Goal: Task Accomplishment & Management: Use online tool/utility

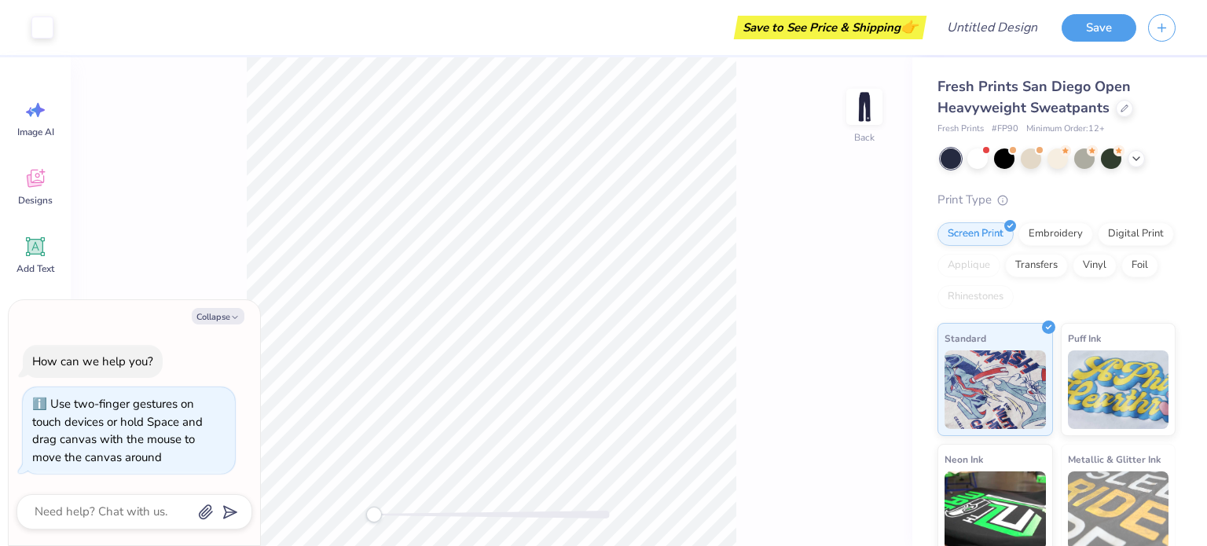
click at [372, 530] on div "Back" at bounding box center [491, 301] width 841 height 489
click at [871, 112] on img at bounding box center [864, 106] width 63 height 63
click at [871, 112] on img at bounding box center [863, 106] width 31 height 31
type textarea "x"
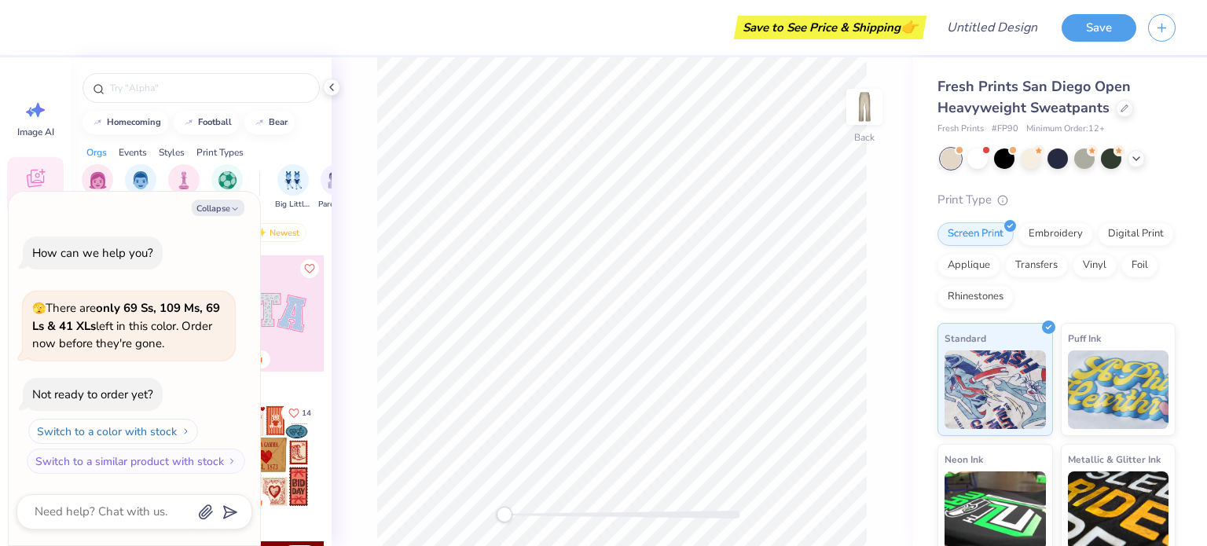
click at [141, 434] on button "Switch to a color with stock" at bounding box center [113, 431] width 170 height 25
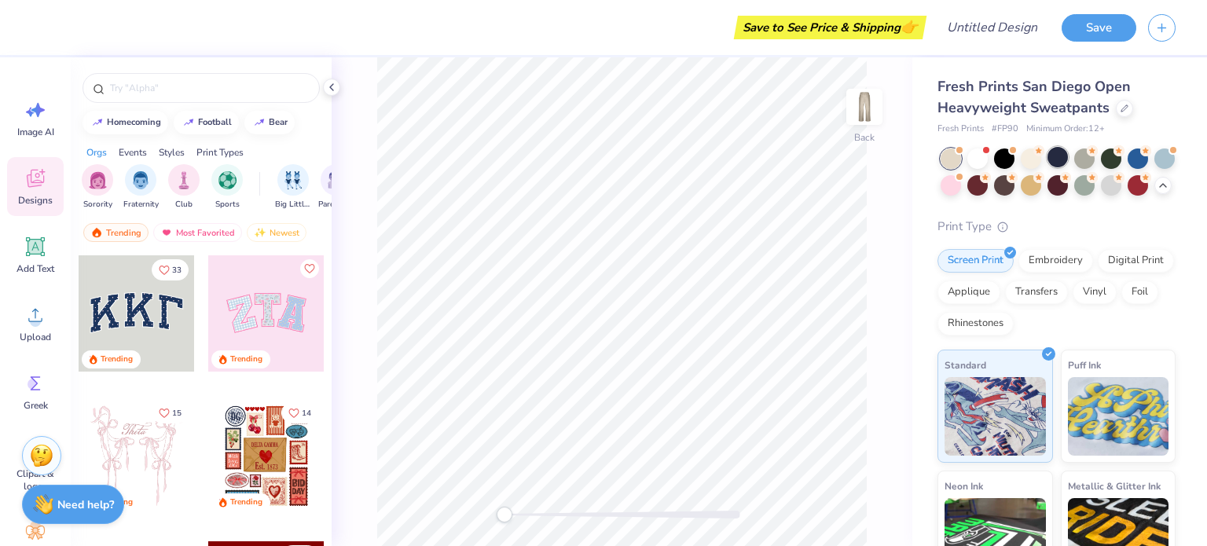
click at [1057, 158] on div at bounding box center [1057, 157] width 20 height 20
click at [1006, 157] on div at bounding box center [1004, 157] width 20 height 20
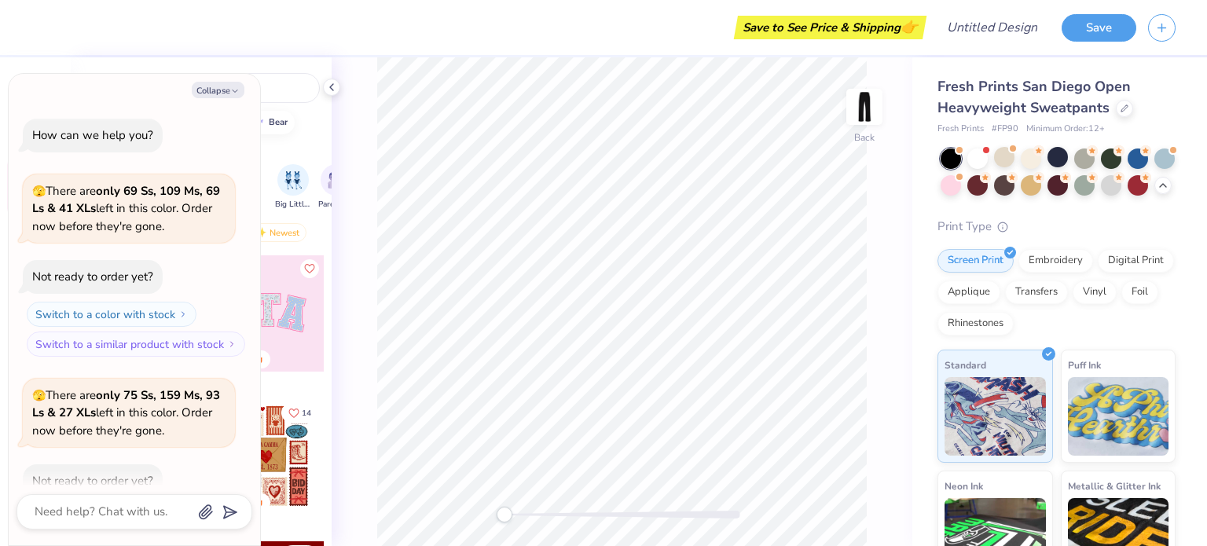
scroll to position [86, 0]
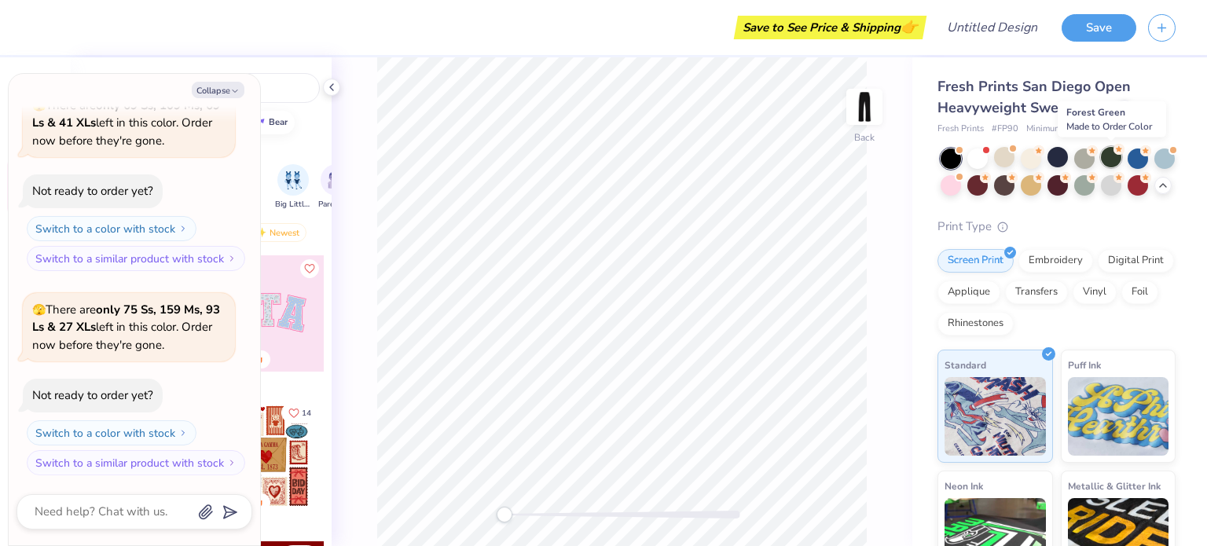
click at [1119, 160] on div at bounding box center [1111, 157] width 20 height 20
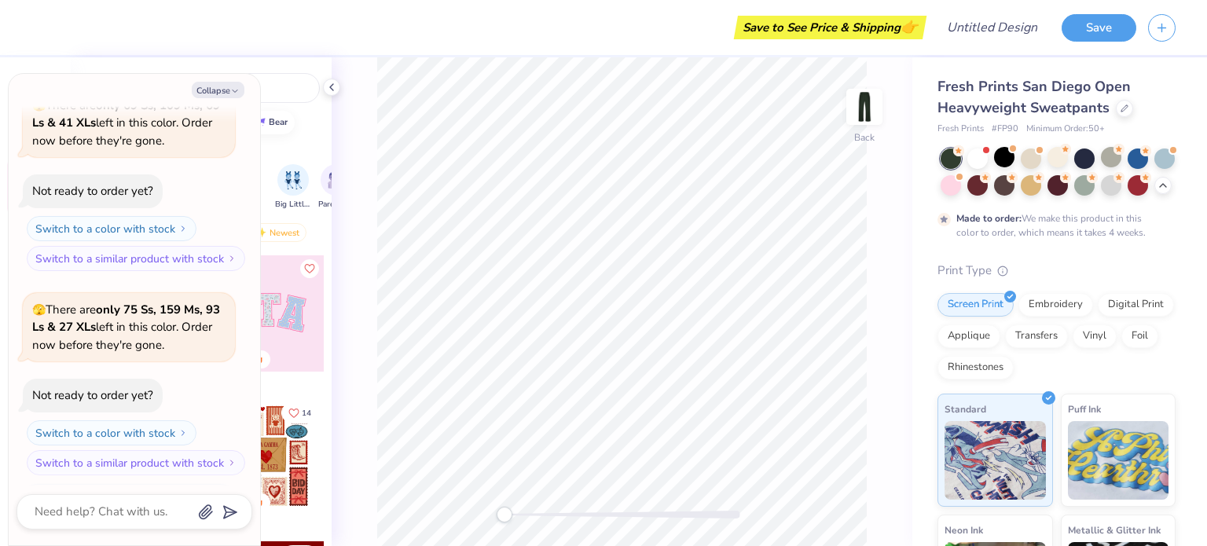
scroll to position [216, 0]
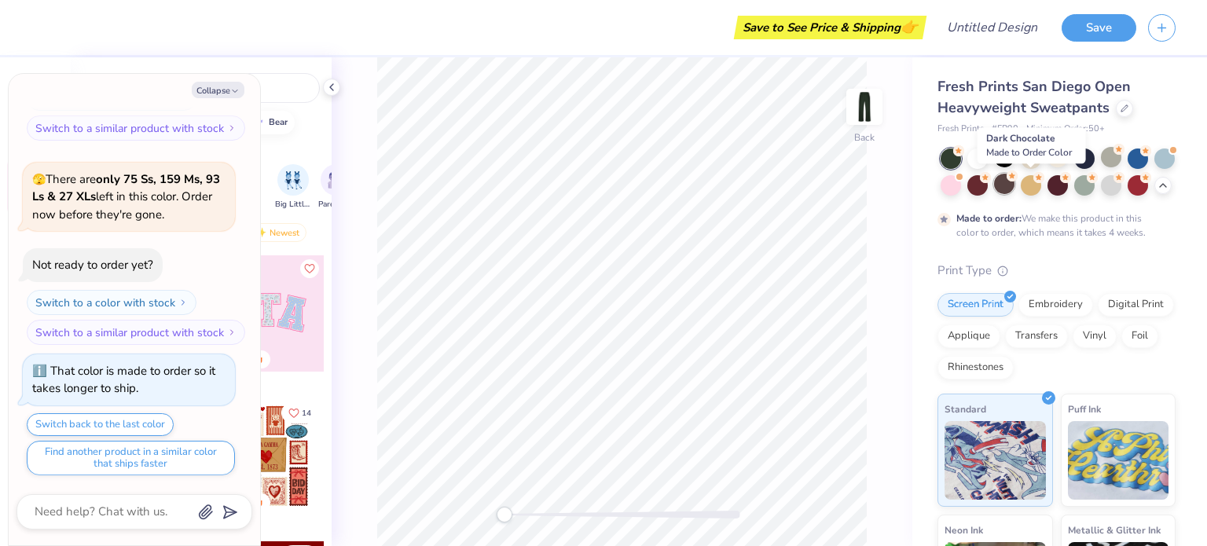
click at [1014, 181] on div at bounding box center [1004, 184] width 20 height 20
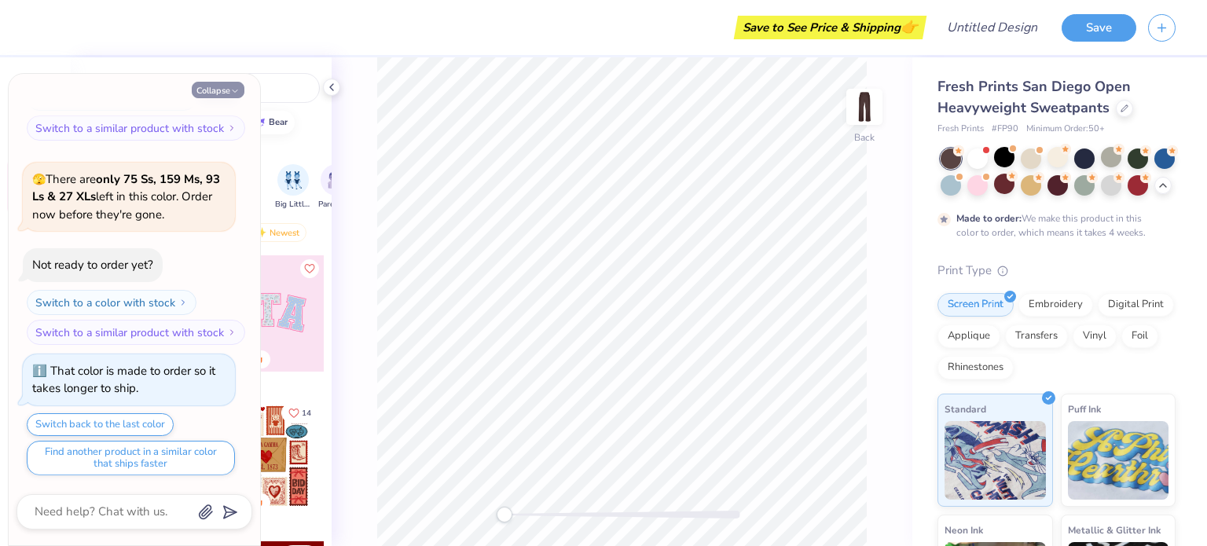
click at [207, 84] on button "Collapse" at bounding box center [218, 90] width 53 height 16
type textarea "x"
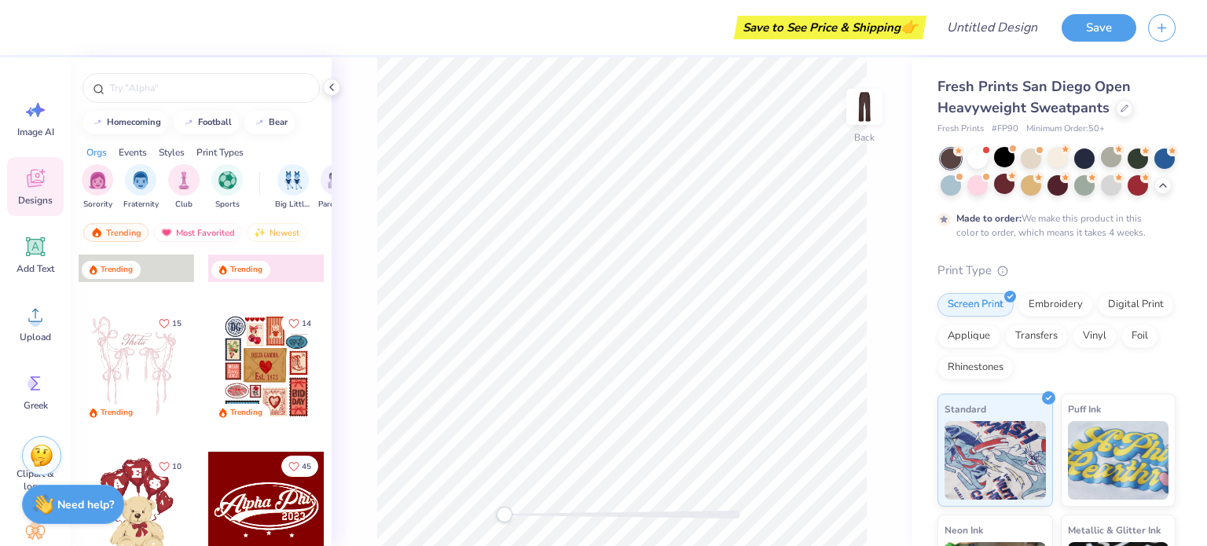
scroll to position [0, 0]
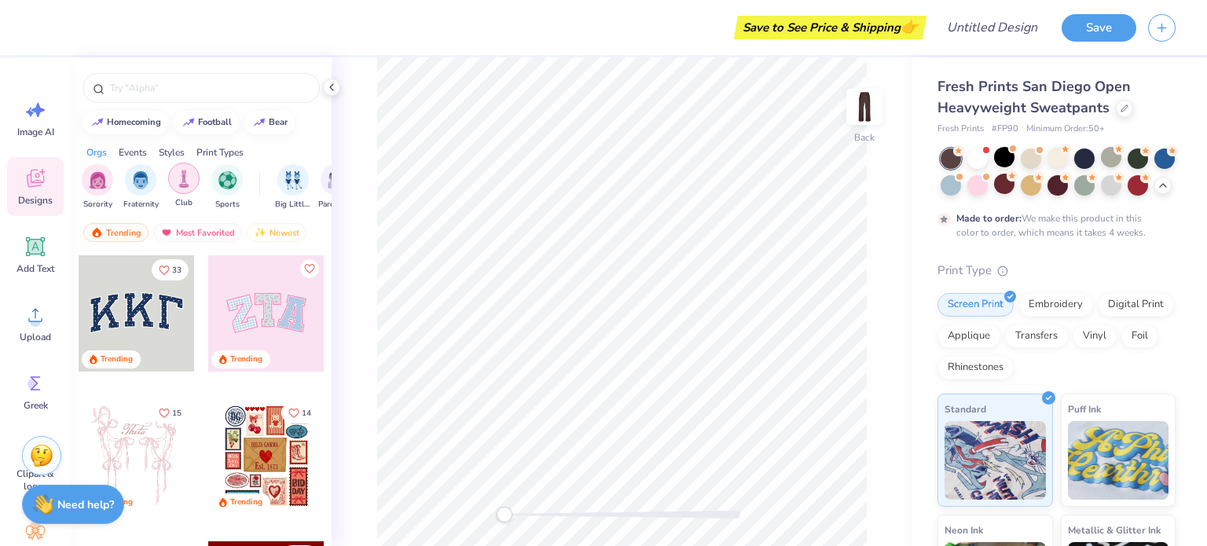
click at [184, 170] on img "filter for Club" at bounding box center [183, 179] width 17 height 18
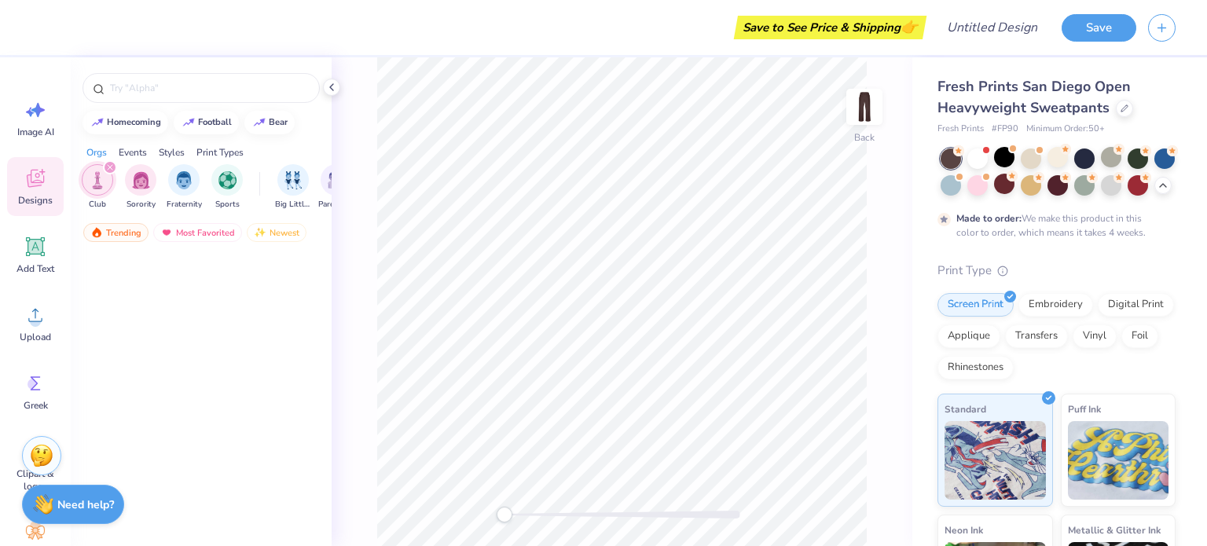
scroll to position [130, 0]
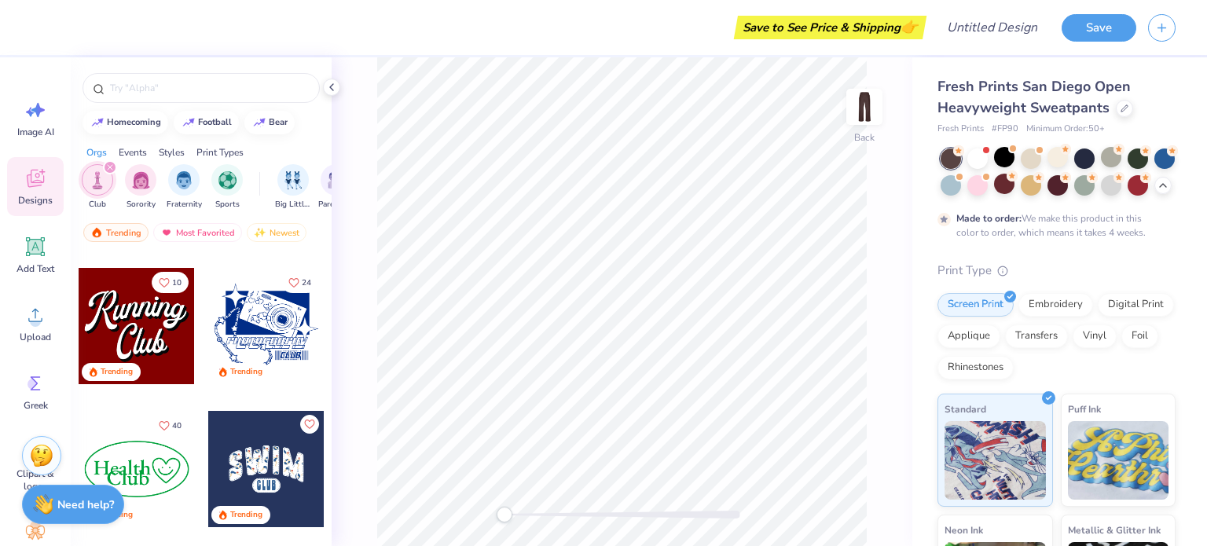
click at [110, 164] on icon "filter for Club" at bounding box center [110, 167] width 6 height 6
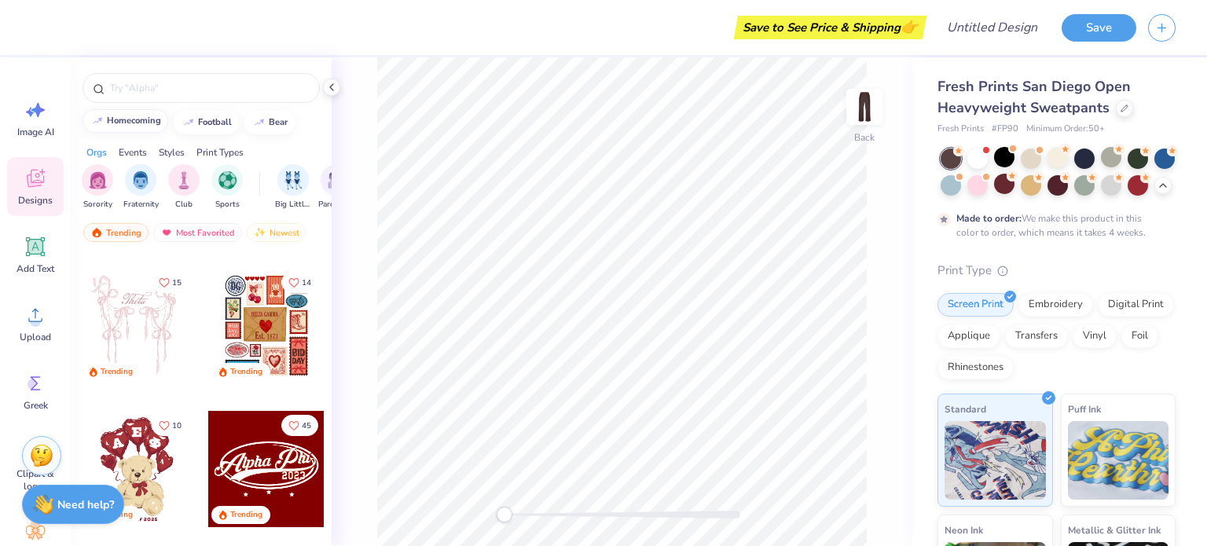
click at [148, 121] on div "homecoming" at bounding box center [134, 120] width 54 height 9
type input "homecoming"
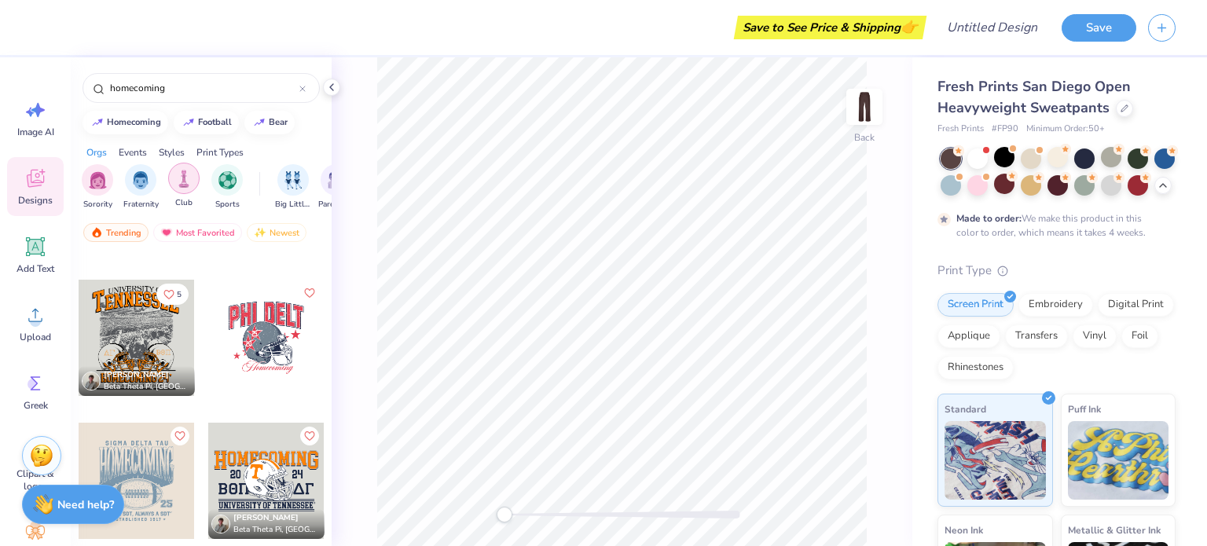
scroll to position [0, 0]
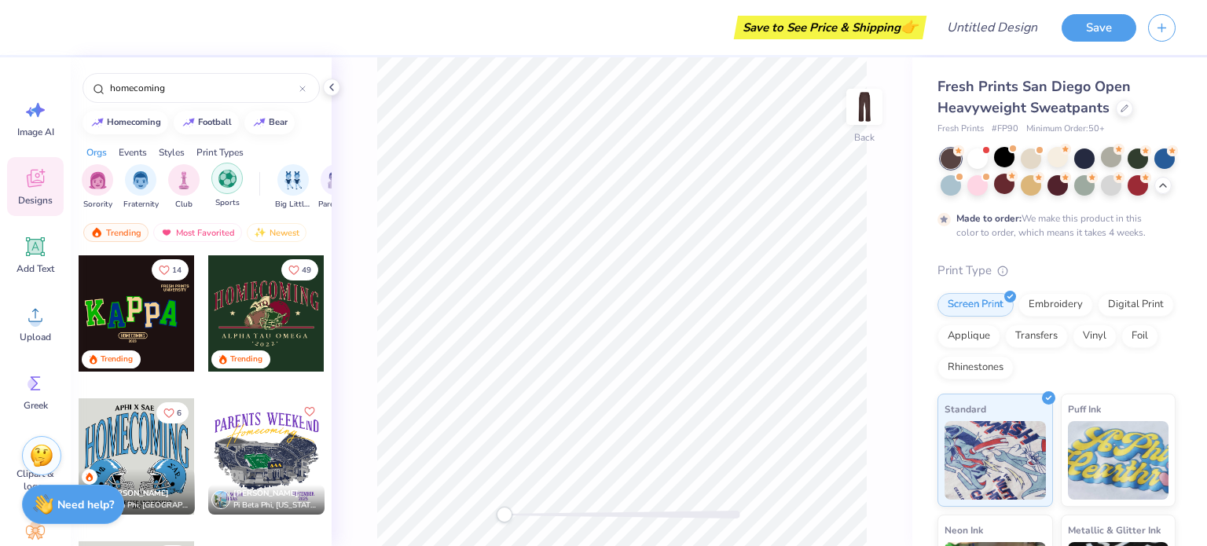
click at [231, 181] on img "filter for Sports" at bounding box center [227, 179] width 18 height 18
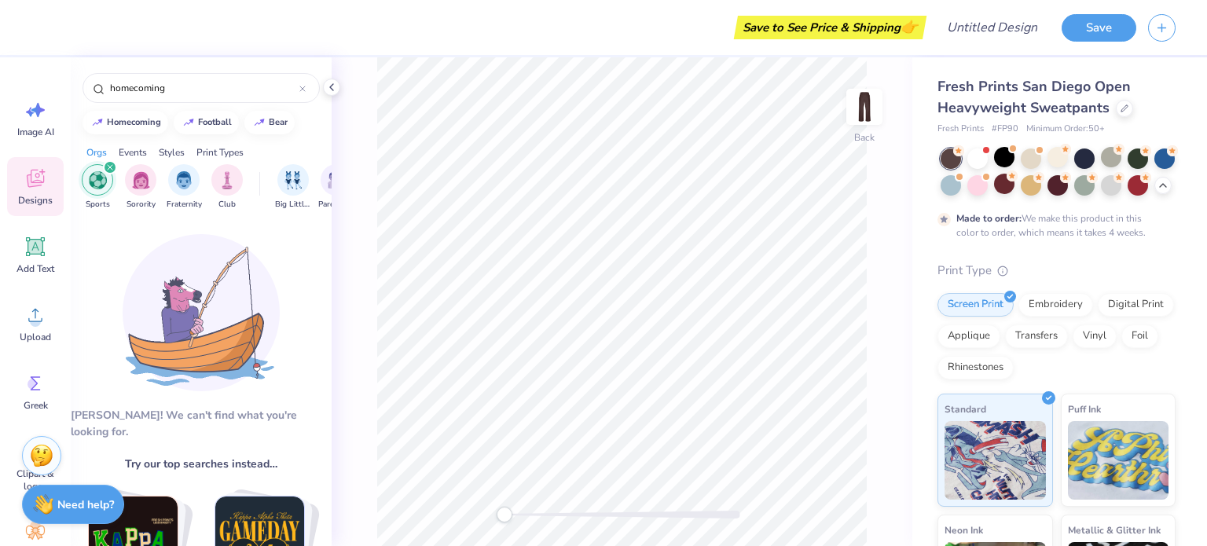
click at [109, 164] on icon "filter for Sports" at bounding box center [110, 167] width 6 height 6
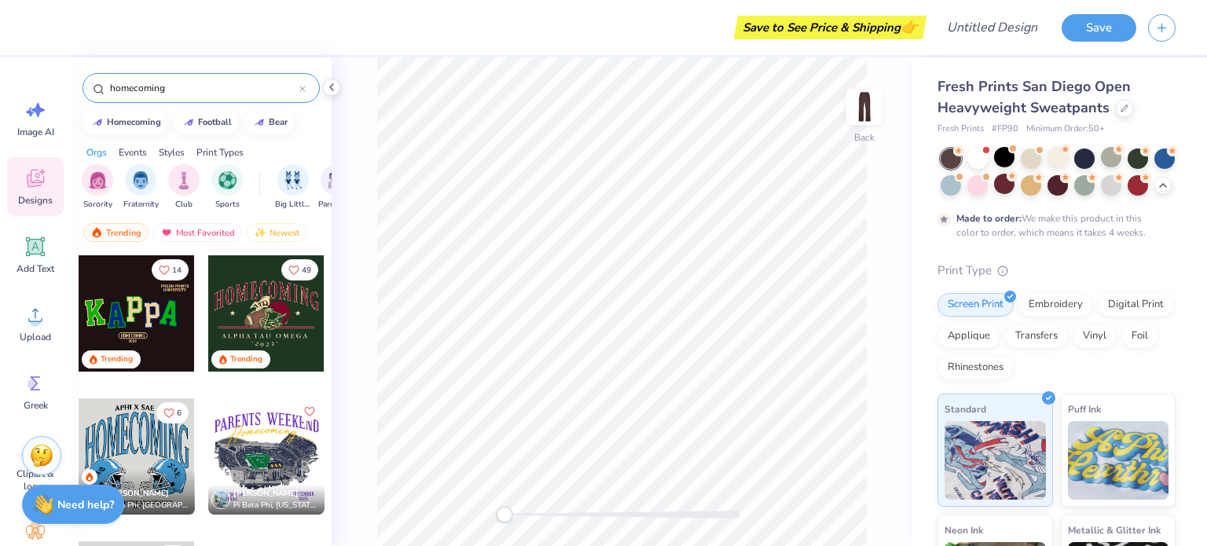
click at [302, 89] on icon at bounding box center [302, 88] width 5 height 5
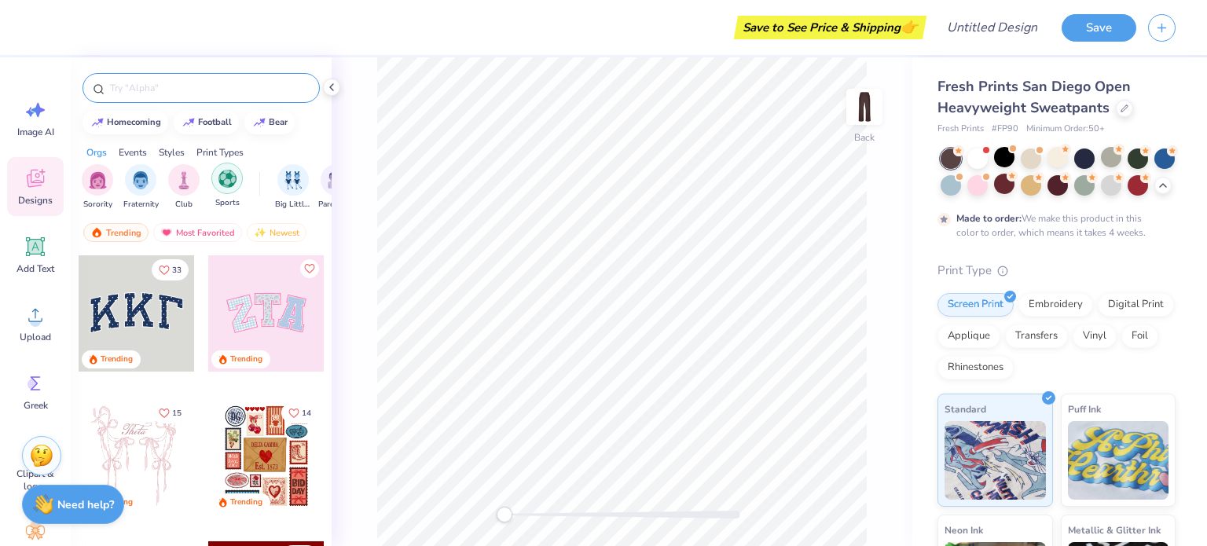
click at [233, 176] on img "filter for Sports" at bounding box center [227, 179] width 18 height 18
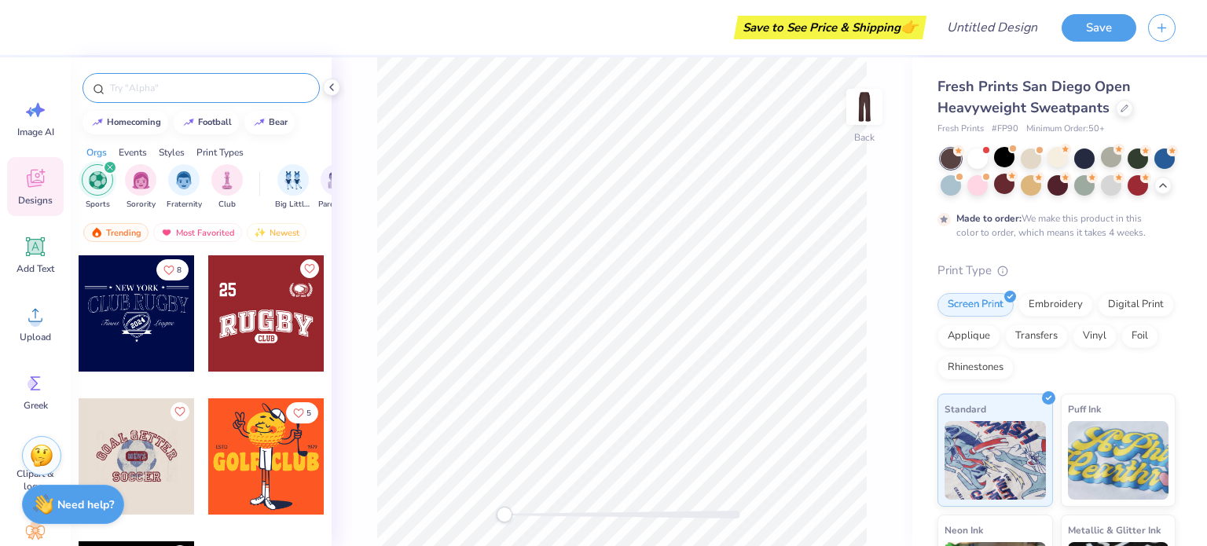
click at [110, 164] on icon "filter for Sports" at bounding box center [110, 167] width 6 height 6
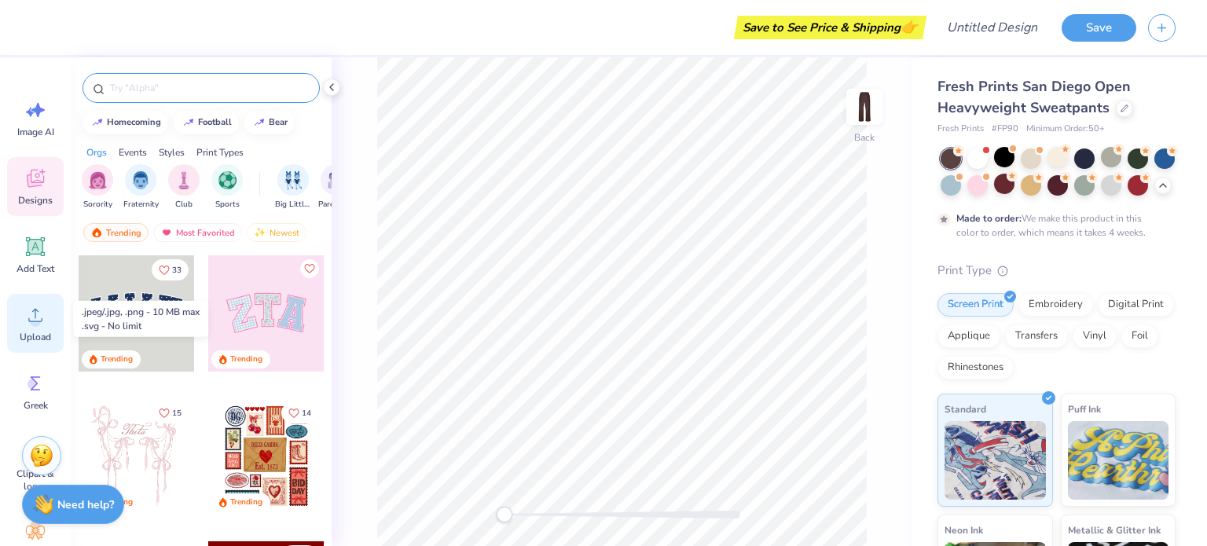
click at [48, 317] on div "Upload" at bounding box center [35, 323] width 57 height 59
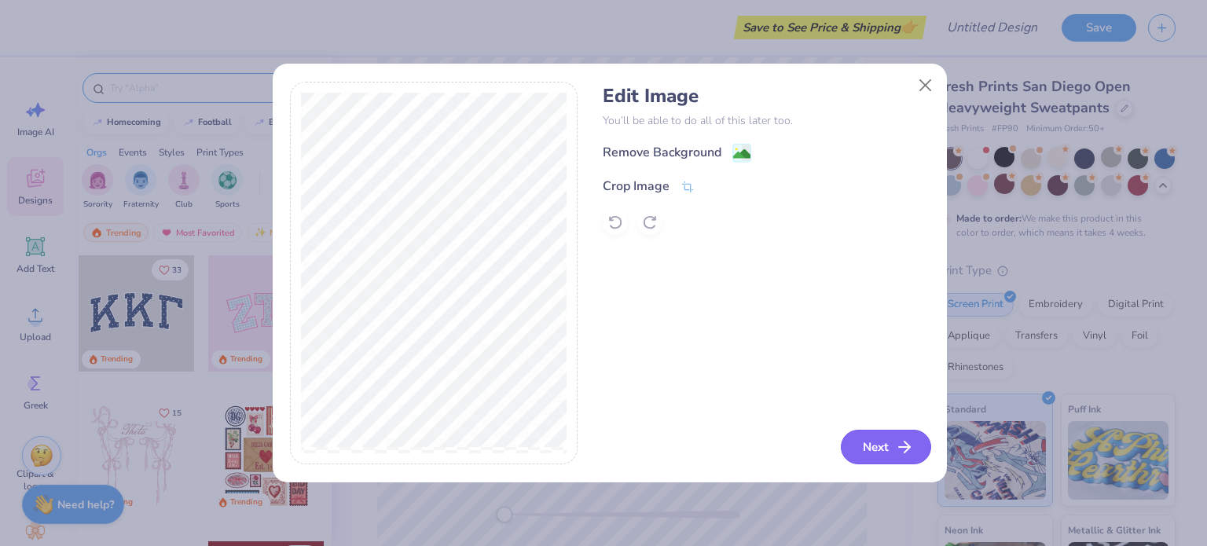
click at [902, 445] on icon "button" at bounding box center [904, 447] width 19 height 19
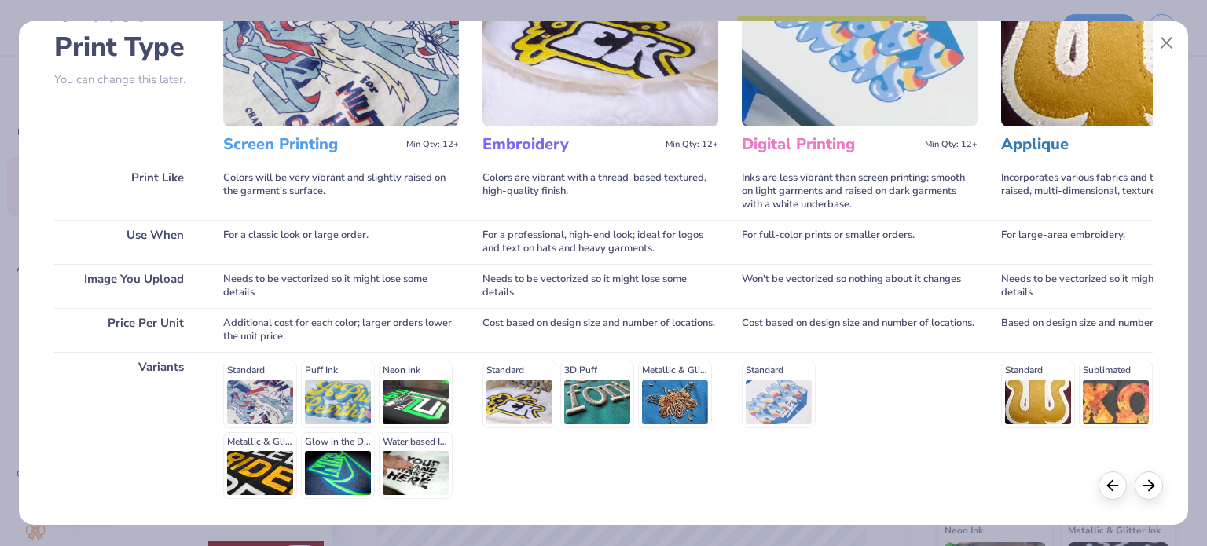
scroll to position [106, 0]
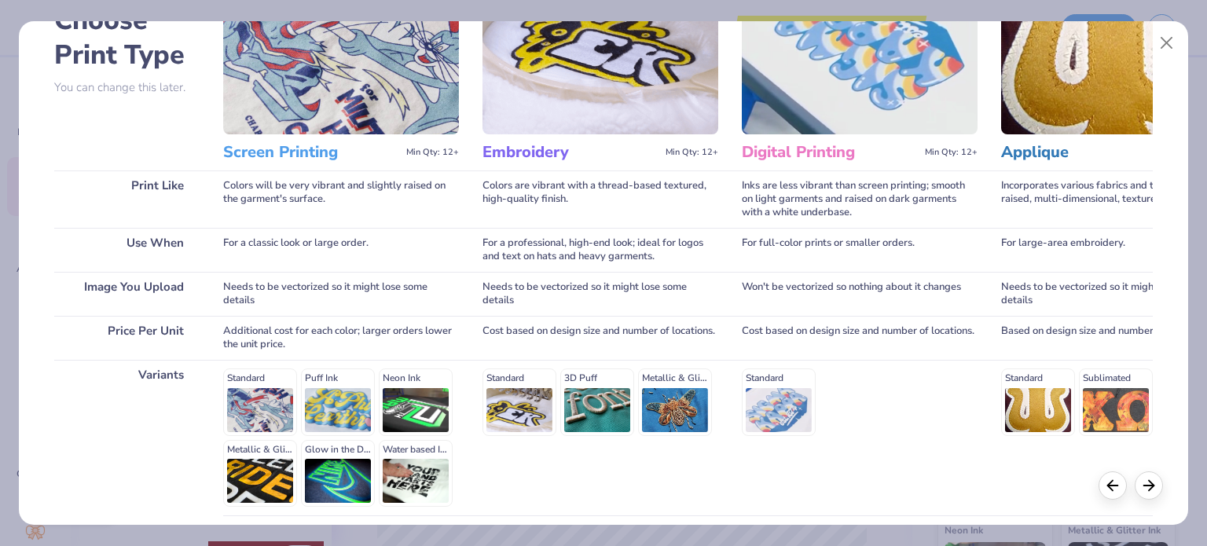
click at [664, 109] on img at bounding box center [600, 54] width 236 height 162
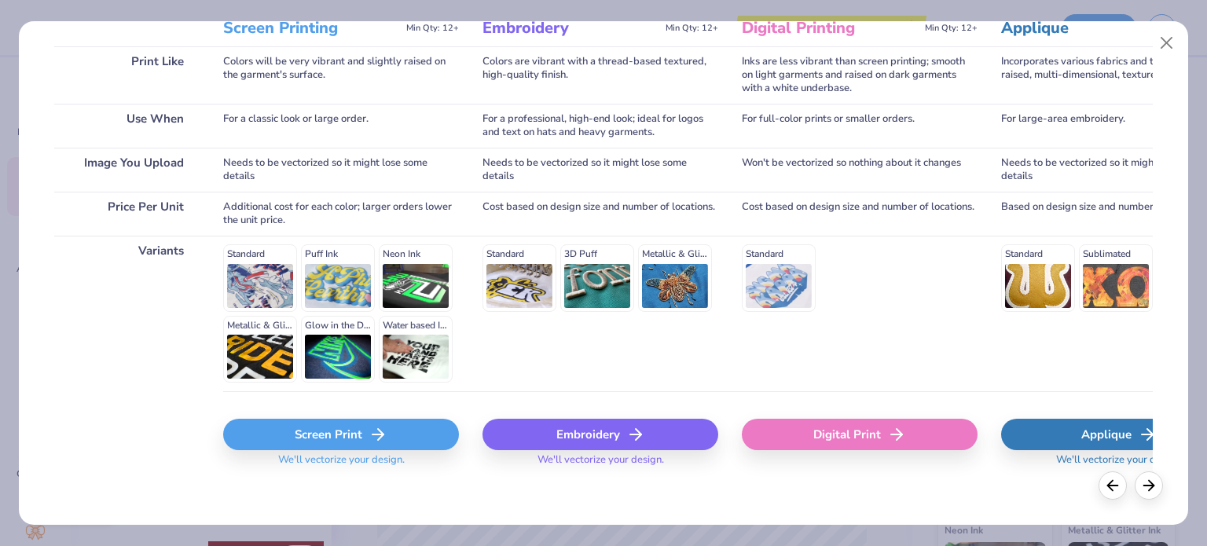
scroll to position [236, 0]
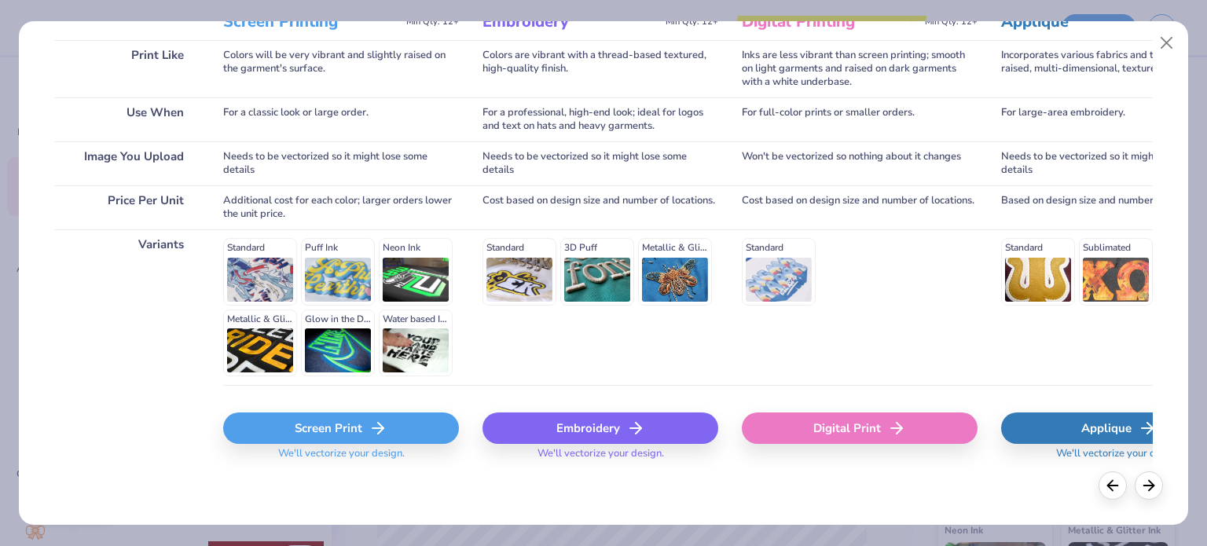
click at [598, 416] on div "Embroidery" at bounding box center [600, 427] width 236 height 31
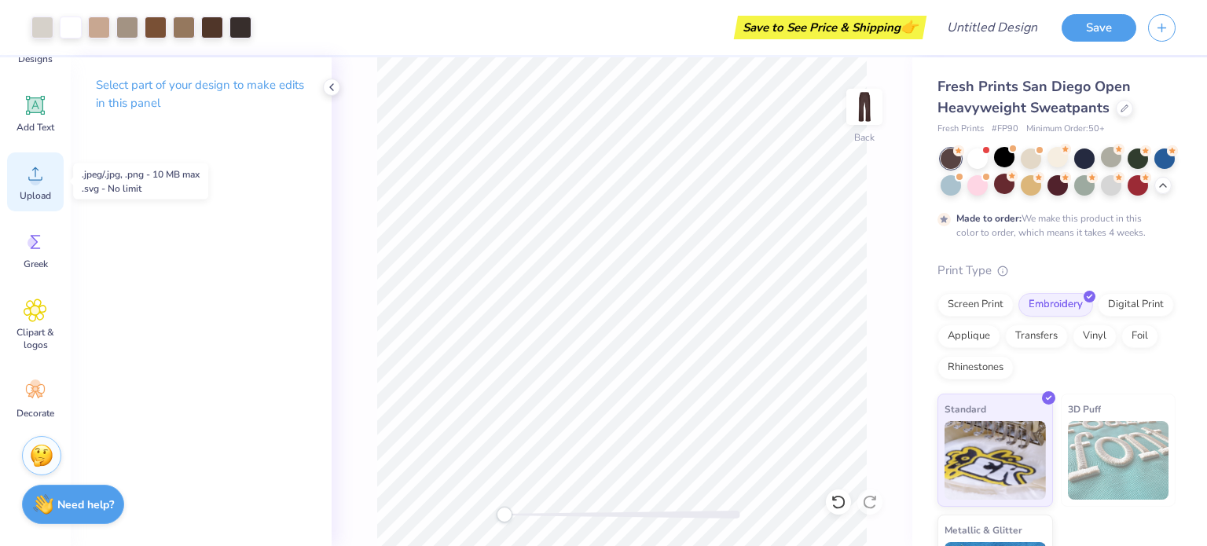
scroll to position [141, 0]
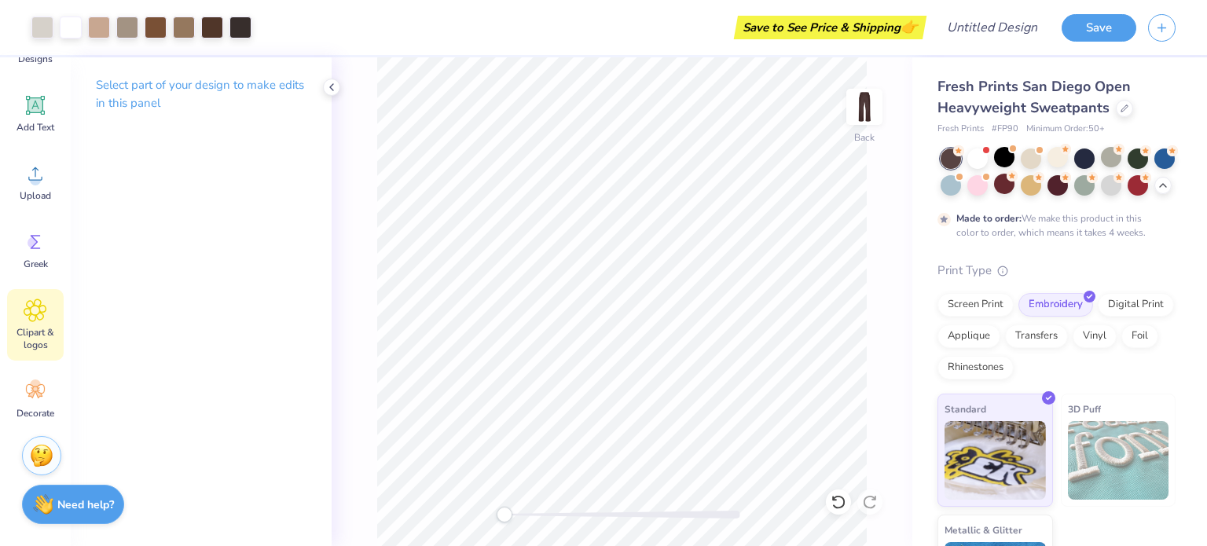
click at [27, 342] on span "Clipart & logos" at bounding box center [35, 338] width 52 height 25
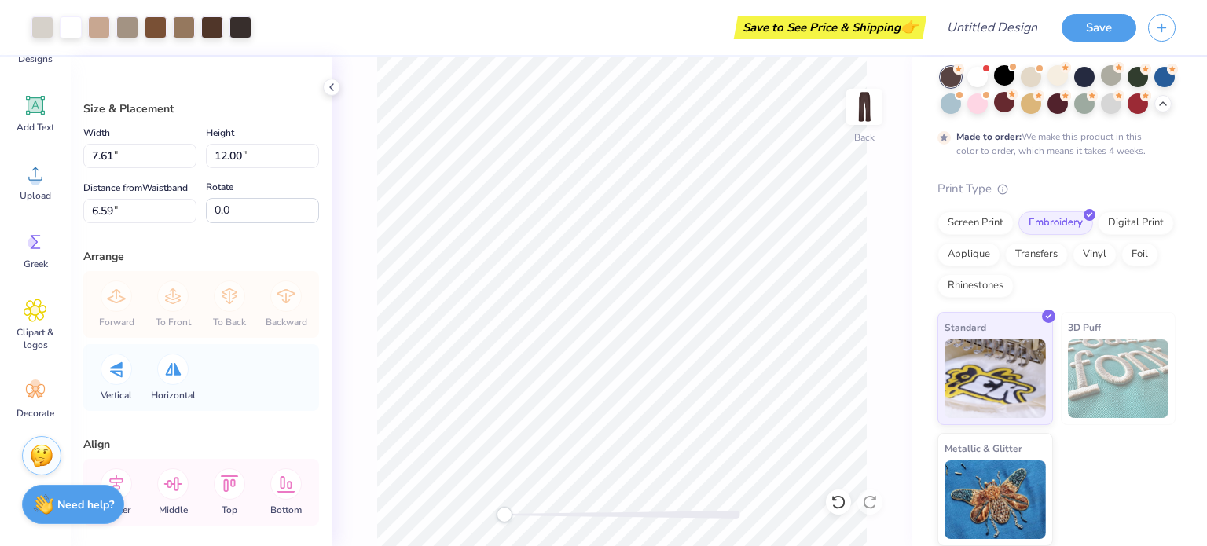
scroll to position [0, 0]
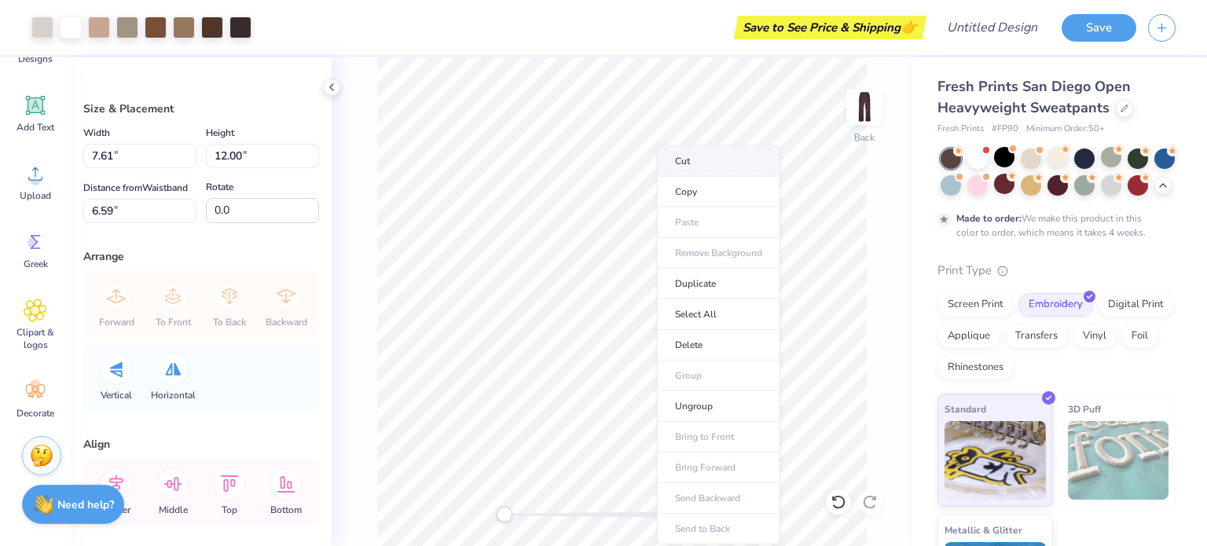
click at [683, 170] on li "Cut" at bounding box center [718, 160] width 123 height 31
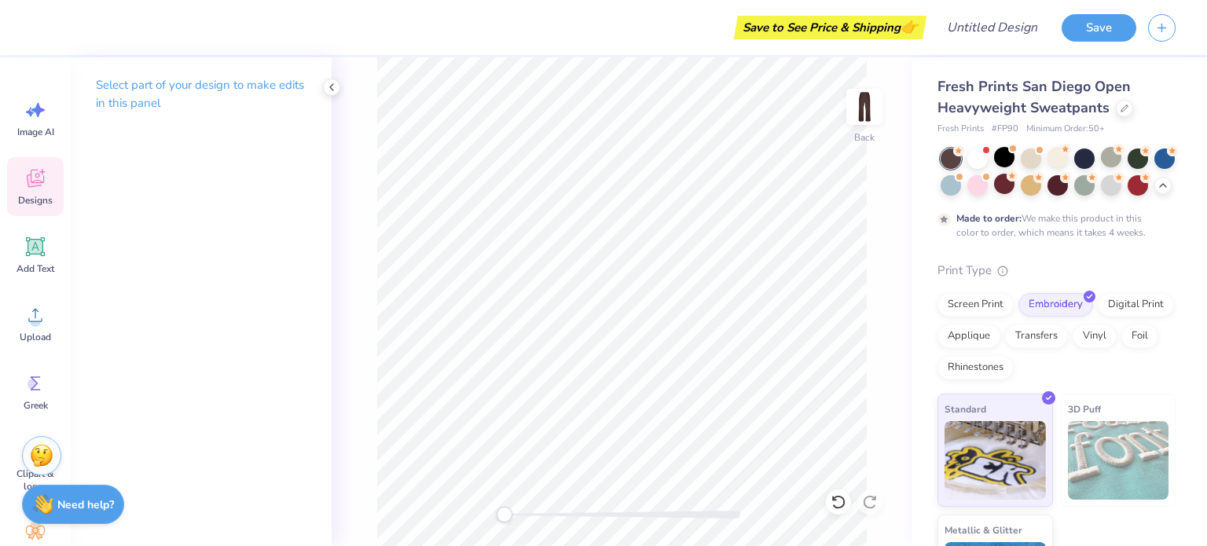
click at [31, 200] on span "Designs" at bounding box center [35, 200] width 35 height 13
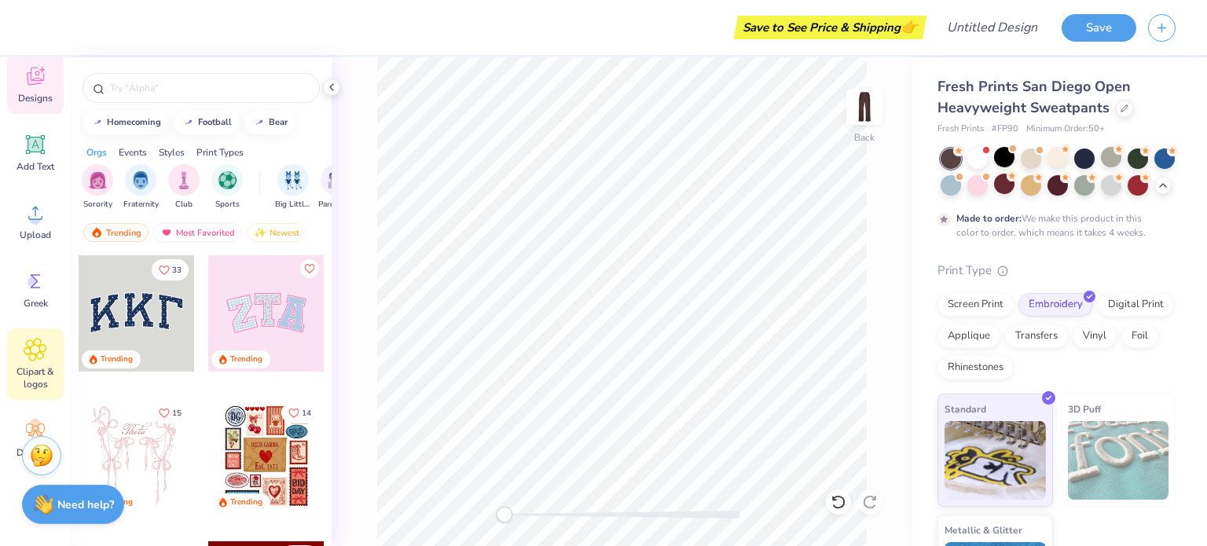
scroll to position [130, 0]
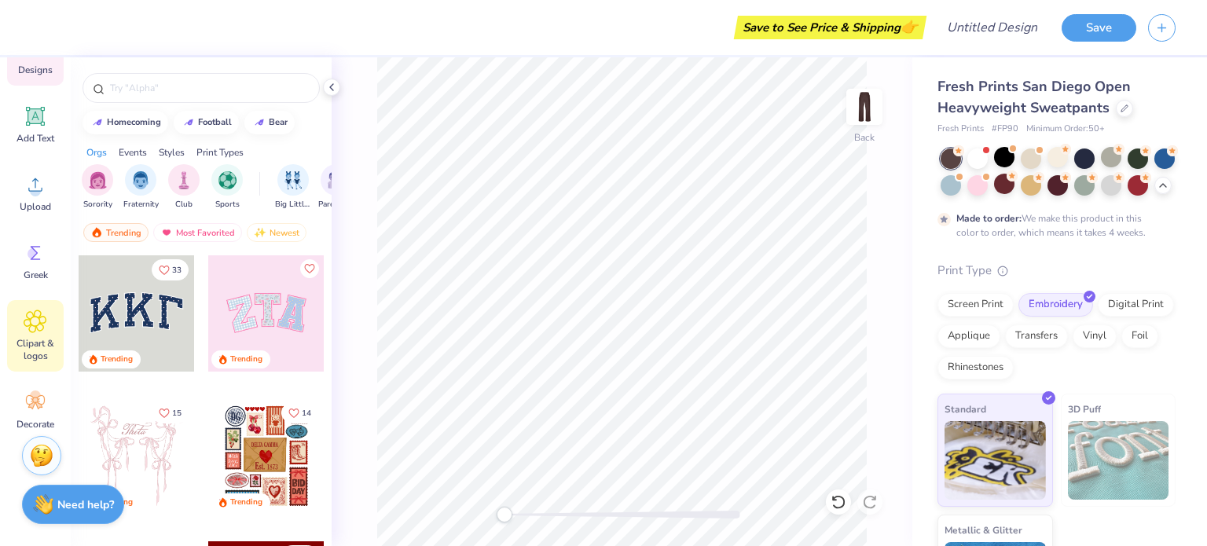
drag, startPoint x: 39, startPoint y: 348, endPoint x: 31, endPoint y: 345, distance: 8.5
click at [39, 347] on span "Clipart & logos" at bounding box center [35, 349] width 52 height 25
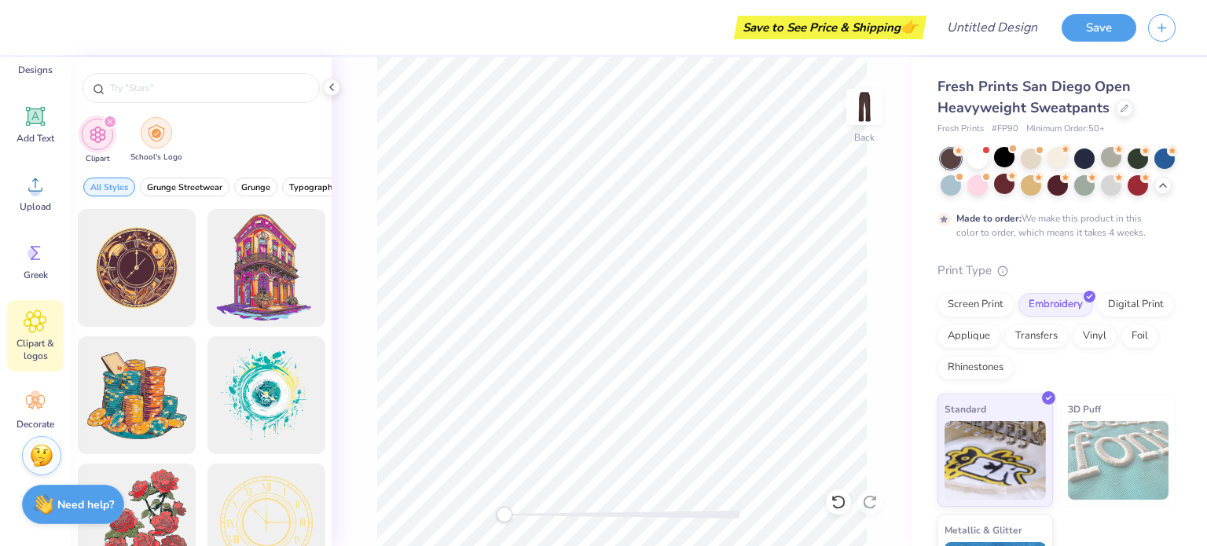
click at [148, 131] on img "filter for School's Logo" at bounding box center [156, 133] width 17 height 18
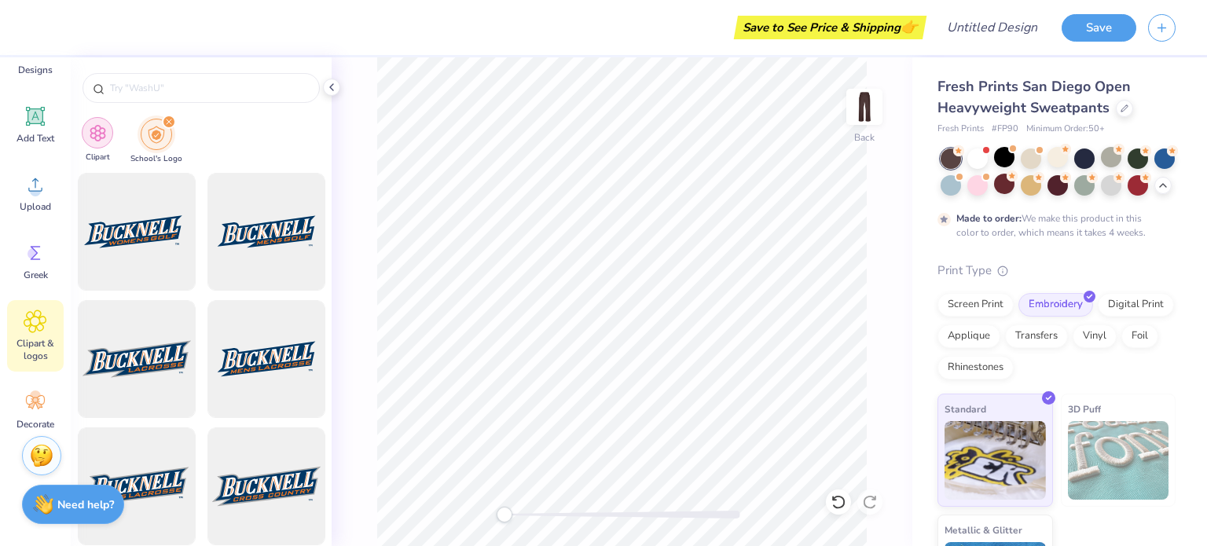
click at [101, 135] on img "filter for Clipart" at bounding box center [98, 133] width 18 height 18
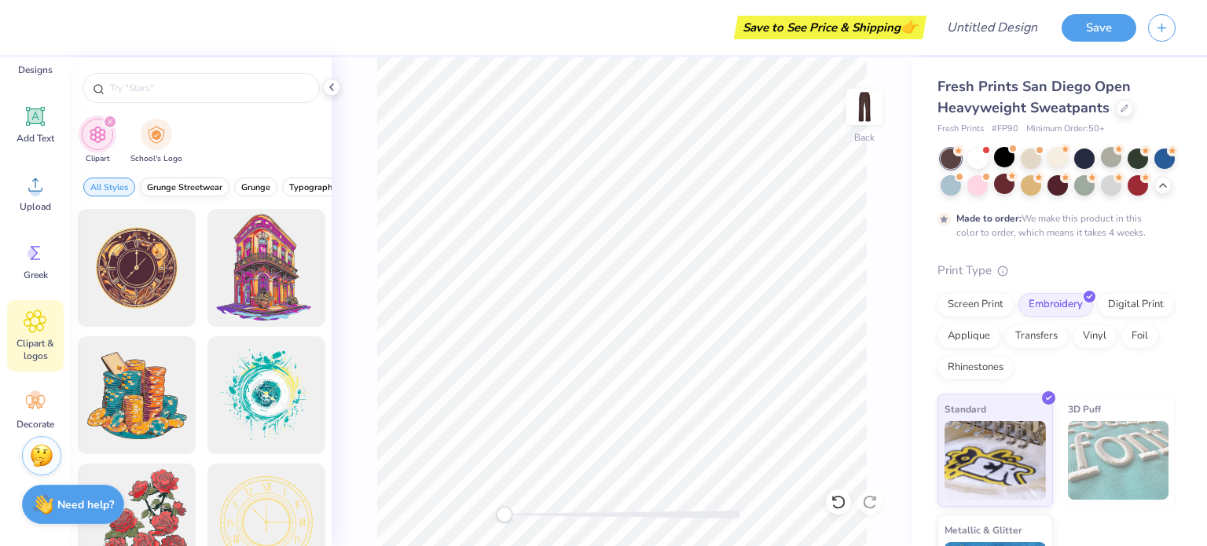
click at [207, 181] on span "Grunge Streetwear" at bounding box center [184, 187] width 75 height 12
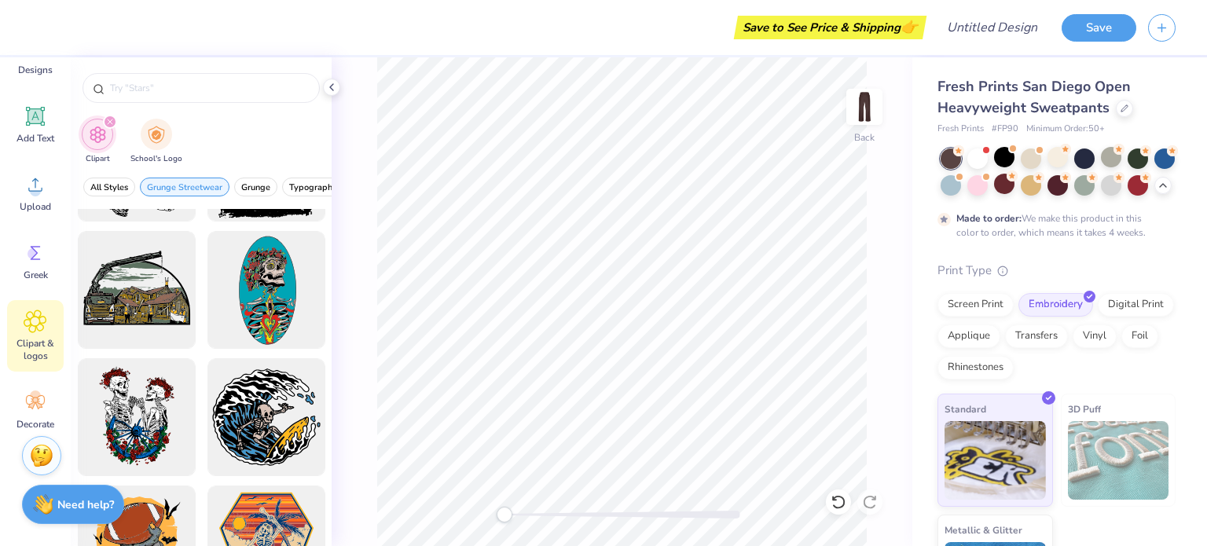
scroll to position [262, 0]
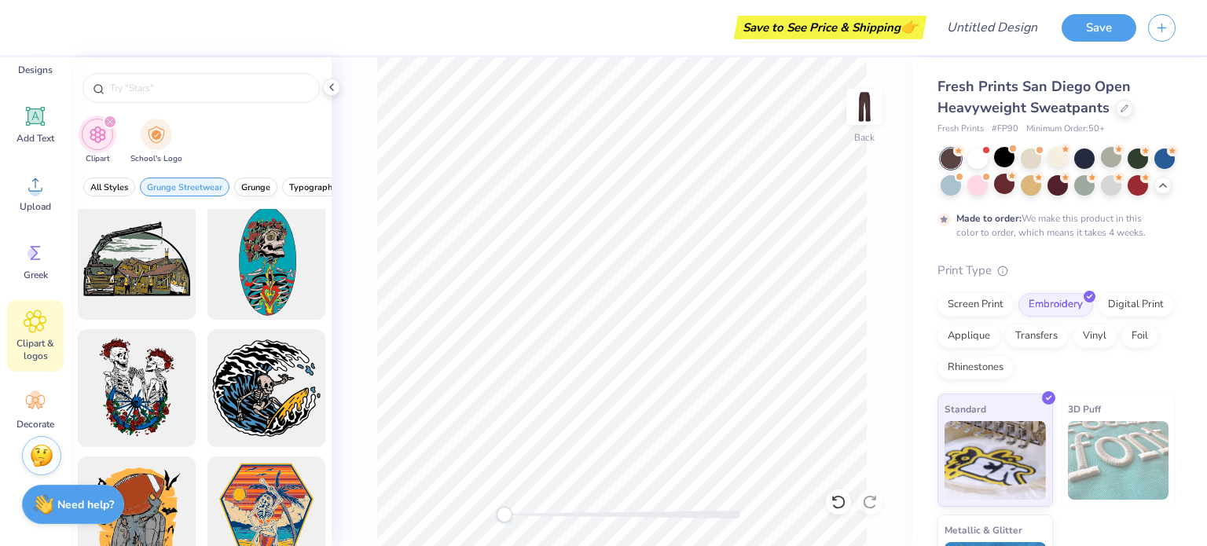
click at [239, 185] on button "Grunge" at bounding box center [255, 187] width 43 height 19
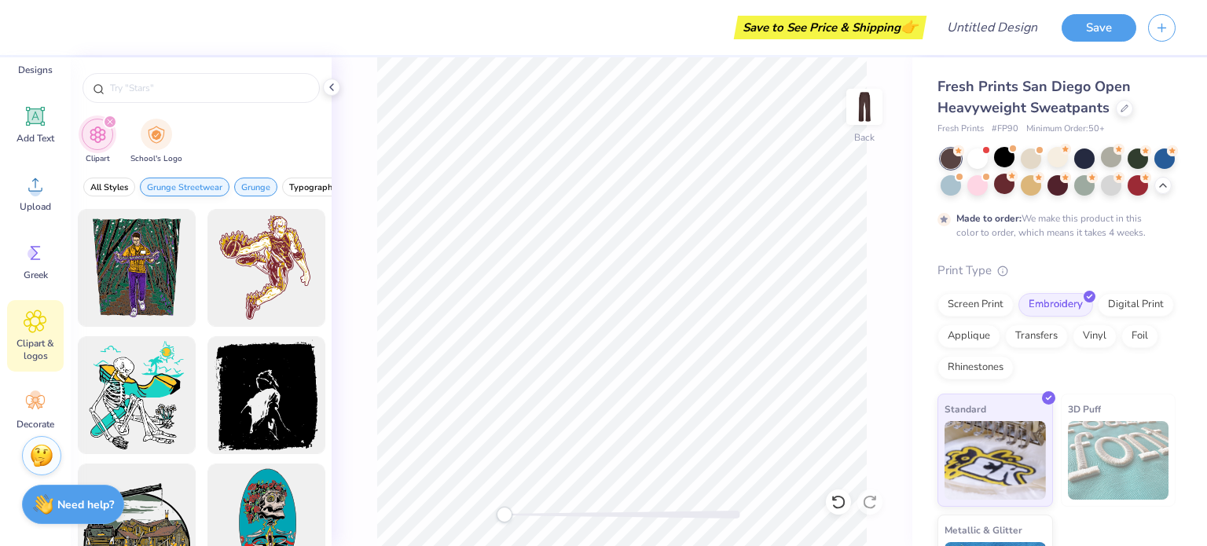
click at [216, 183] on span "Grunge Streetwear" at bounding box center [184, 187] width 75 height 12
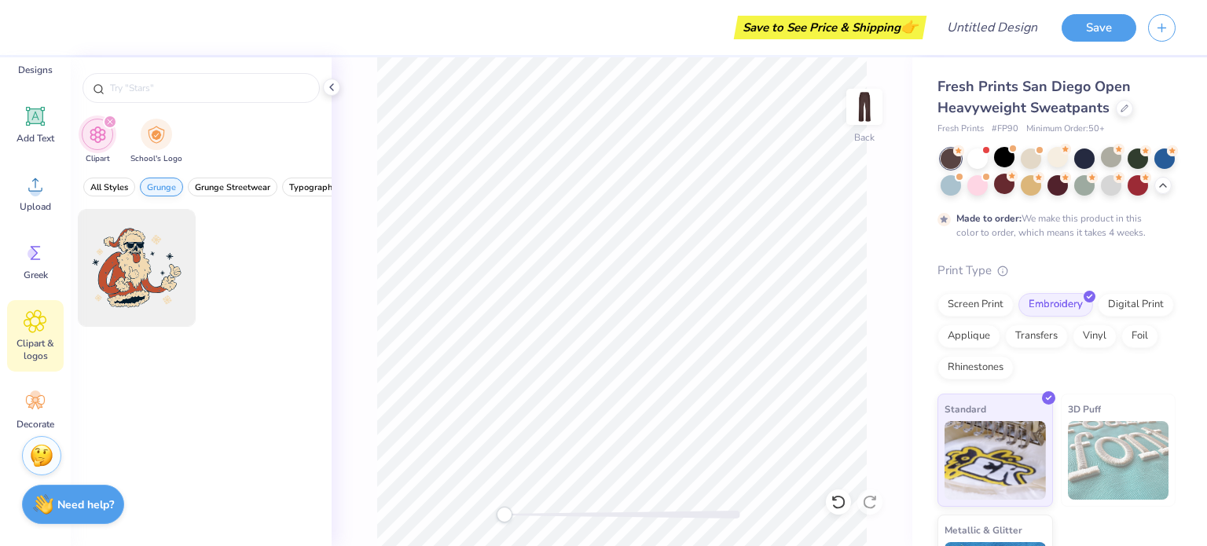
click at [170, 187] on span "Grunge" at bounding box center [161, 187] width 29 height 12
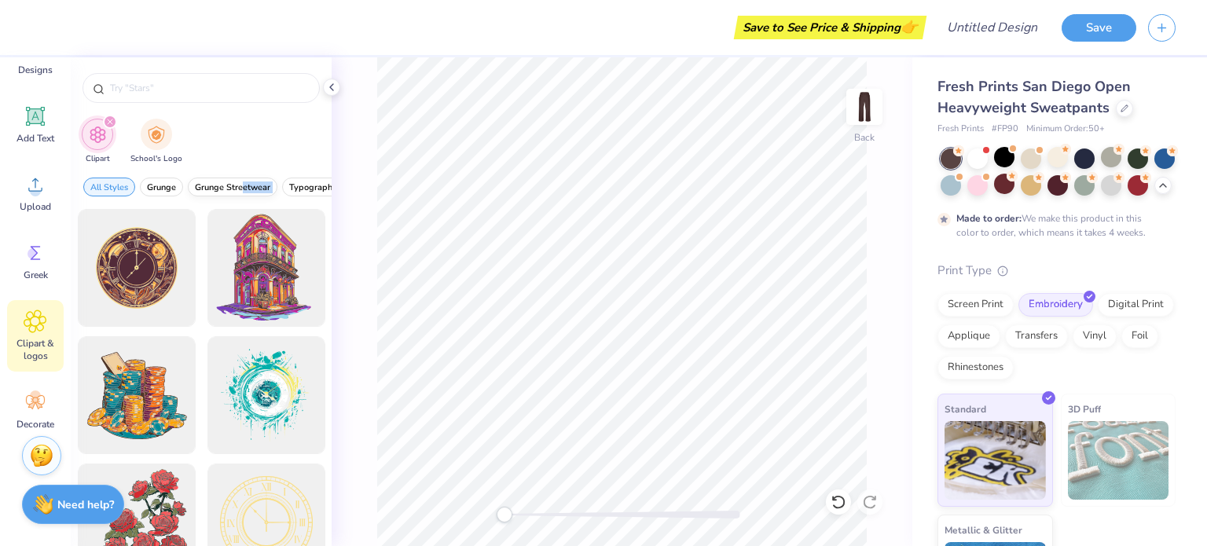
drag, startPoint x: 279, startPoint y: 193, endPoint x: 244, endPoint y: 194, distance: 34.6
click at [244, 194] on div "All Styles Grunge Grunge Streetwear Typography Graphic Streetwear 60s & 70s Ret…" at bounding box center [201, 191] width 261 height 36
click at [273, 152] on div "Clipart School's Logo" at bounding box center [201, 143] width 261 height 59
click at [322, 186] on span "Typography" at bounding box center [313, 187] width 48 height 12
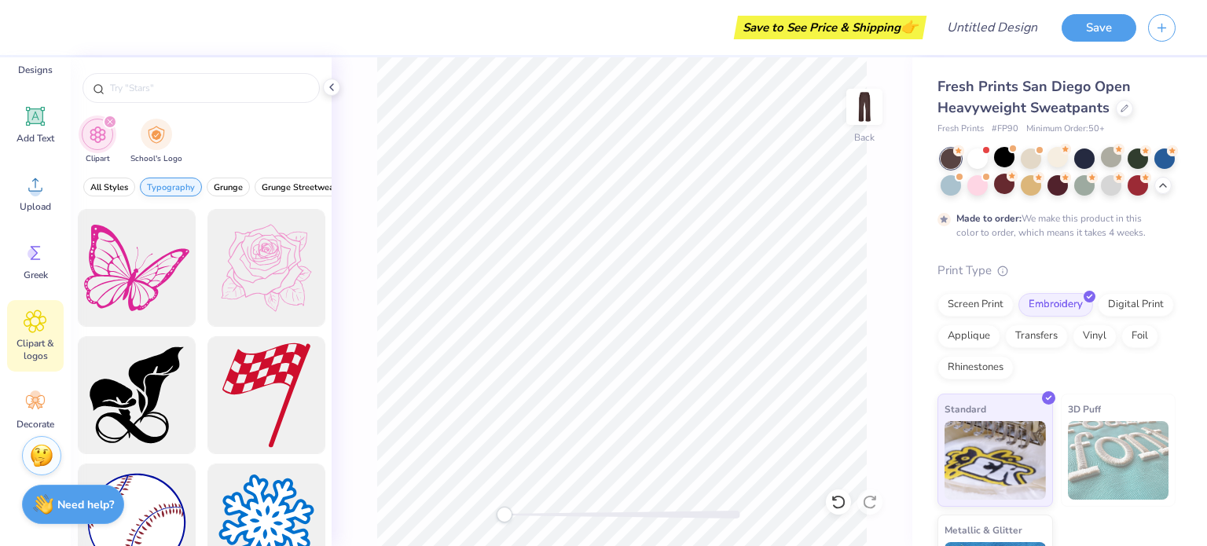
click at [176, 185] on span "Typography" at bounding box center [171, 187] width 48 height 12
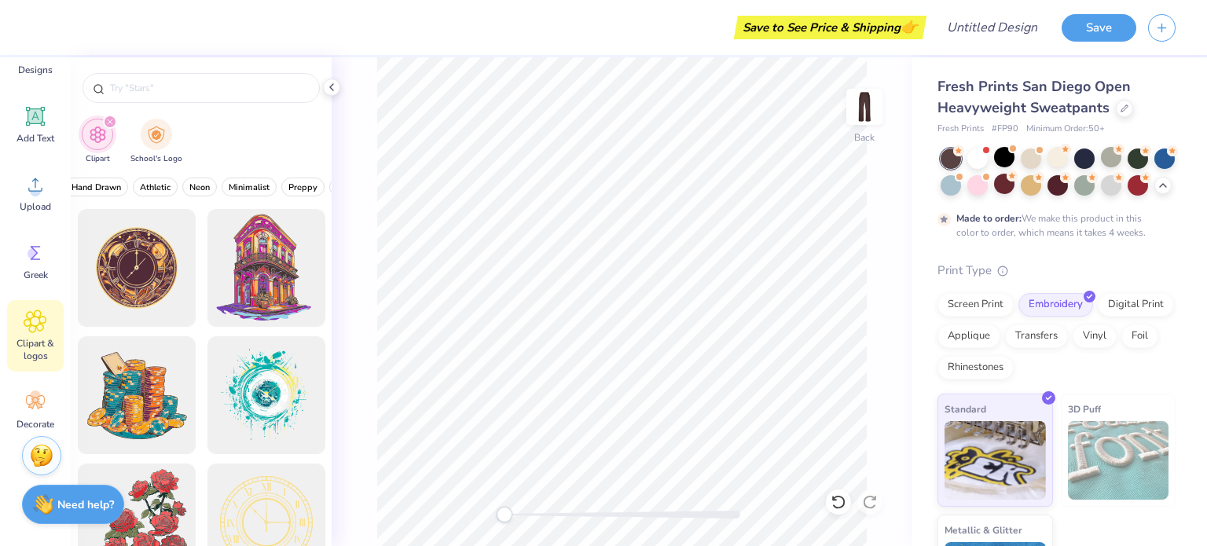
scroll to position [0, 582]
click at [111, 189] on span "Hand Drawn" at bounding box center [99, 187] width 49 height 12
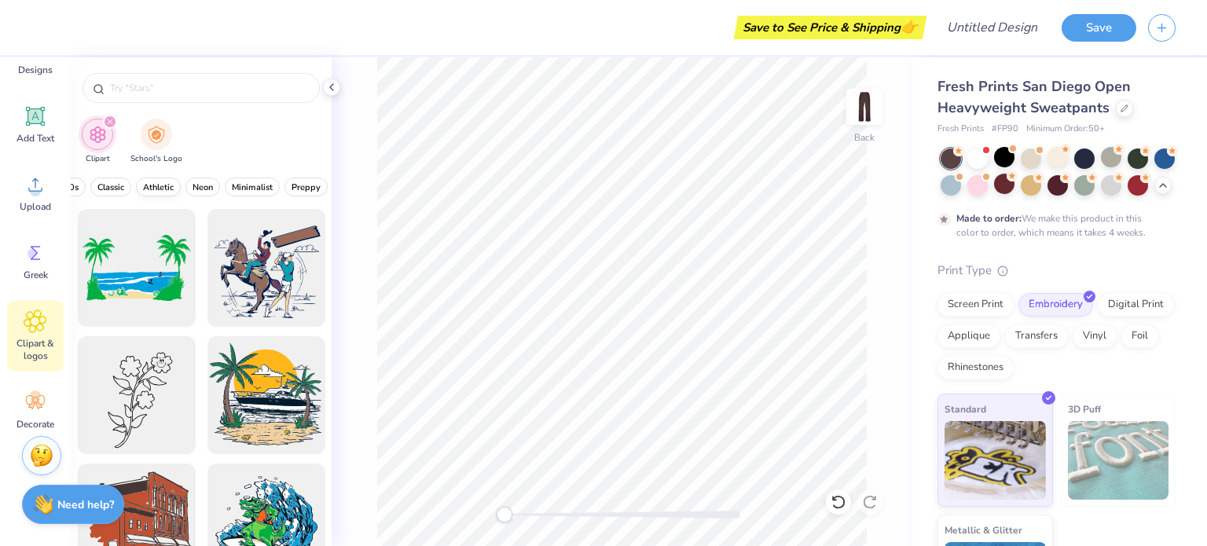
click at [159, 189] on span "Athletic" at bounding box center [158, 187] width 31 height 12
click at [185, 196] on div "All Styles Hand Drawn Athletic Typography Grunge Grunge Streetwear Graphic Stre…" at bounding box center [201, 191] width 261 height 36
click at [176, 178] on button "Hand Drawn" at bounding box center [172, 187] width 64 height 19
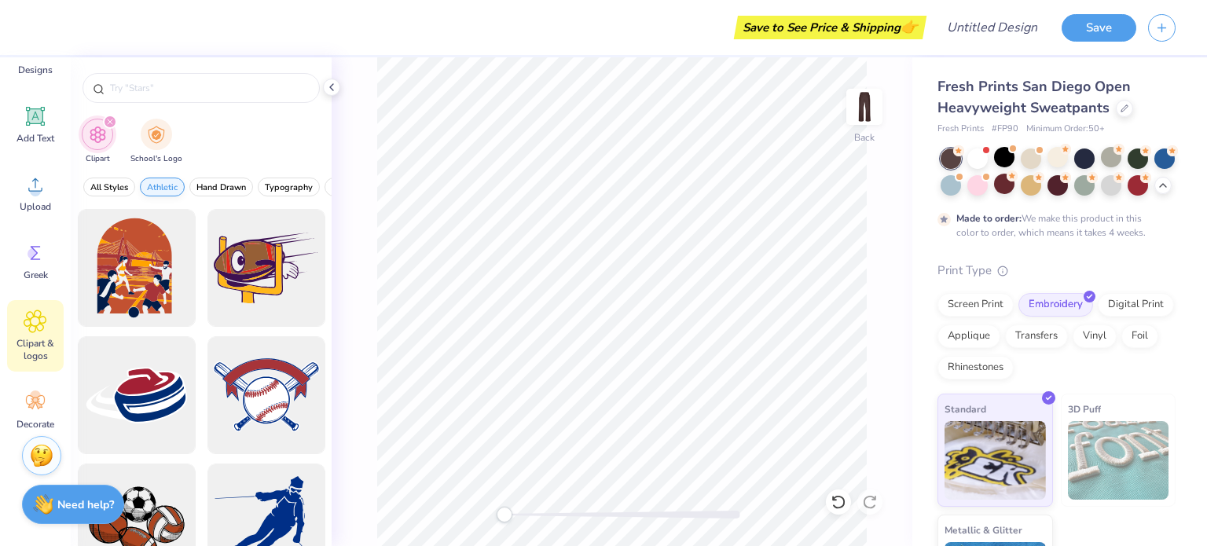
click at [167, 181] on span "Athletic" at bounding box center [162, 187] width 31 height 12
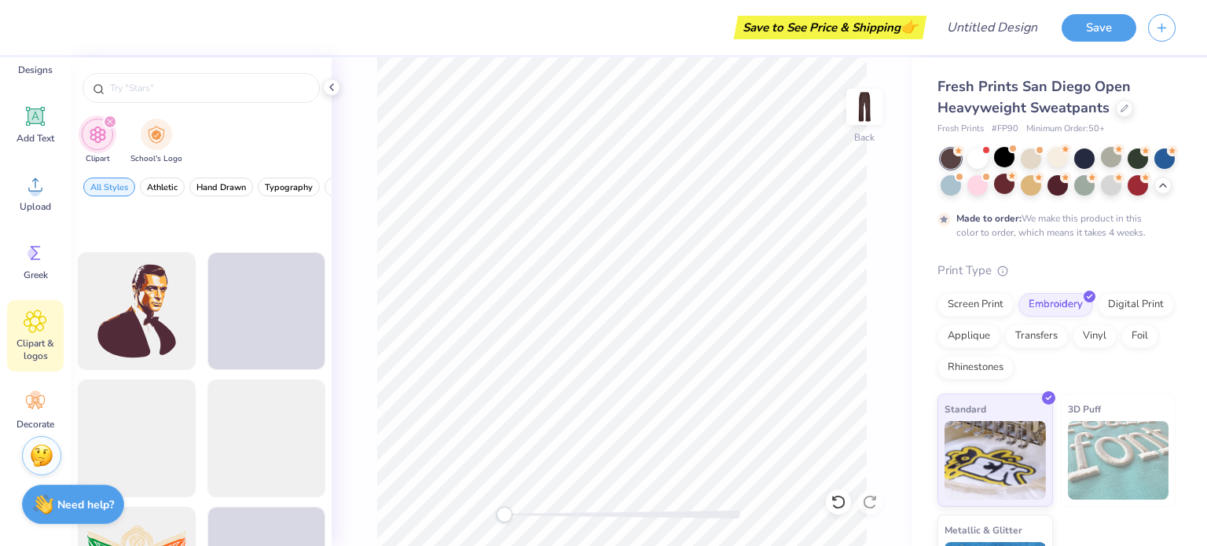
scroll to position [3273, 0]
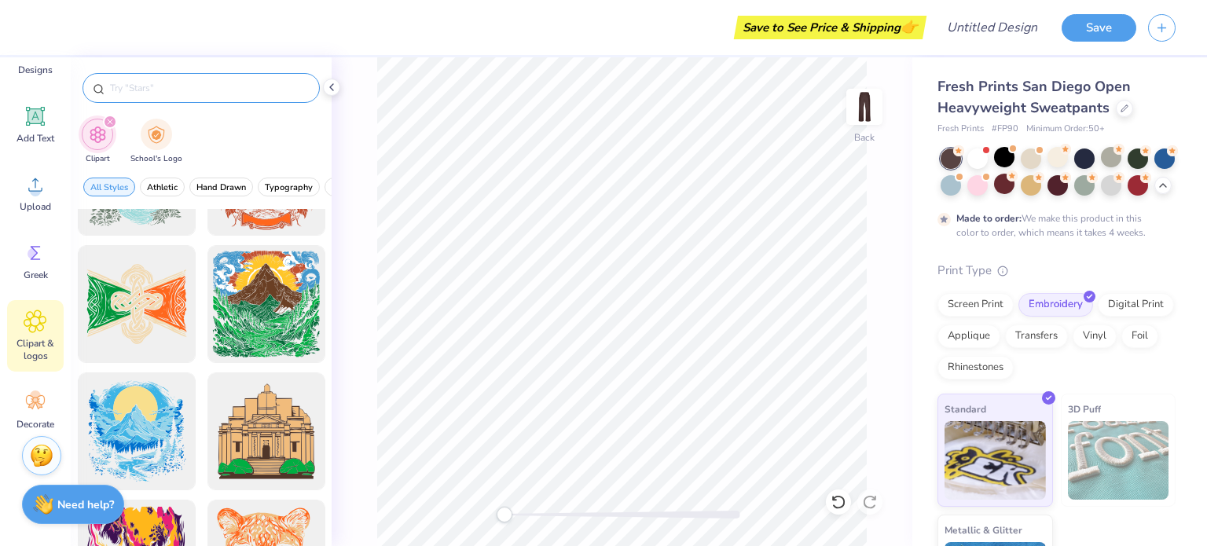
click at [187, 86] on input "text" at bounding box center [208, 88] width 201 height 16
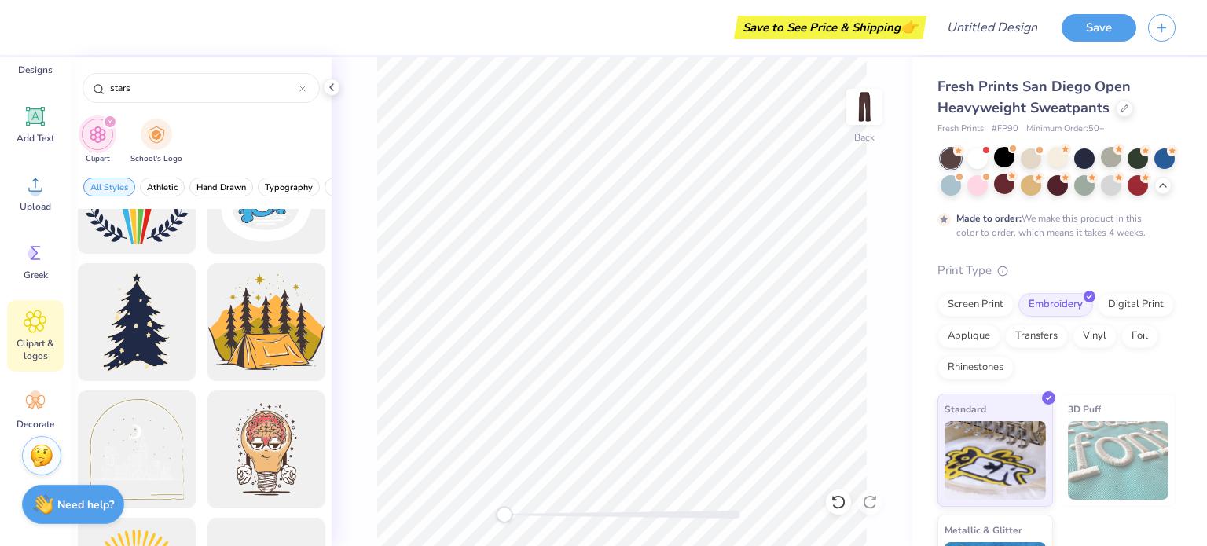
scroll to position [2749, 0]
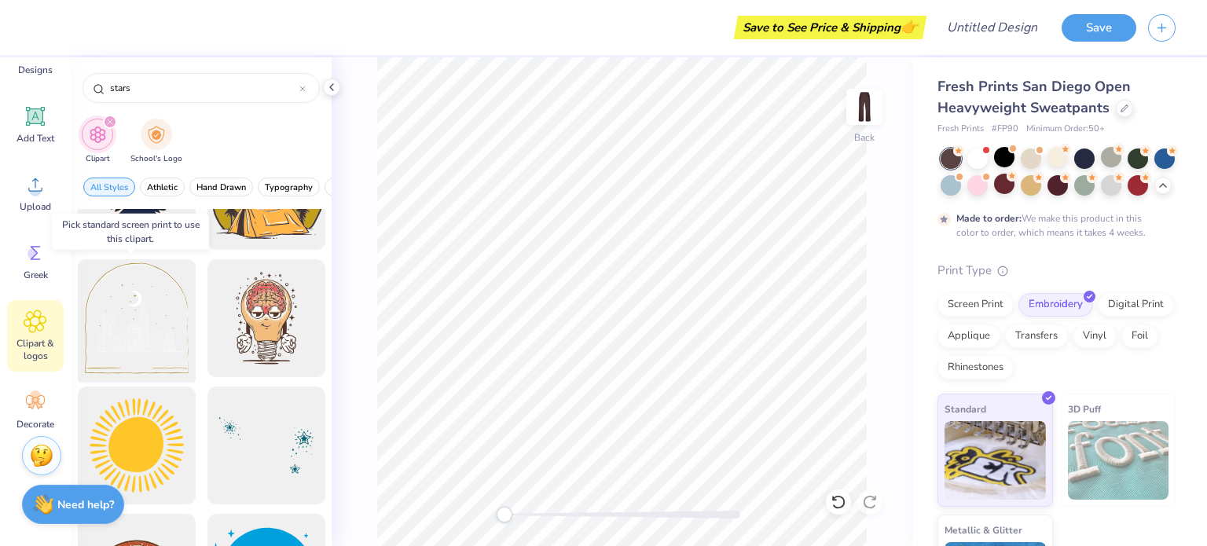
type input "stars"
click at [101, 320] on div at bounding box center [136, 319] width 130 height 130
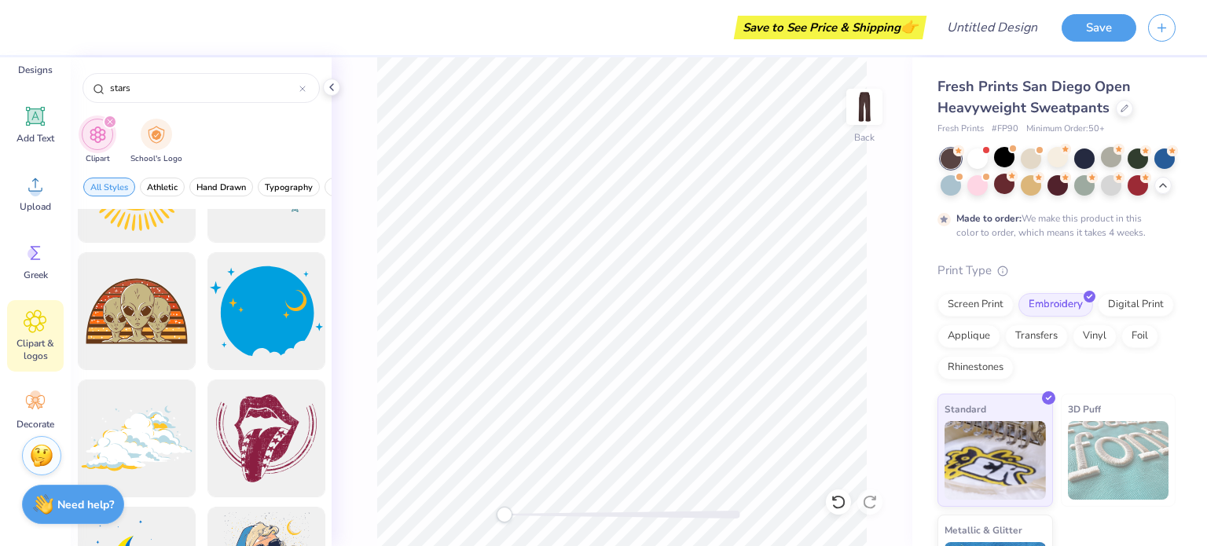
scroll to position [2880, 0]
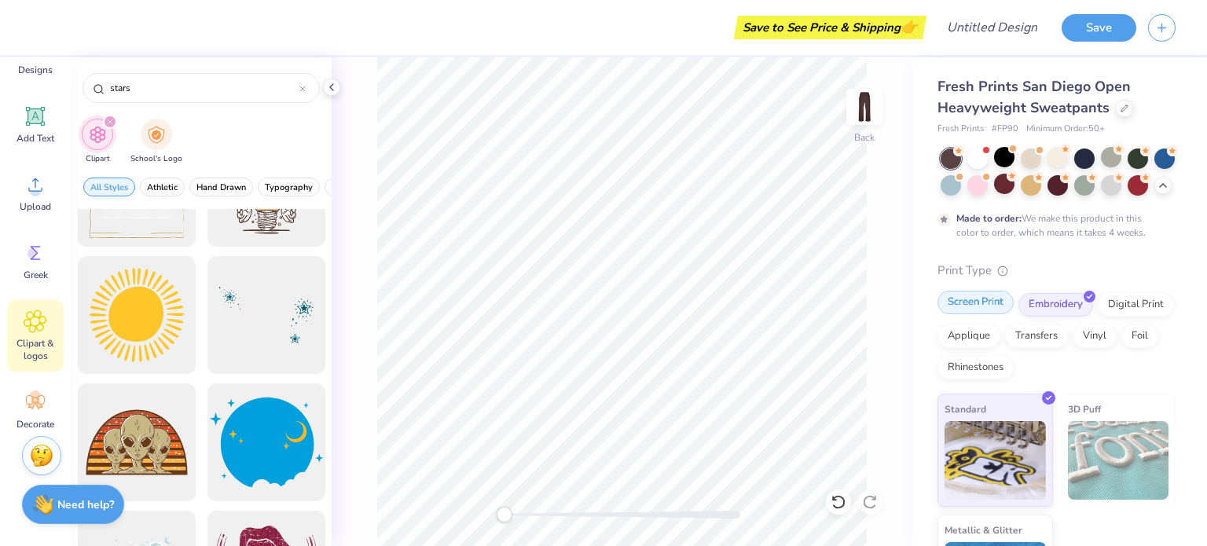
click at [976, 314] on div "Screen Print" at bounding box center [975, 303] width 76 height 24
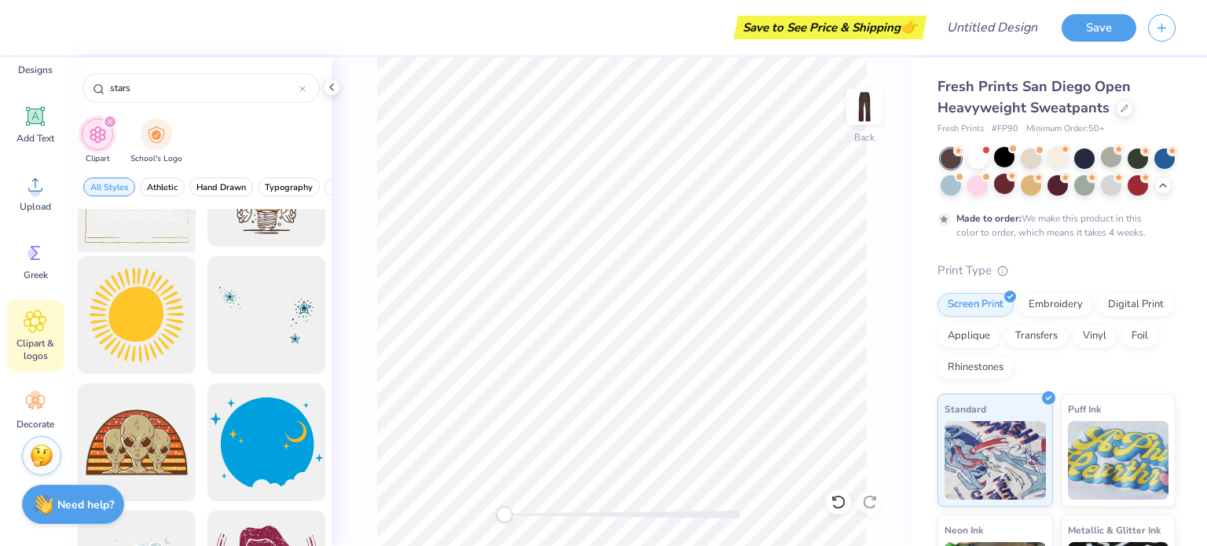
click at [170, 208] on div "stars Clipart School's Logo All Styles Athletic Hand Drawn Typography Grunge Gr…" at bounding box center [201, 301] width 261 height 489
click at [170, 225] on div at bounding box center [136, 188] width 130 height 130
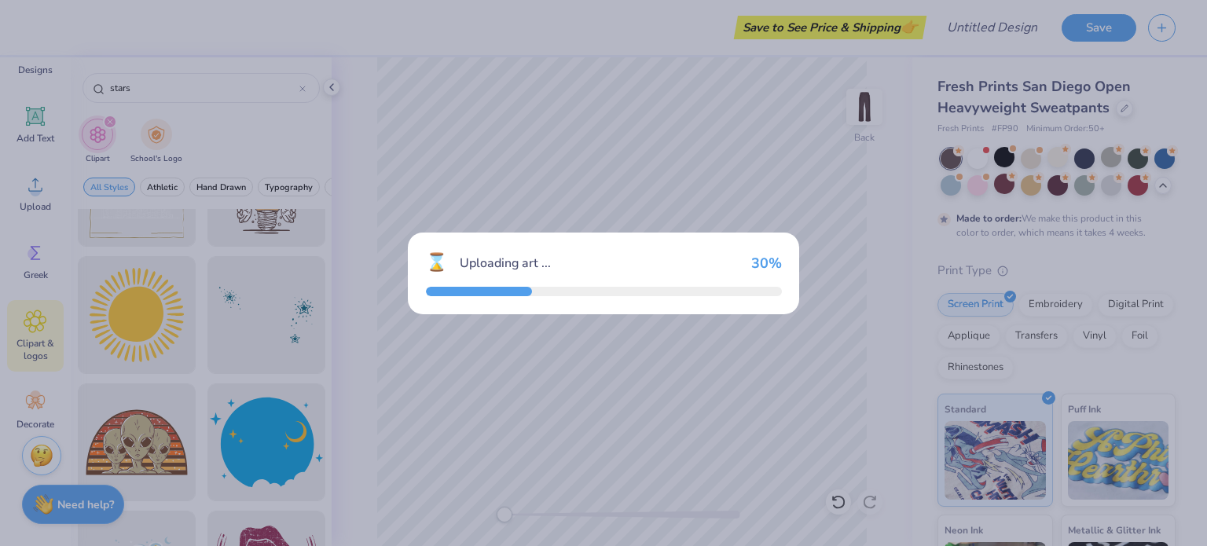
click at [277, 131] on div "⌛ Uploading art ... 30 %" at bounding box center [603, 273] width 1207 height 546
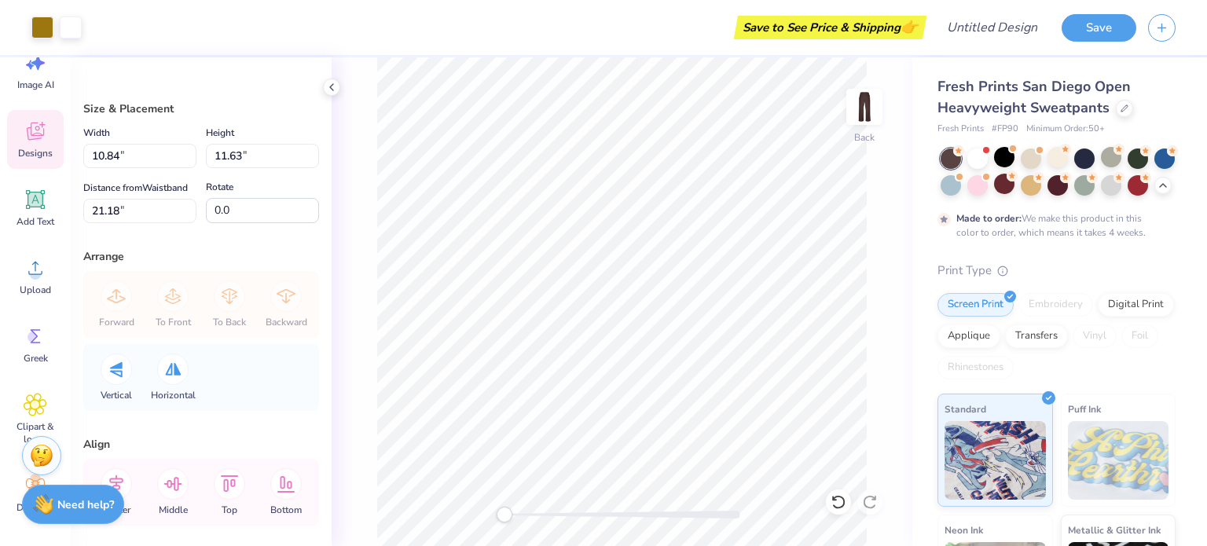
scroll to position [0, 0]
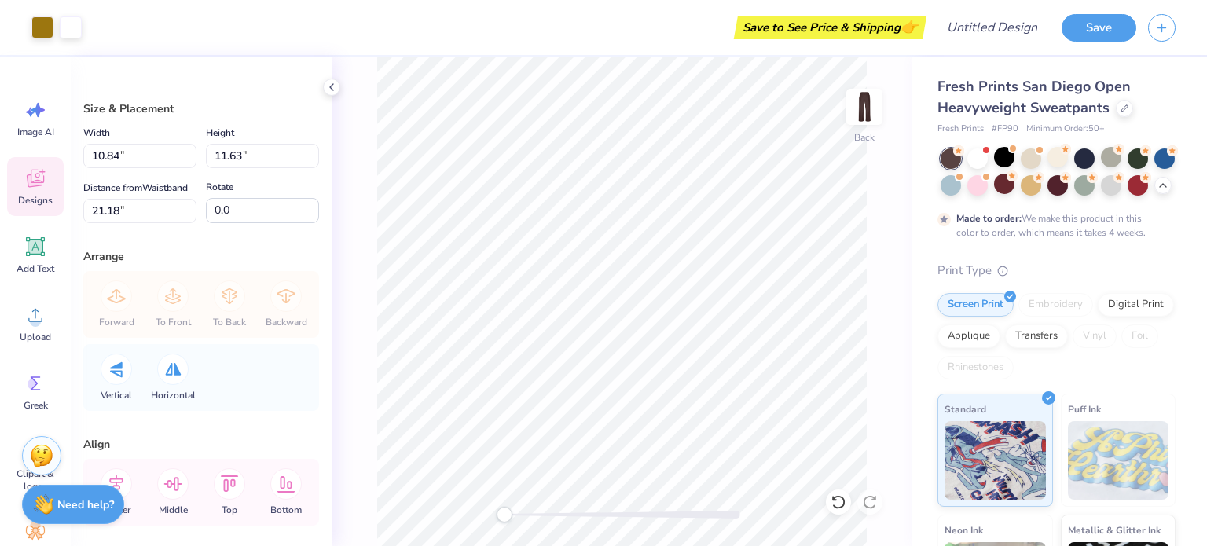
click at [42, 197] on span "Designs" at bounding box center [35, 200] width 35 height 13
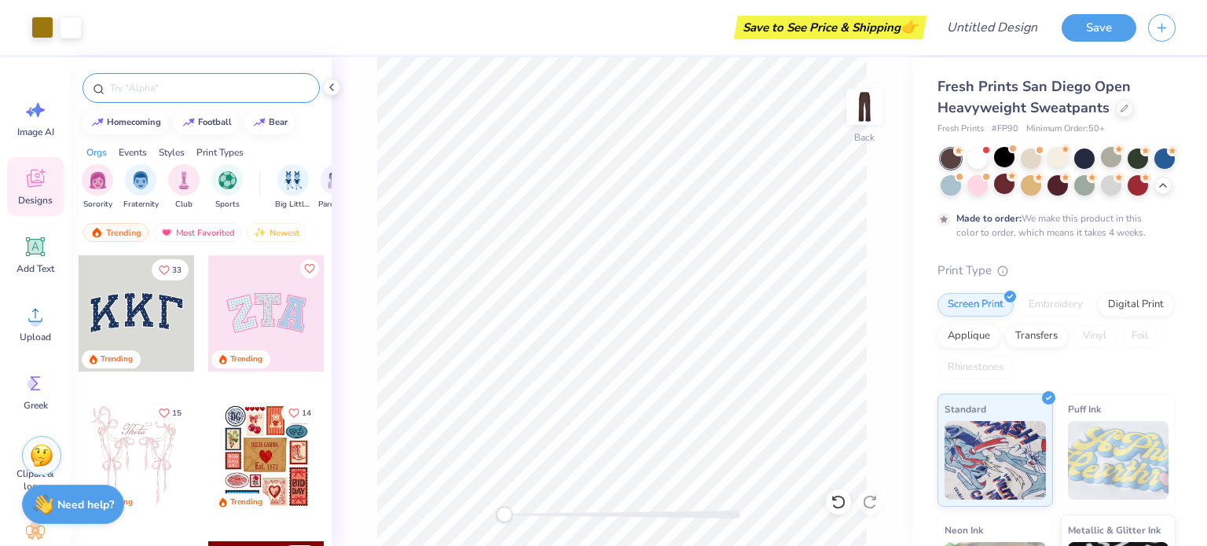
click at [140, 90] on input "text" at bounding box center [208, 88] width 201 height 16
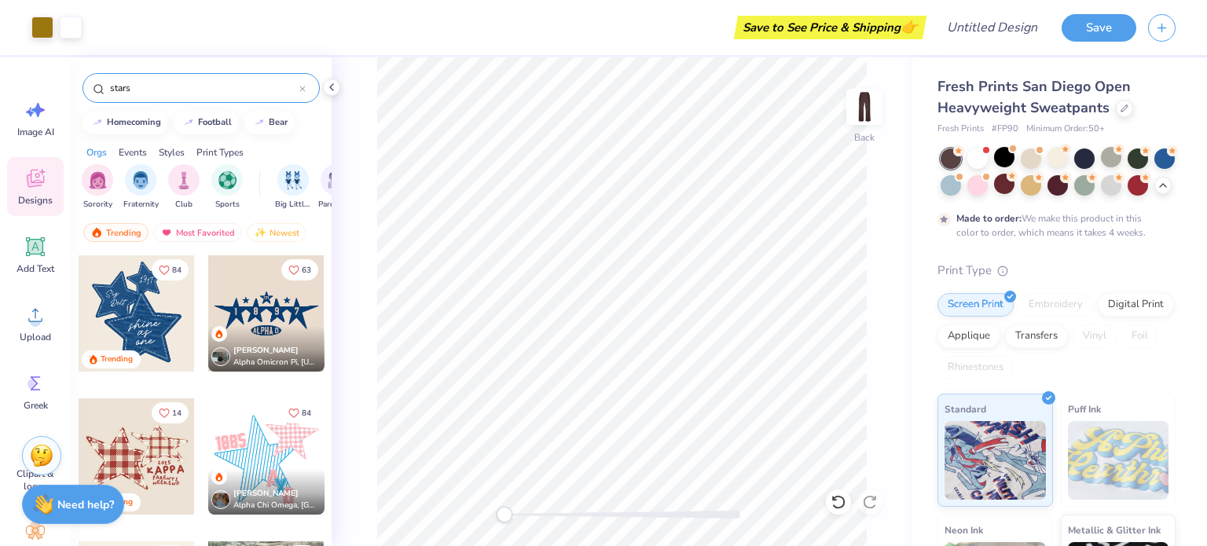
type input "stars"
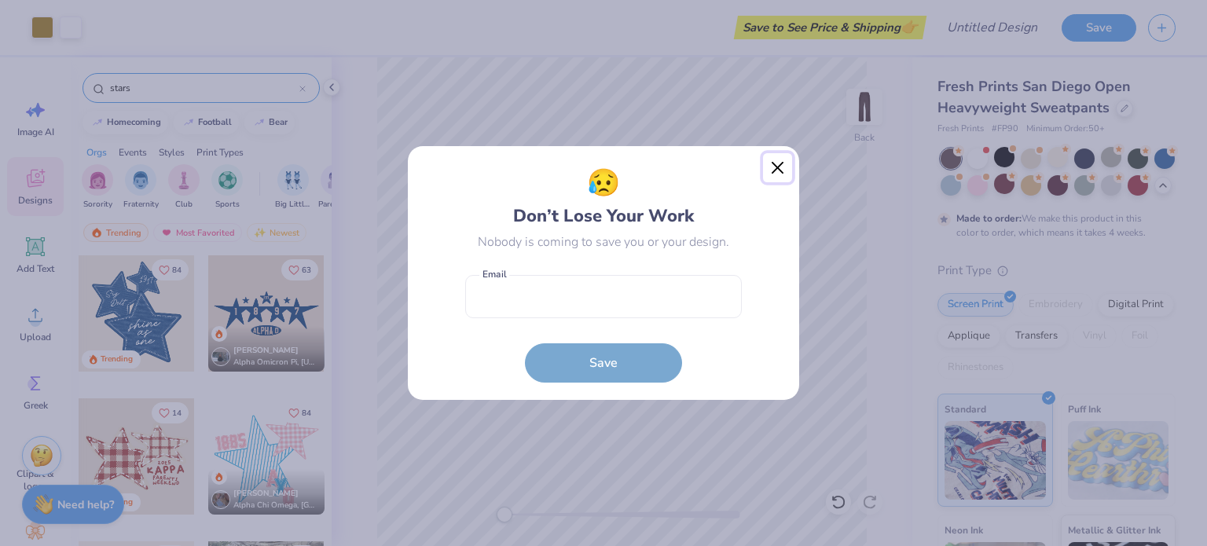
click at [773, 163] on button "Close" at bounding box center [778, 168] width 30 height 30
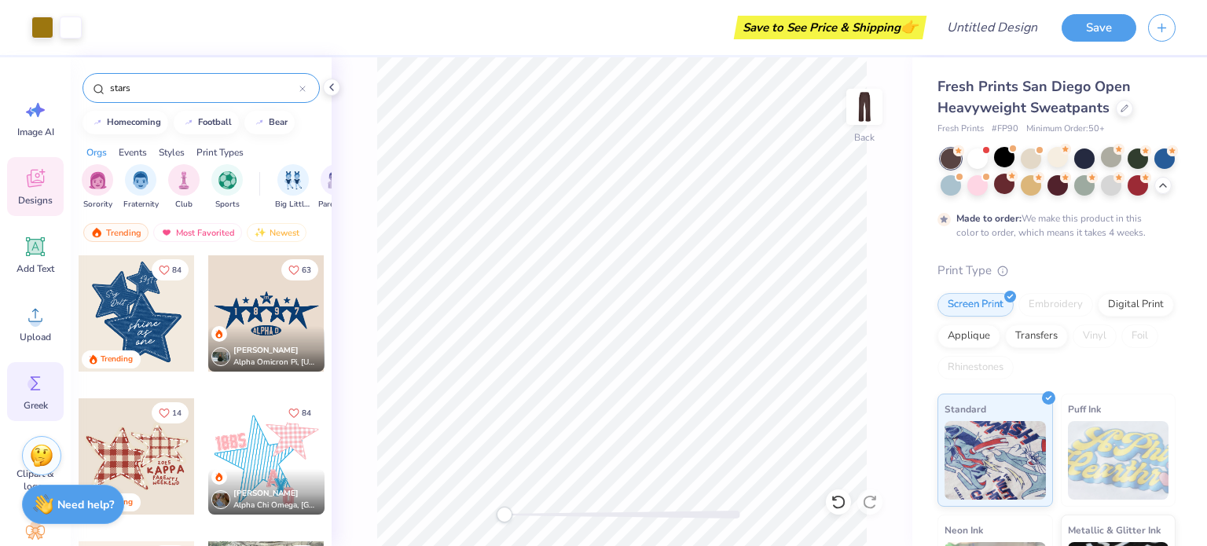
scroll to position [130, 0]
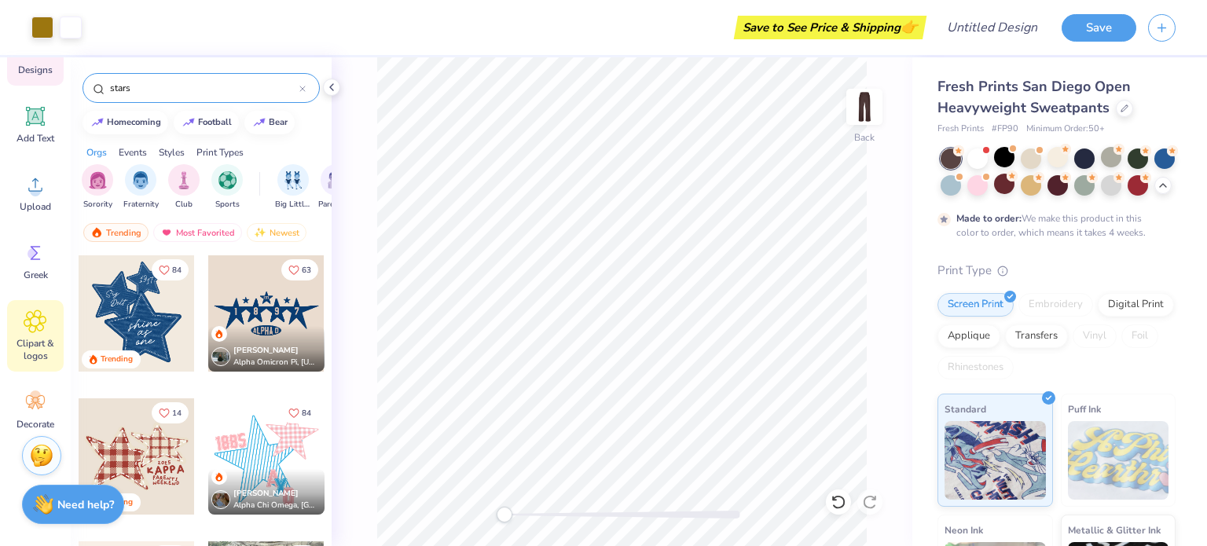
click at [38, 341] on span "Clipart & logos" at bounding box center [35, 349] width 52 height 25
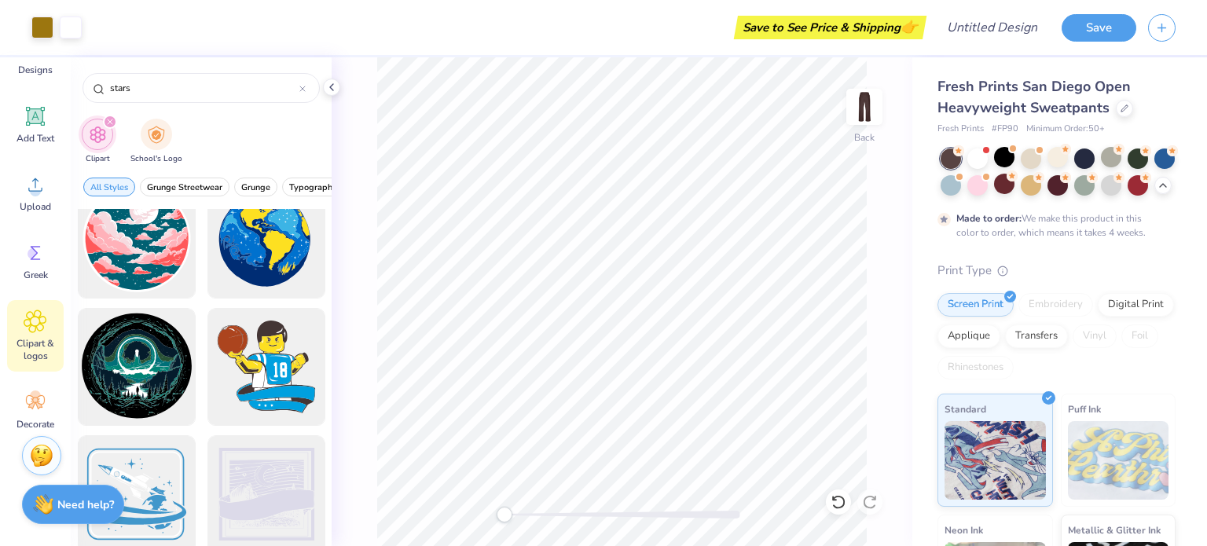
scroll to position [1440, 0]
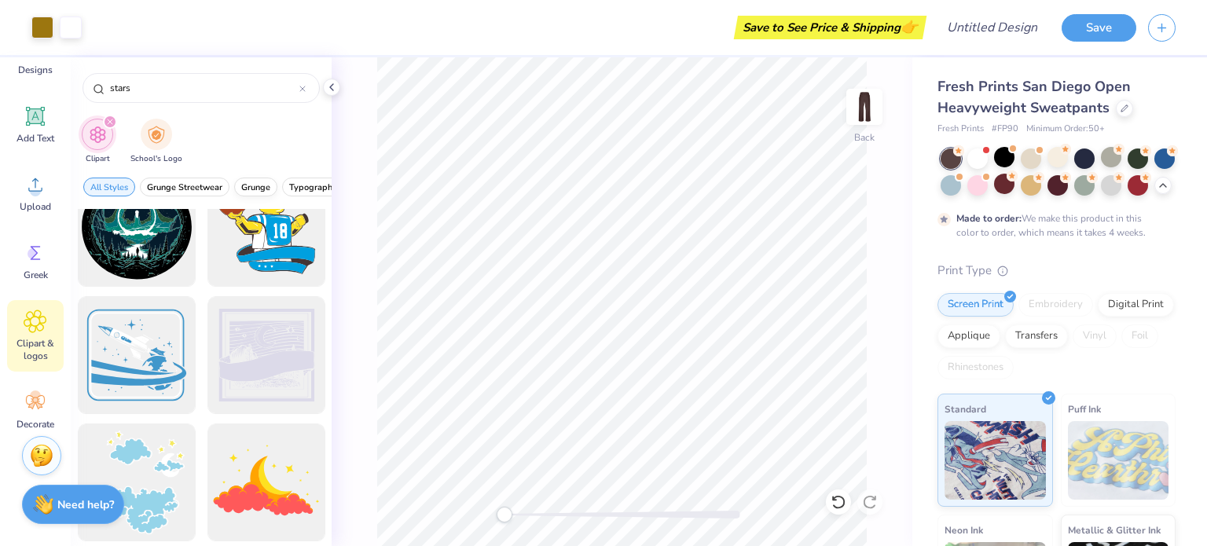
click at [255, 188] on span "Grunge" at bounding box center [255, 187] width 29 height 12
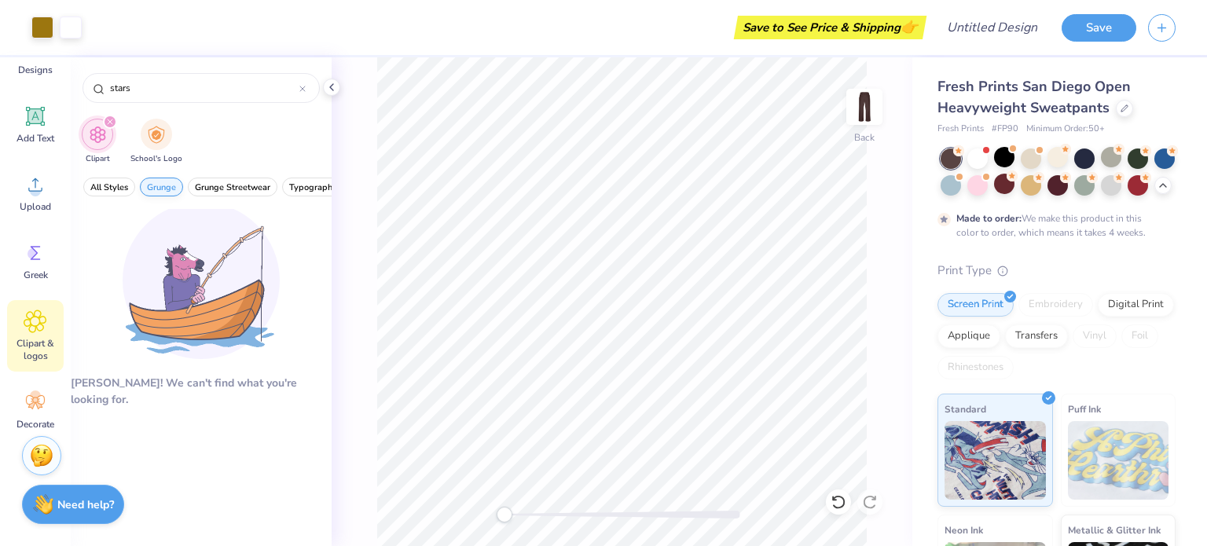
click at [153, 184] on span "Grunge" at bounding box center [161, 187] width 29 height 12
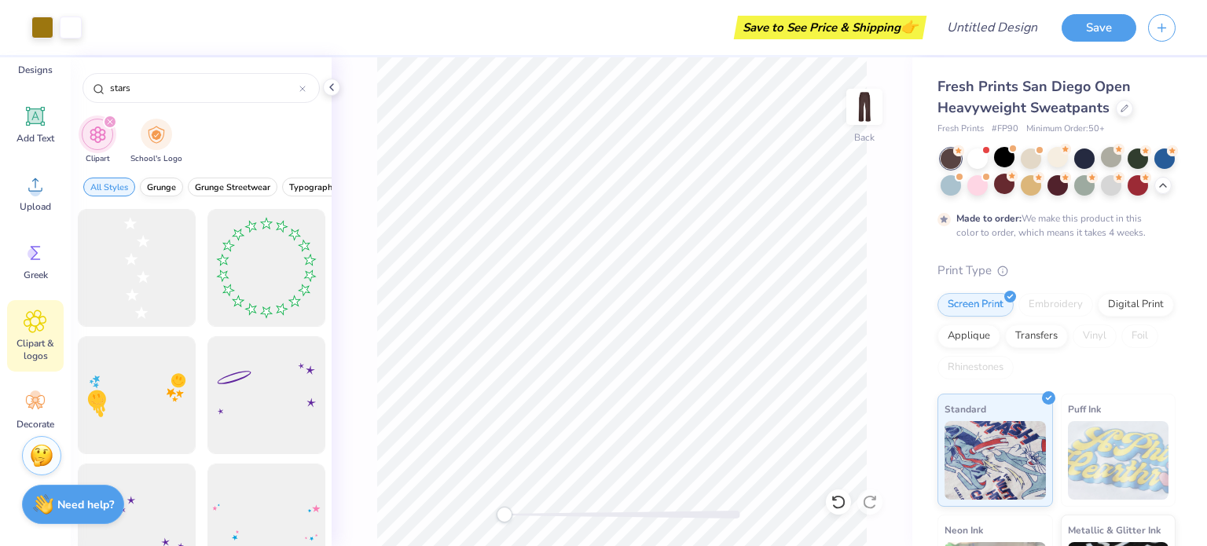
click at [266, 189] on span "Grunge Streetwear" at bounding box center [232, 187] width 75 height 12
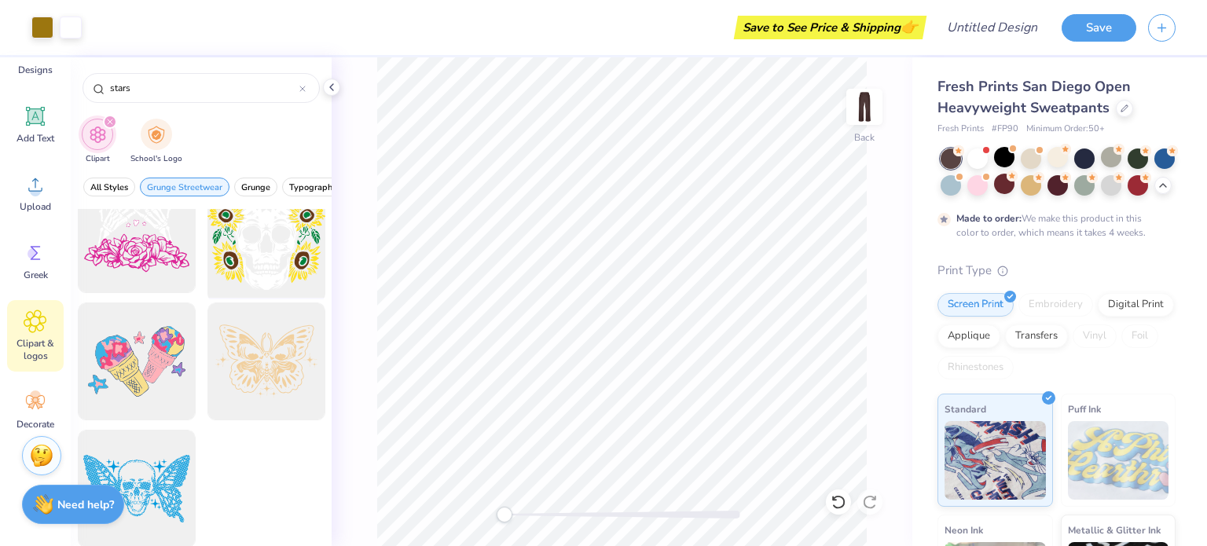
scroll to position [43, 0]
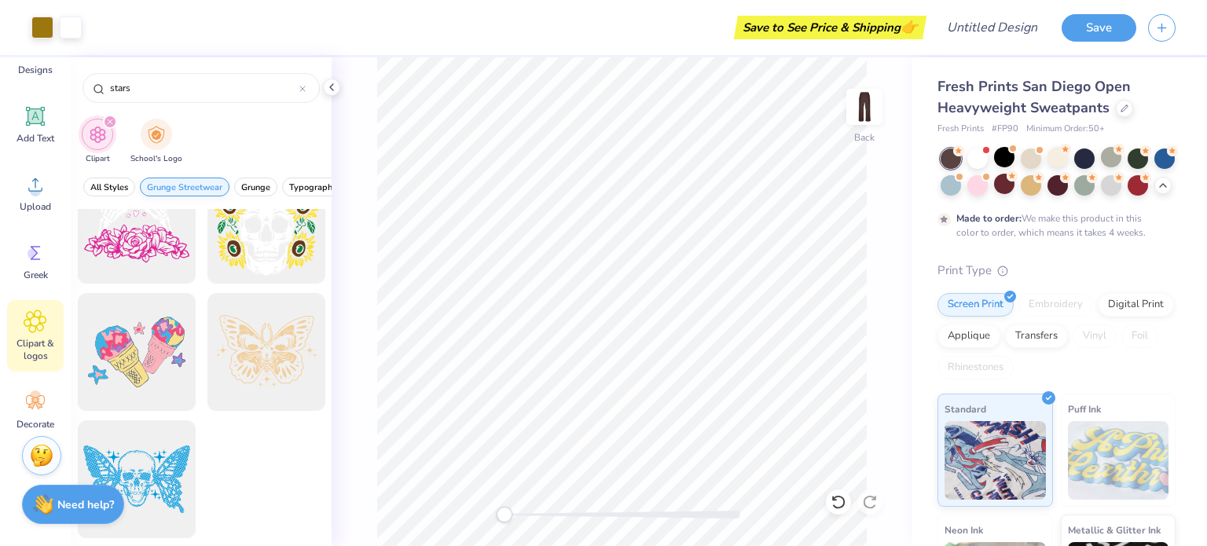
click at [178, 189] on span "Grunge Streetwear" at bounding box center [184, 187] width 75 height 12
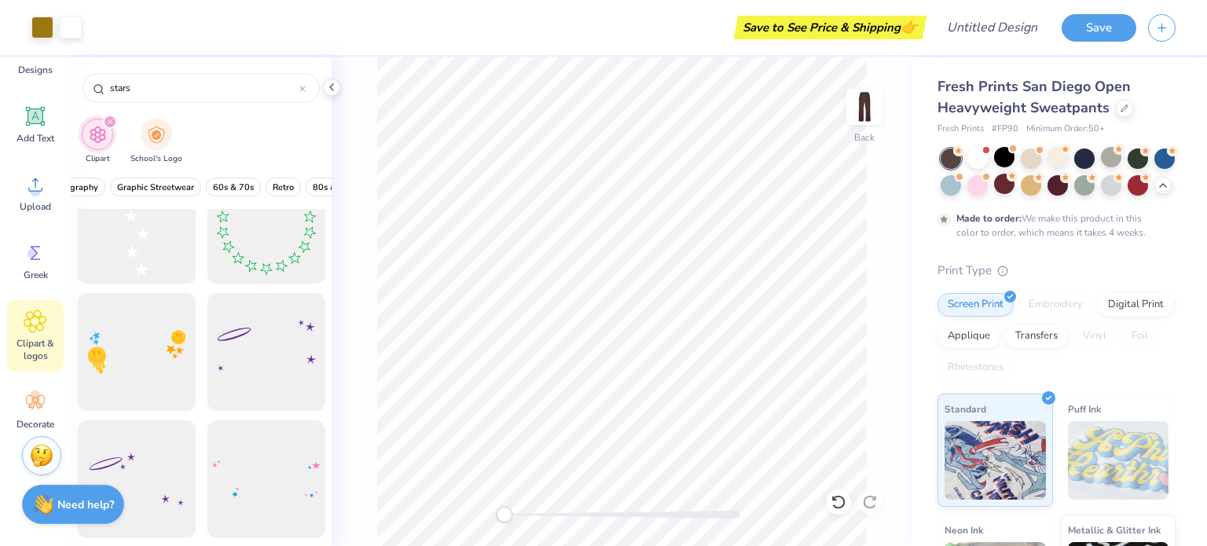
scroll to position [0, 283]
click at [129, 181] on span "Graphic Streetwear" at bounding box center [111, 187] width 77 height 12
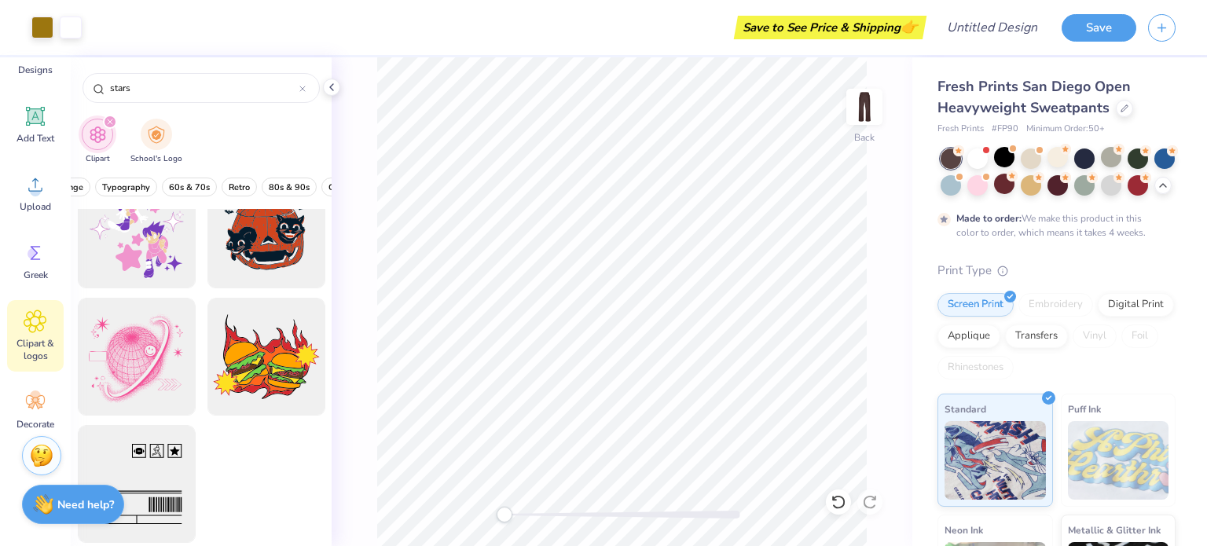
scroll to position [170, 0]
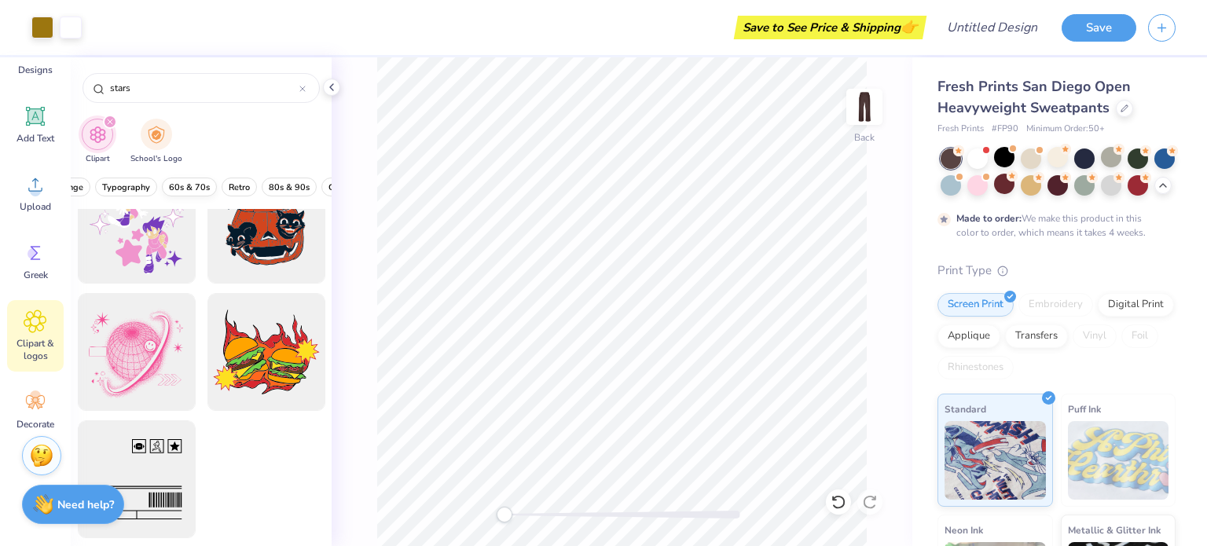
click at [223, 182] on button "Retro" at bounding box center [239, 187] width 35 height 19
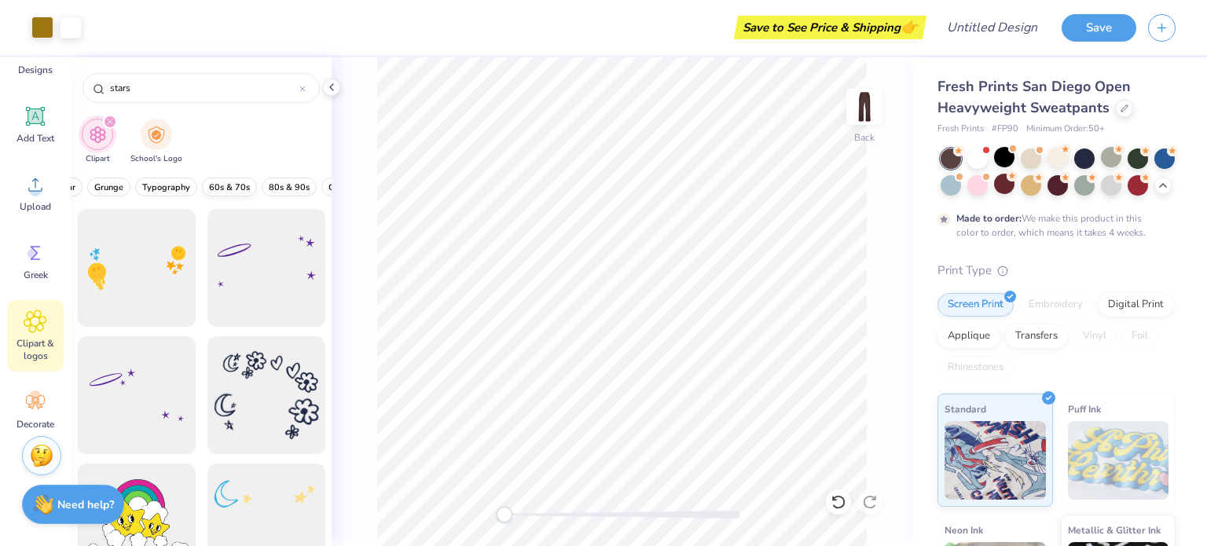
click at [225, 183] on span "60s & 70s" at bounding box center [229, 187] width 41 height 12
click at [275, 182] on span "80s & 90s" at bounding box center [289, 187] width 41 height 12
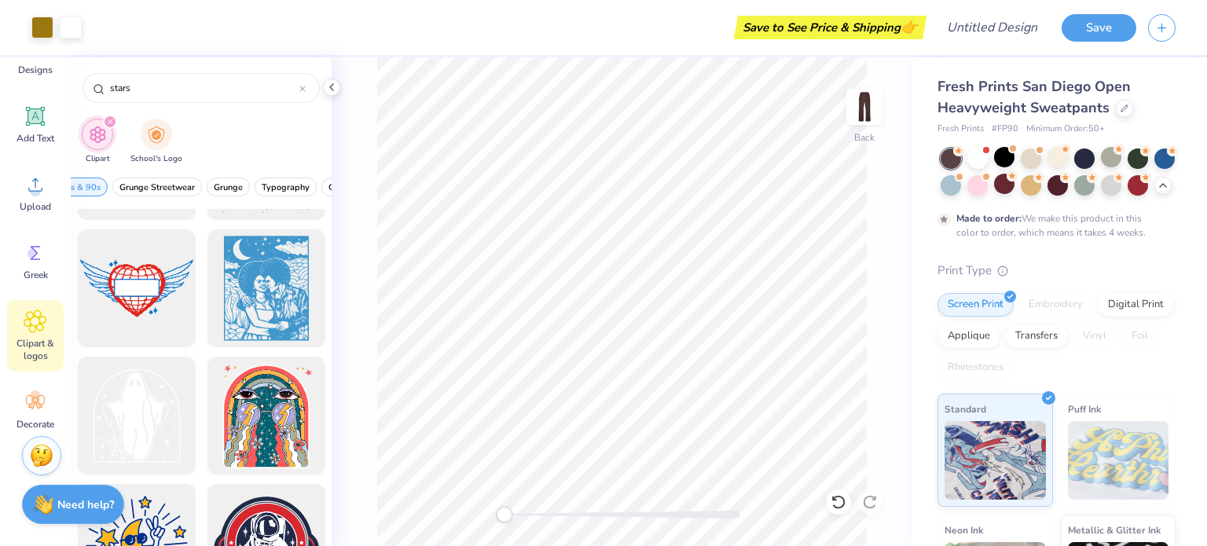
scroll to position [2357, 0]
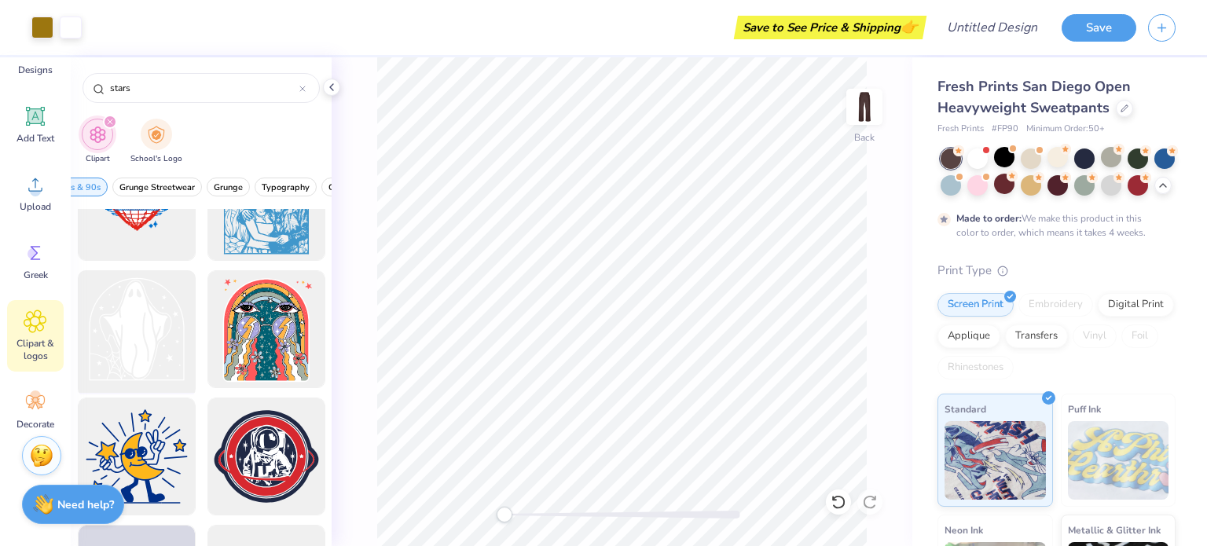
click at [165, 338] on div at bounding box center [136, 330] width 130 height 130
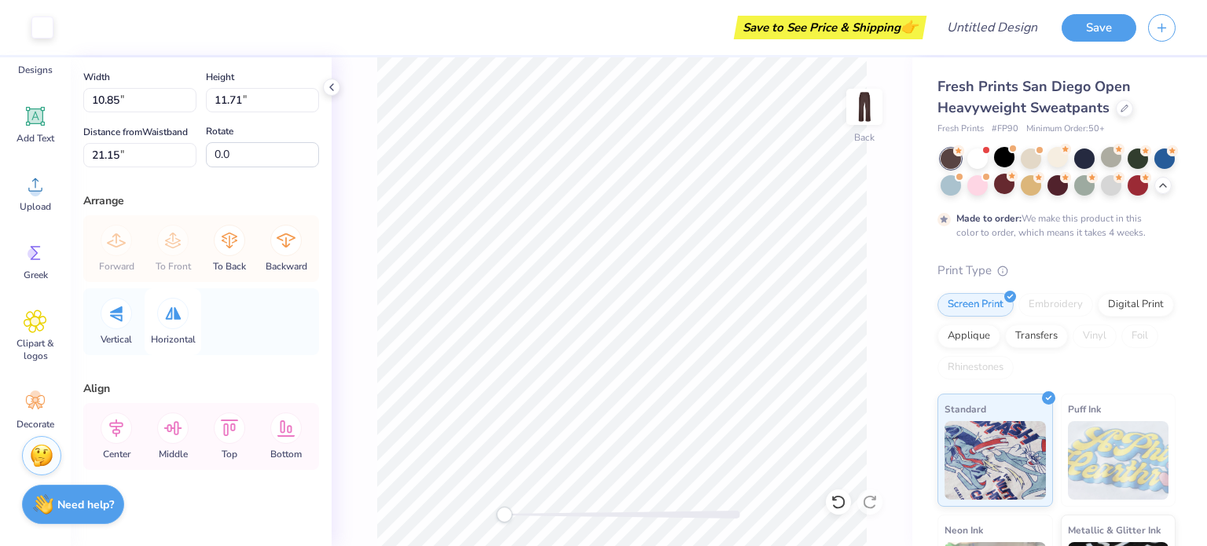
scroll to position [82, 0]
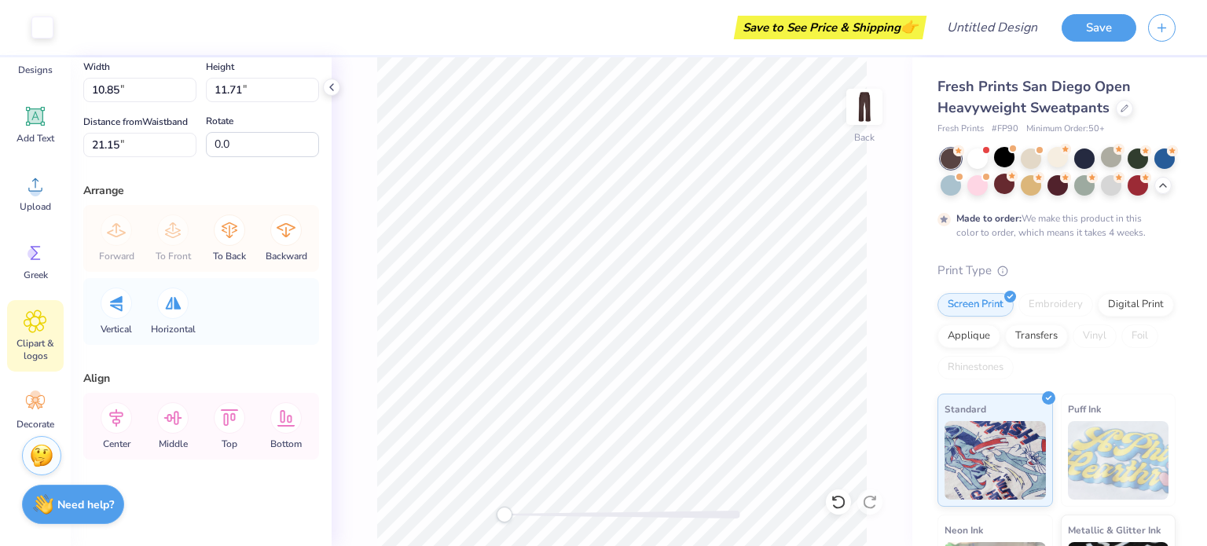
click at [43, 332] on icon at bounding box center [35, 322] width 23 height 24
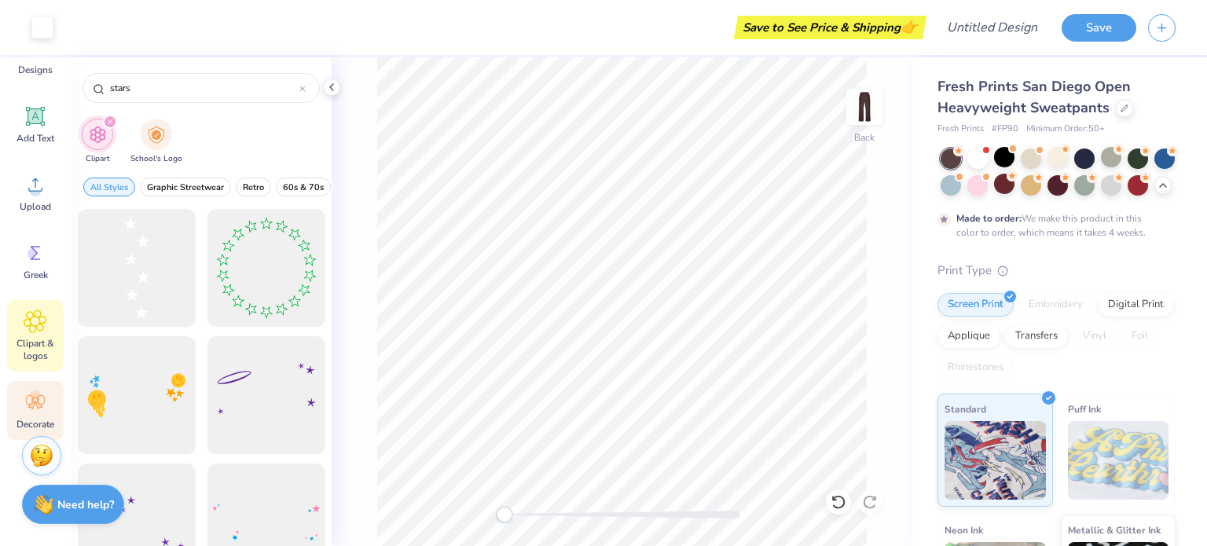
click at [26, 408] on icon at bounding box center [36, 402] width 24 height 24
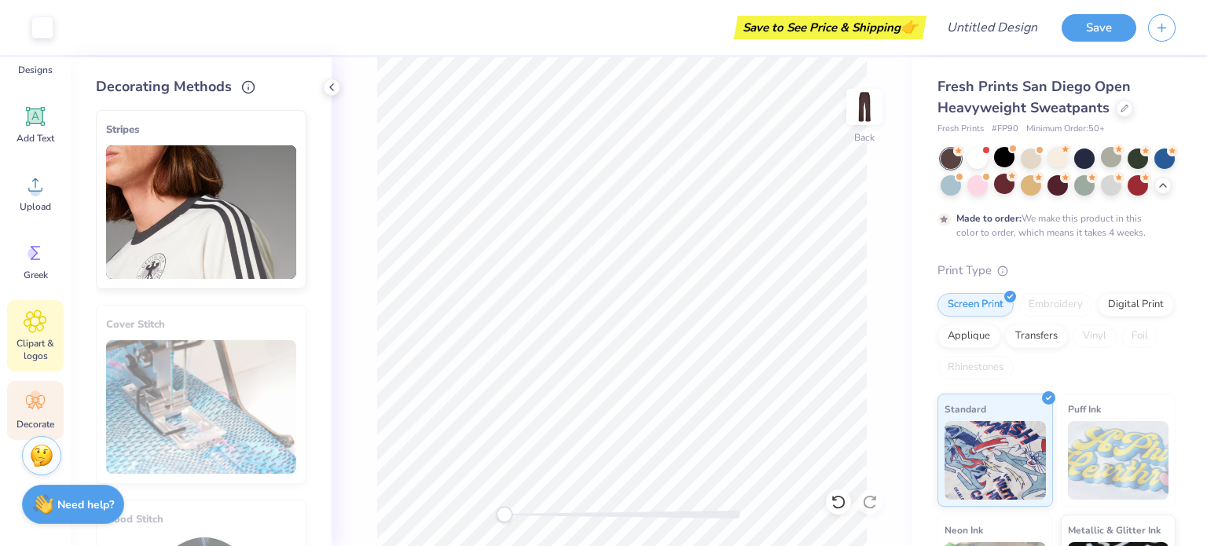
click at [27, 340] on span "Clipart & logos" at bounding box center [35, 349] width 52 height 25
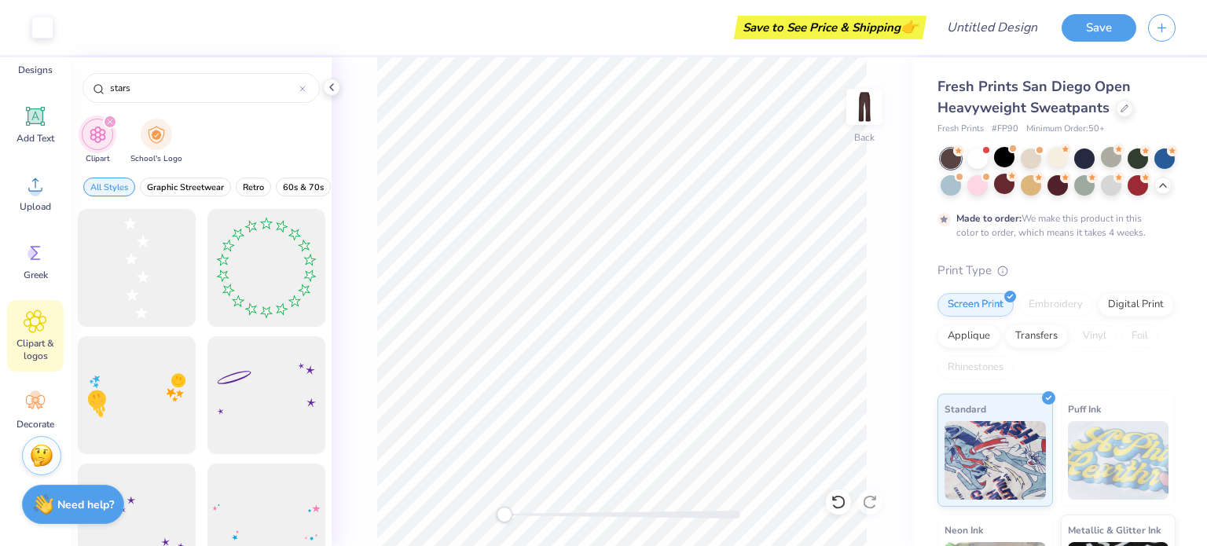
click at [249, 178] on button "Retro" at bounding box center [253, 187] width 35 height 19
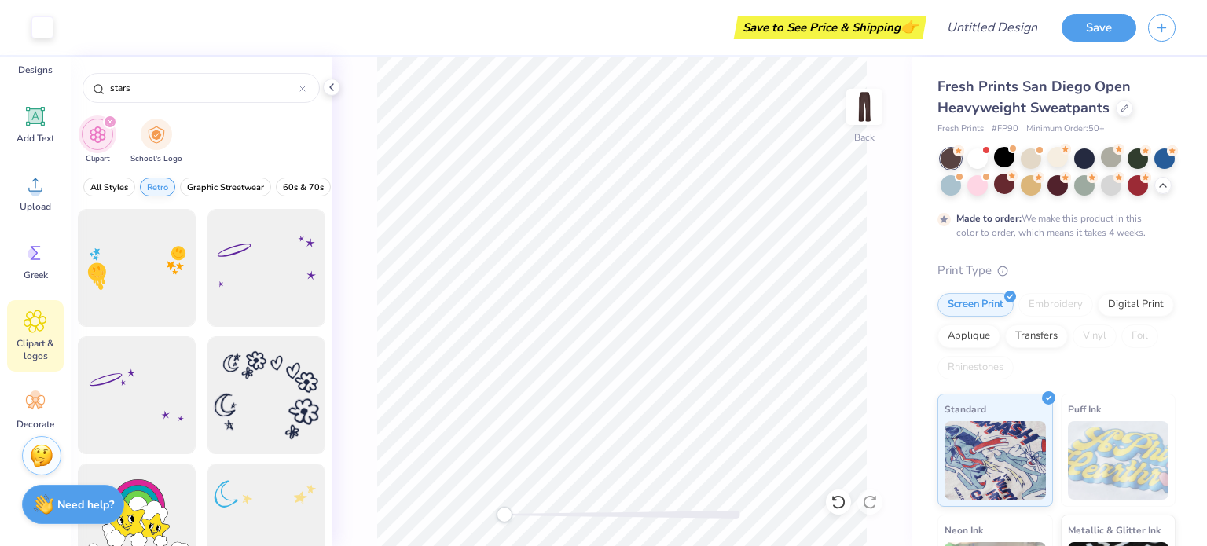
click at [159, 193] on button "Retro" at bounding box center [157, 187] width 35 height 19
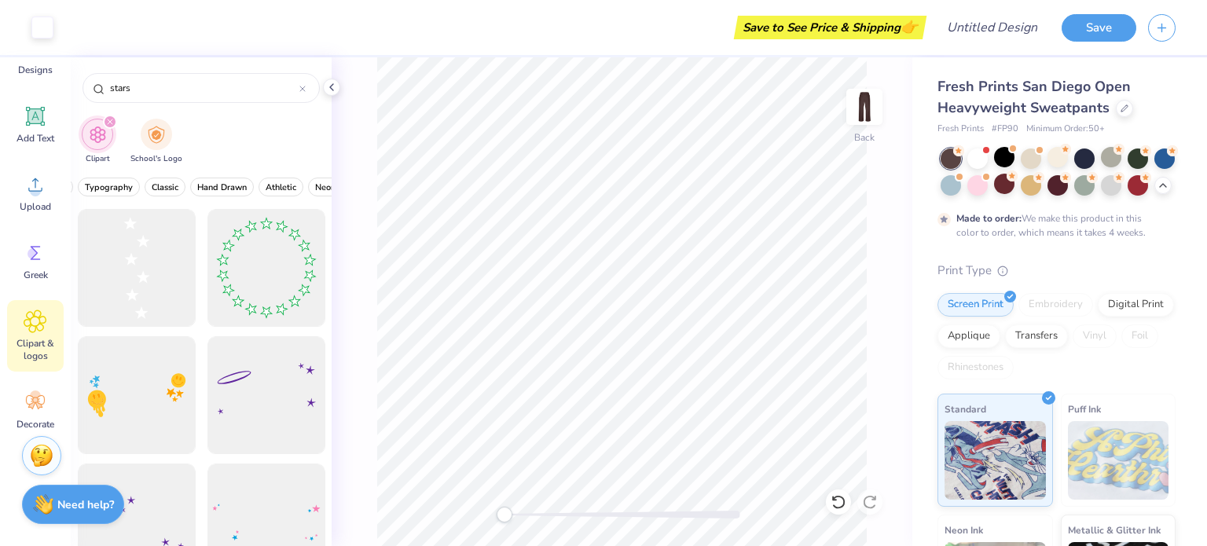
scroll to position [0, 471]
click at [159, 193] on button "Classic" at bounding box center [153, 187] width 41 height 19
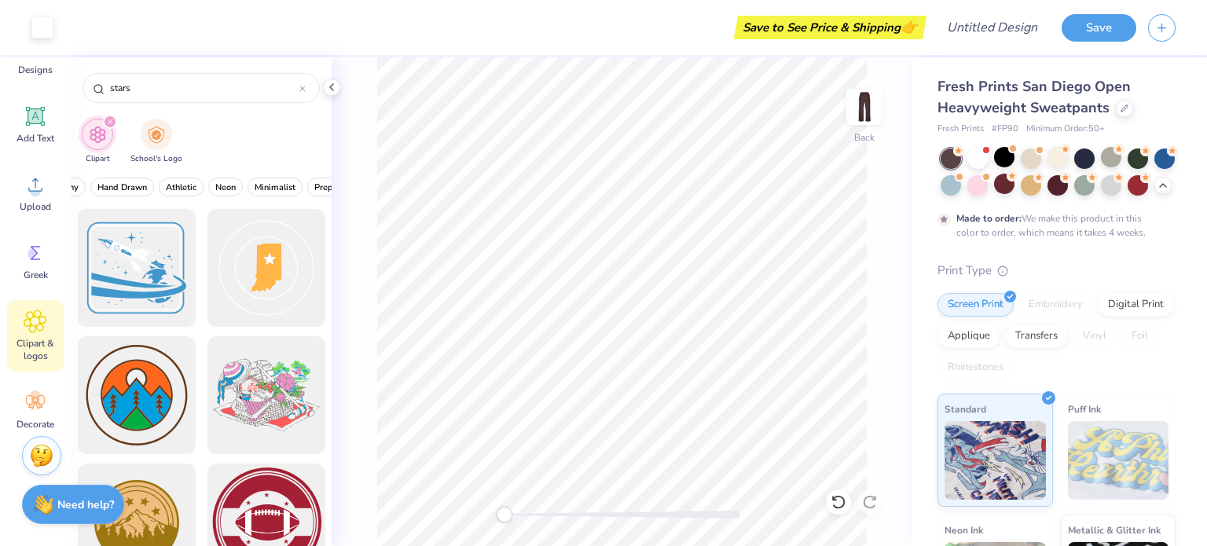
scroll to position [0, 628]
click at [159, 193] on button "Neon" at bounding box center [156, 187] width 35 height 19
click at [190, 187] on span "Minimalist" at bounding box center [205, 187] width 41 height 12
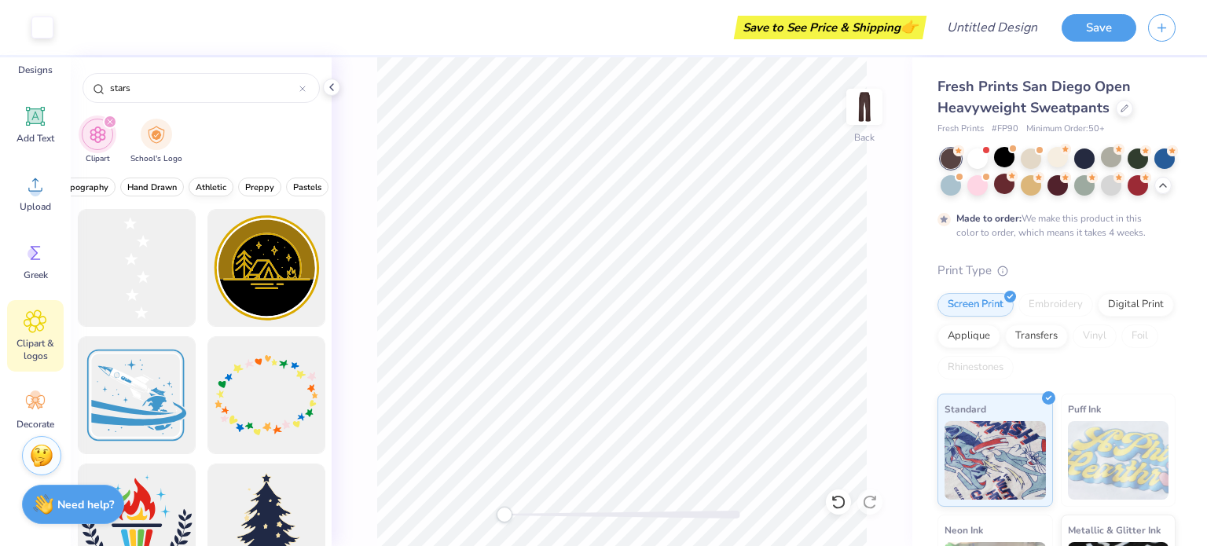
click at [264, 185] on span "Preppy" at bounding box center [259, 187] width 29 height 12
click at [295, 182] on span "Pastels" at bounding box center [307, 187] width 28 height 12
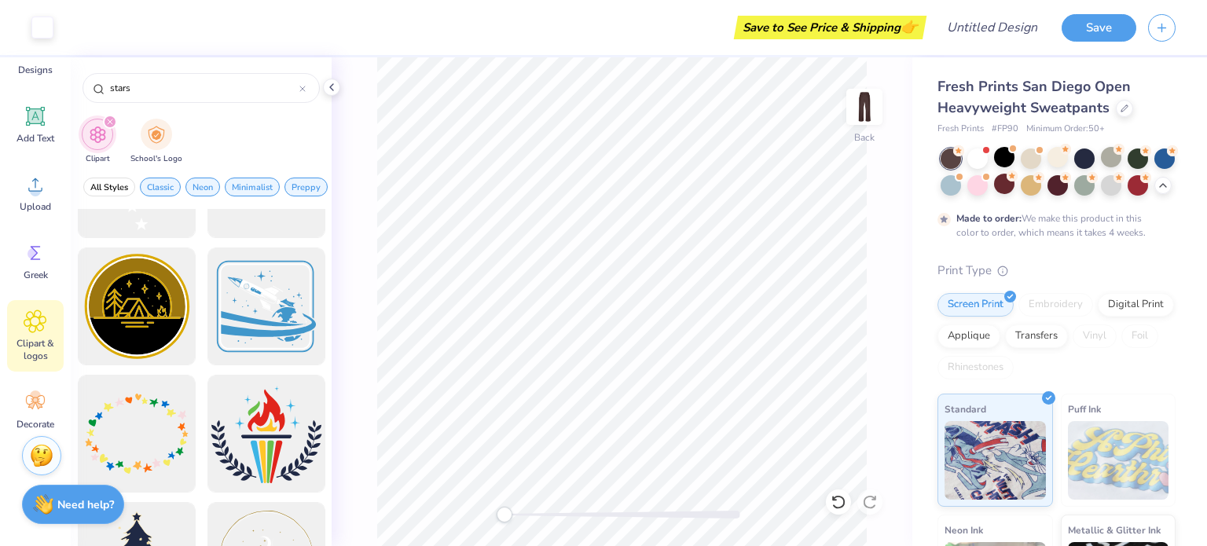
scroll to position [0, 0]
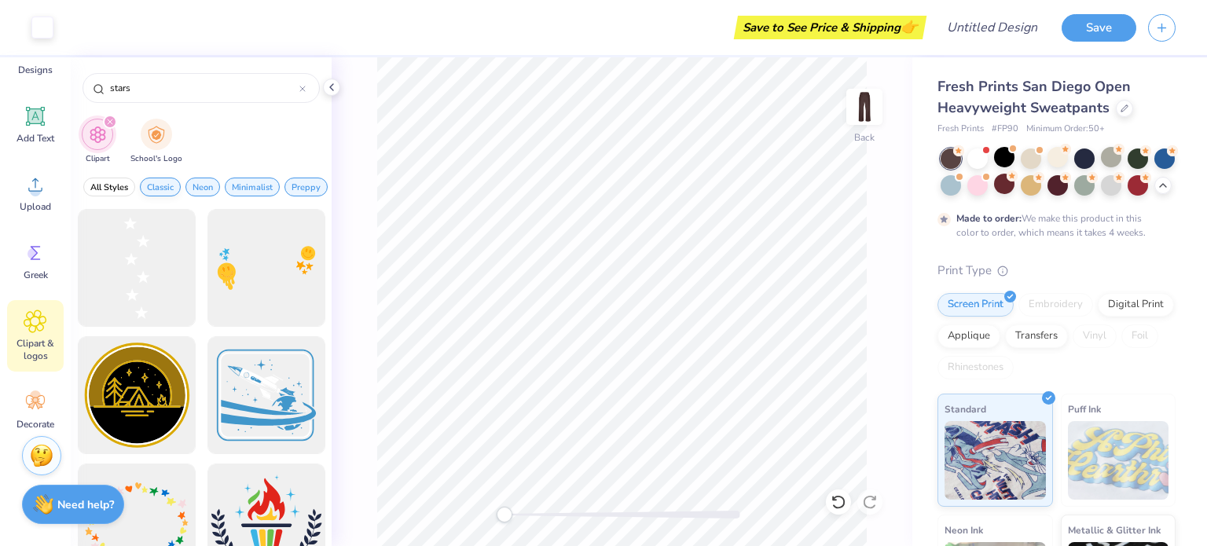
click at [165, 189] on span "Classic" at bounding box center [160, 187] width 27 height 12
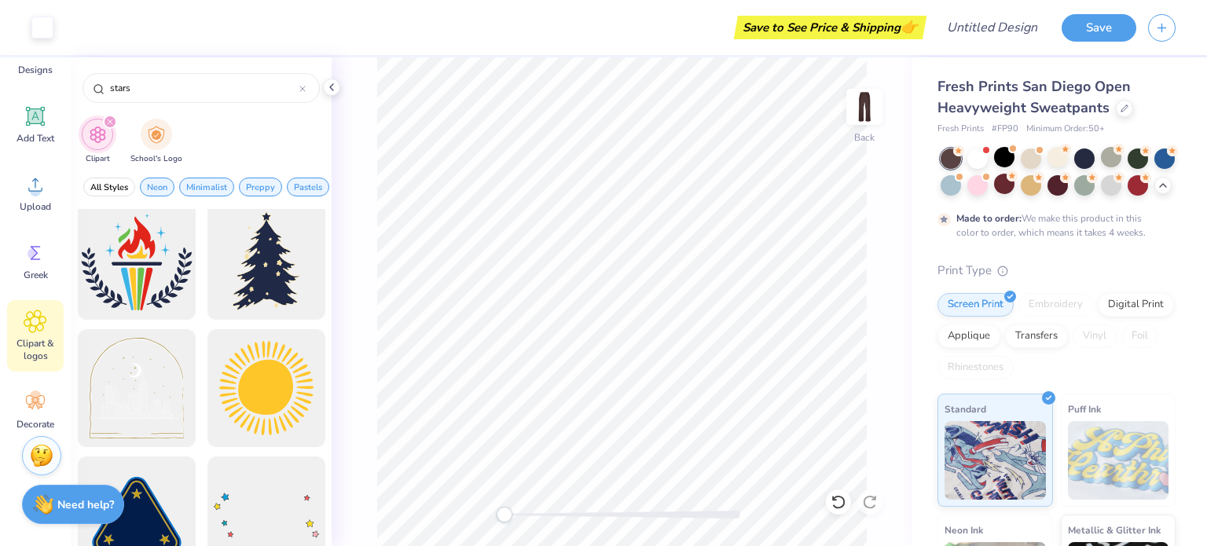
scroll to position [393, 0]
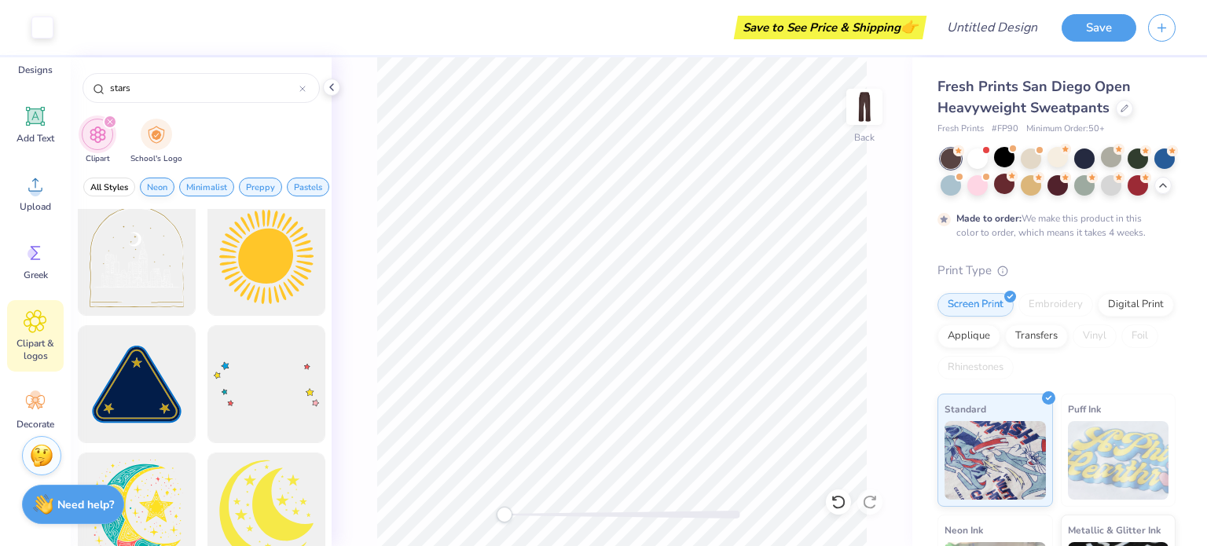
click at [151, 184] on span "Neon" at bounding box center [157, 187] width 20 height 12
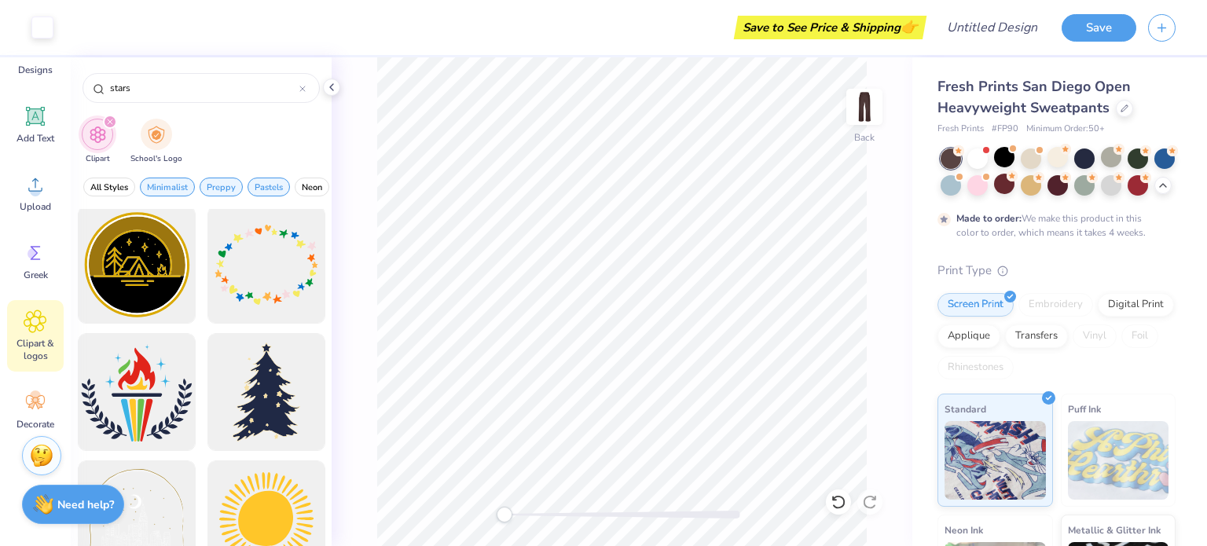
scroll to position [0, 0]
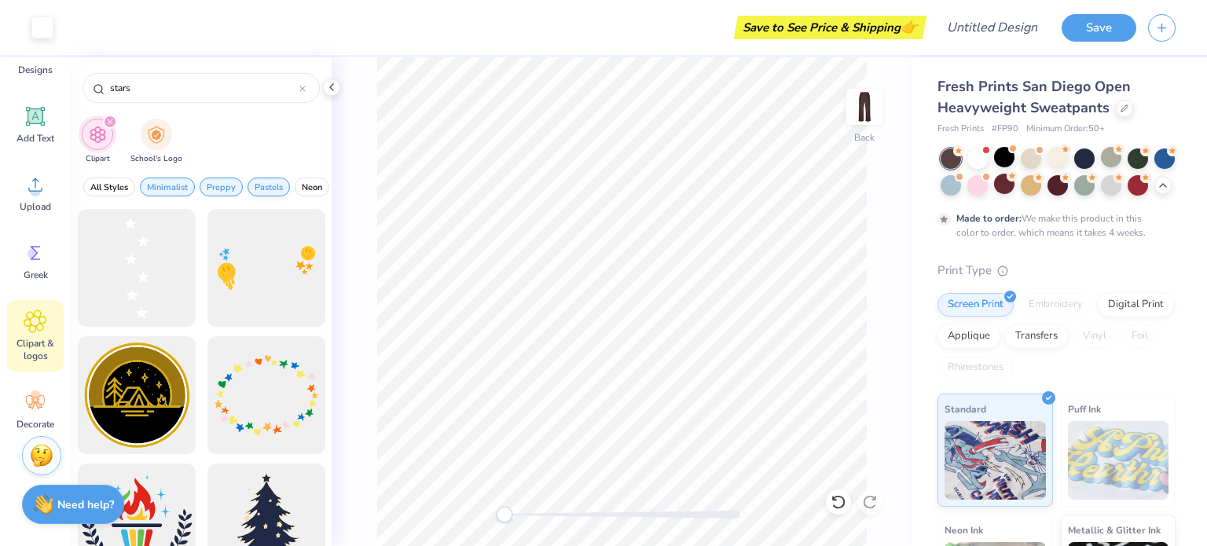
click at [269, 185] on span "Pastels" at bounding box center [269, 187] width 28 height 12
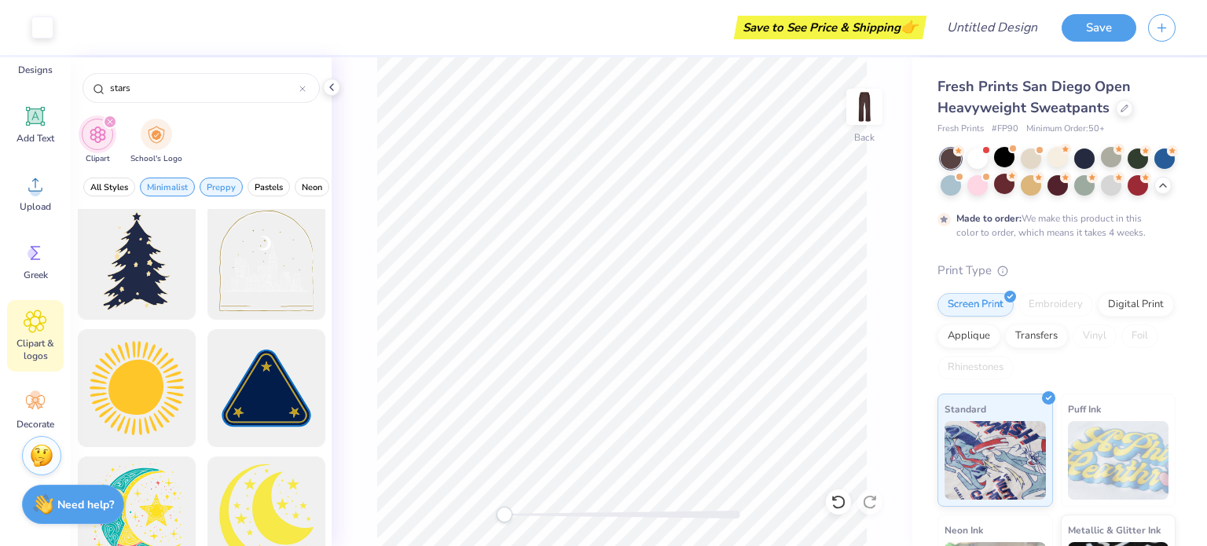
scroll to position [393, 0]
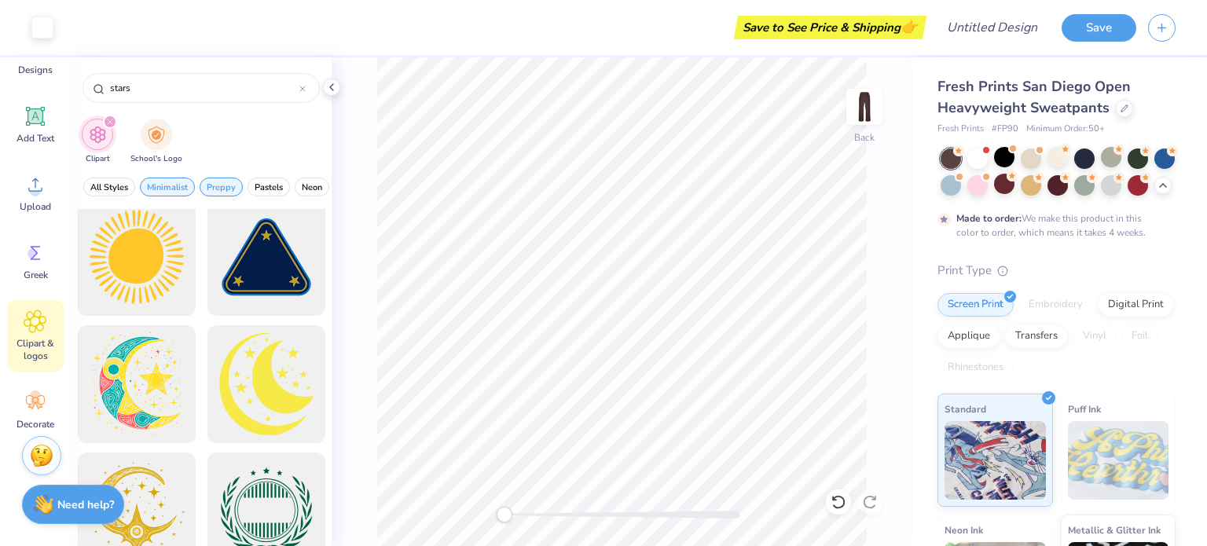
click at [233, 185] on span "Preppy" at bounding box center [221, 187] width 29 height 12
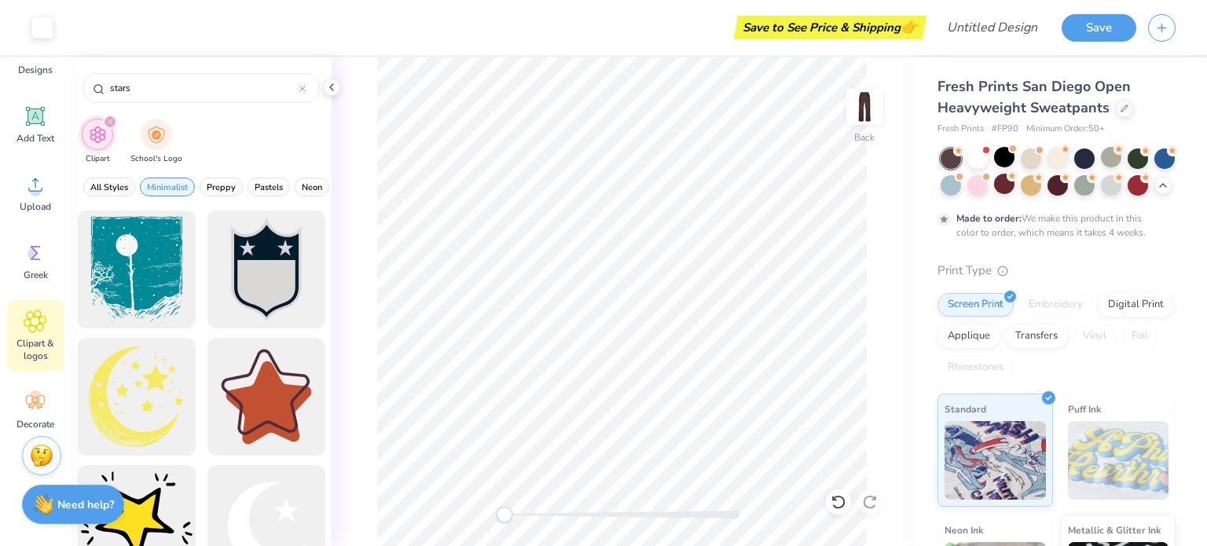
scroll to position [916, 0]
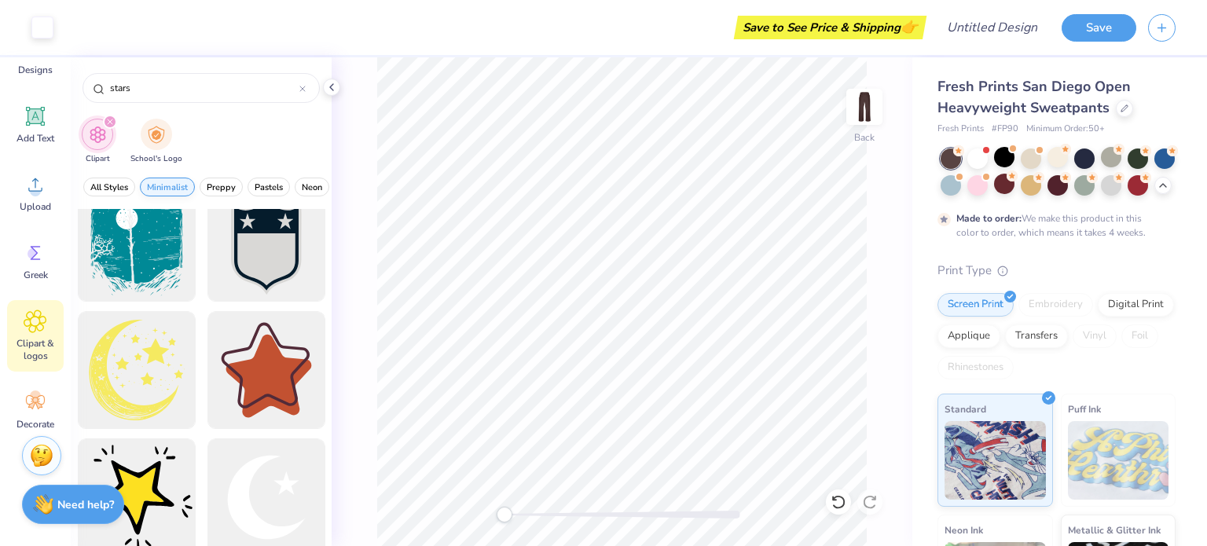
click at [163, 186] on span "Minimalist" at bounding box center [167, 187] width 41 height 12
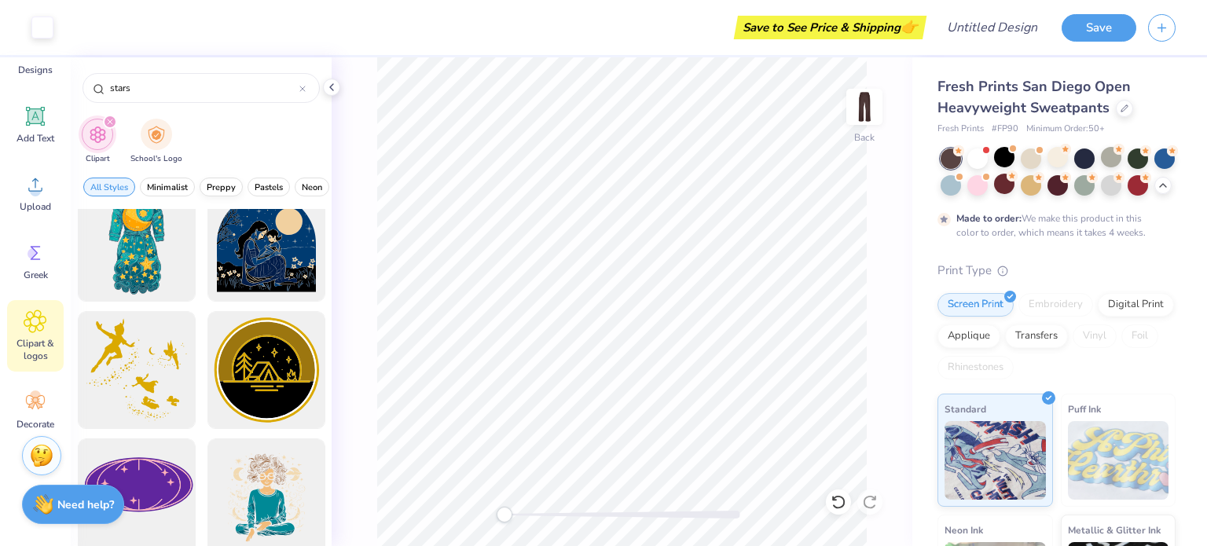
click at [222, 187] on span "Preppy" at bounding box center [221, 187] width 29 height 12
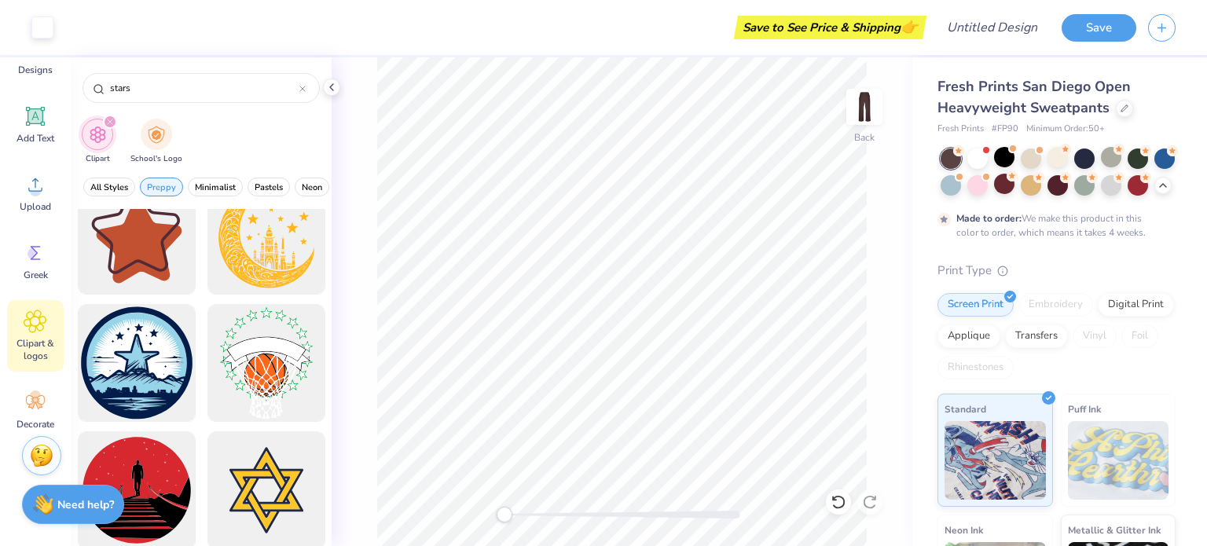
scroll to position [425, 0]
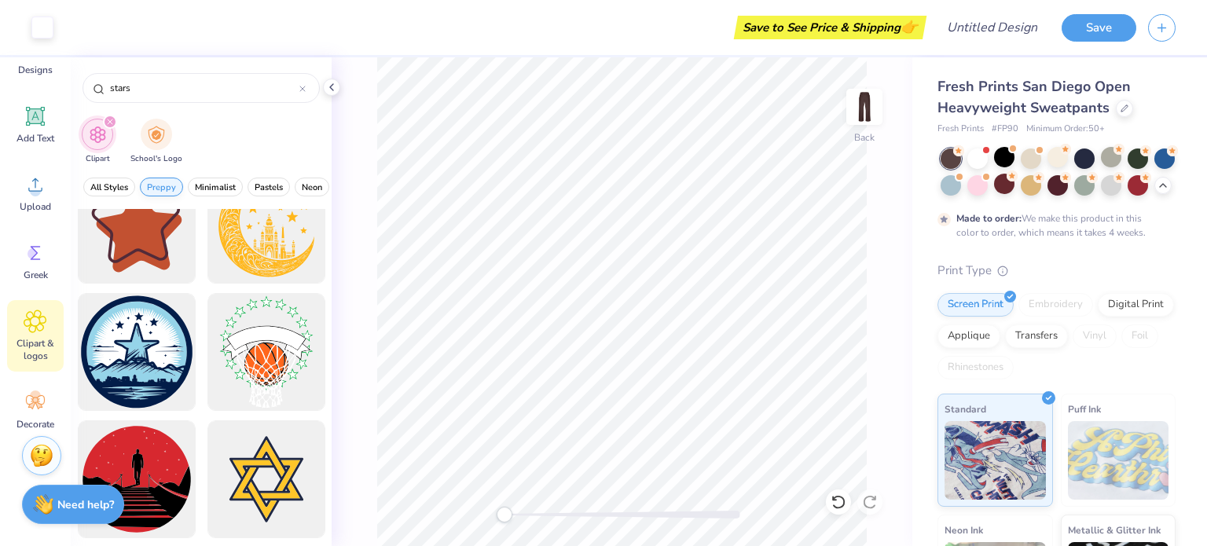
click at [148, 188] on span "Preppy" at bounding box center [161, 187] width 29 height 12
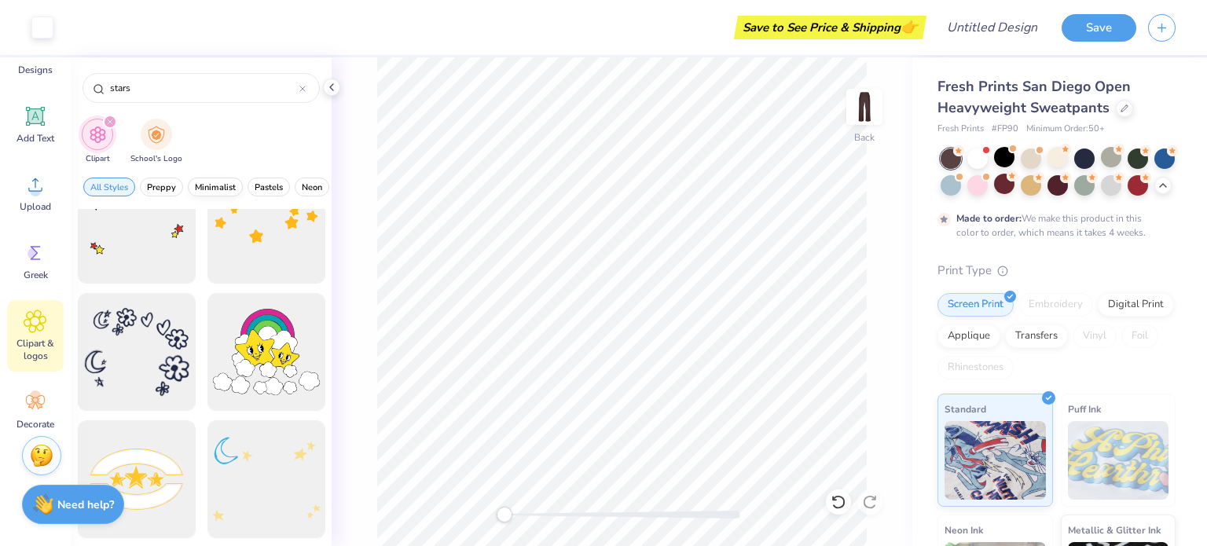
click at [207, 184] on span "Minimalist" at bounding box center [215, 187] width 41 height 12
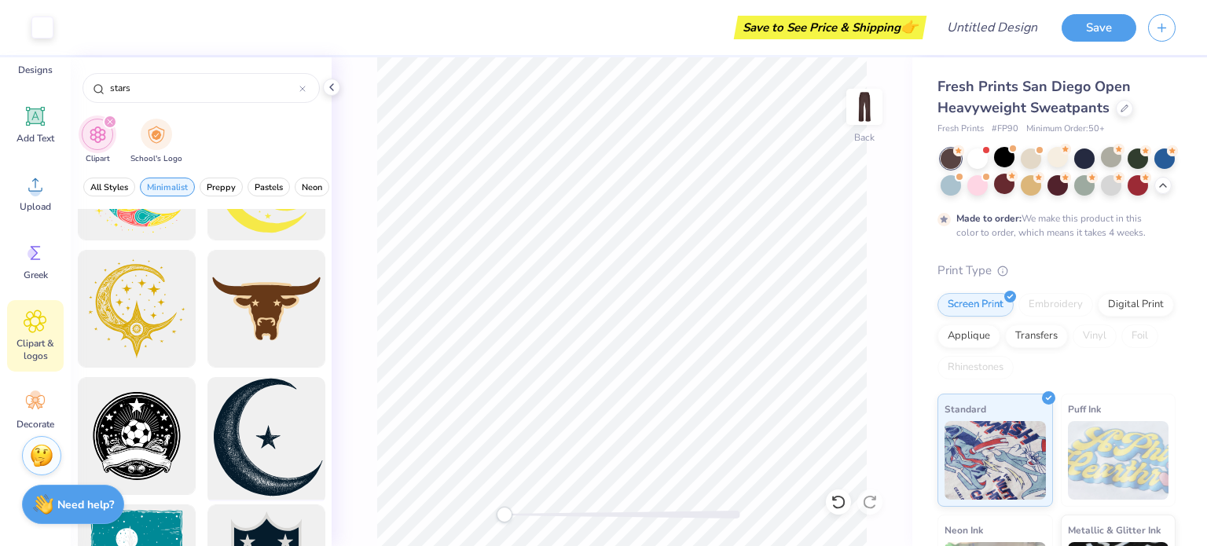
scroll to position [556, 0]
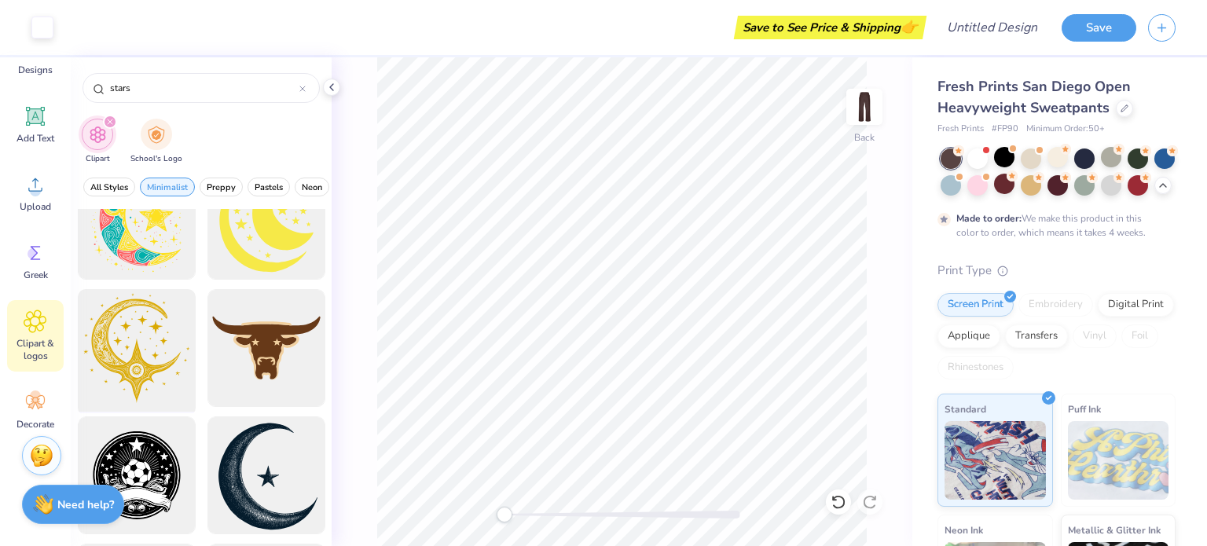
click at [135, 339] on div at bounding box center [136, 349] width 130 height 130
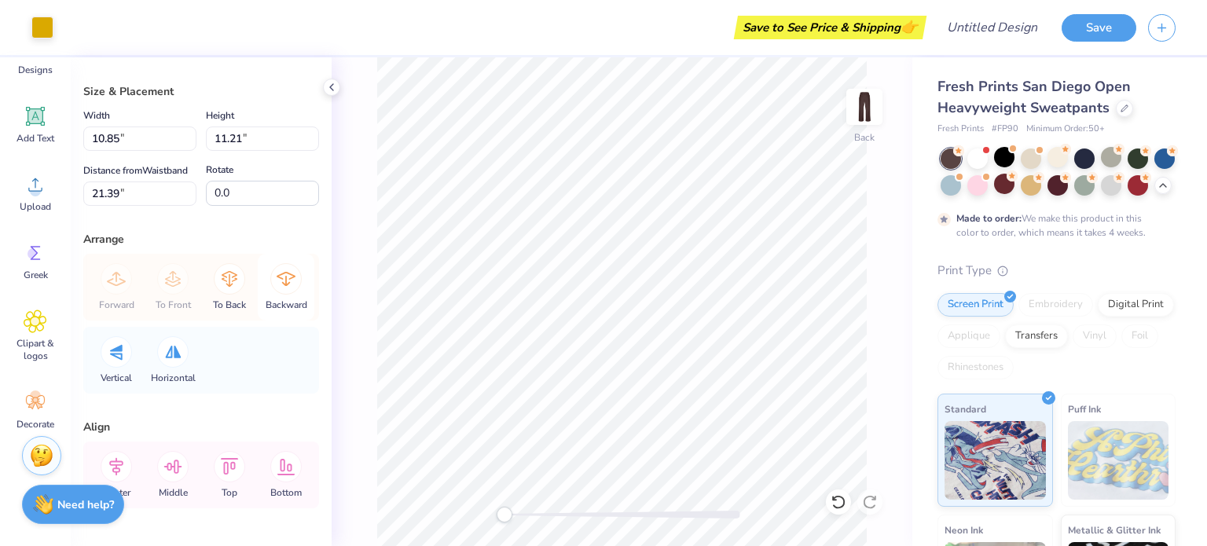
scroll to position [0, 0]
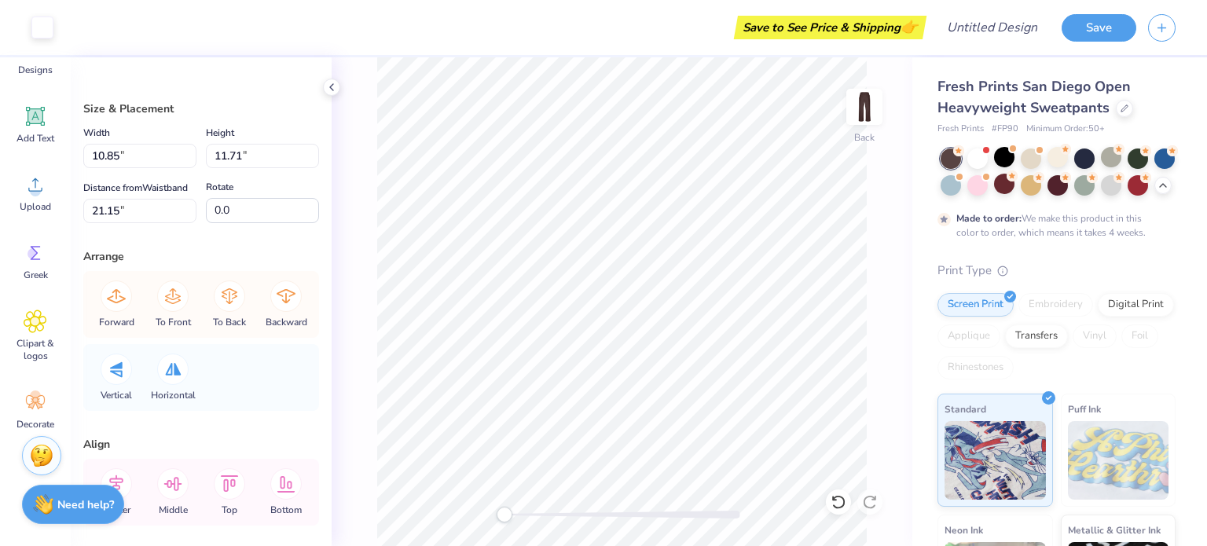
type input "11.71"
type input "21.15"
type input "11.21"
type input "8.10"
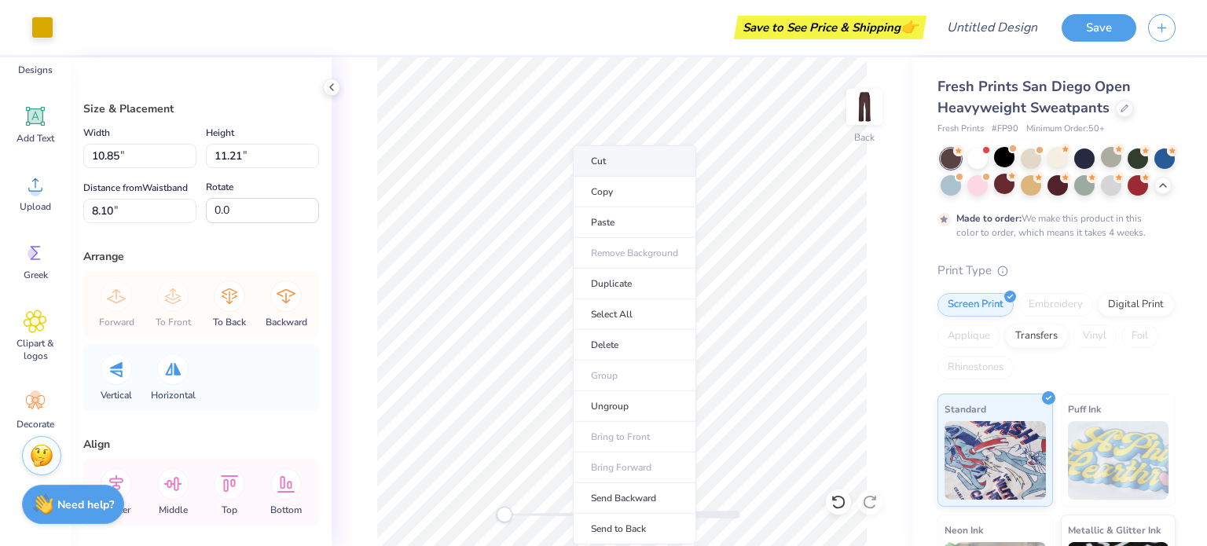
click at [587, 158] on li "Cut" at bounding box center [634, 160] width 123 height 31
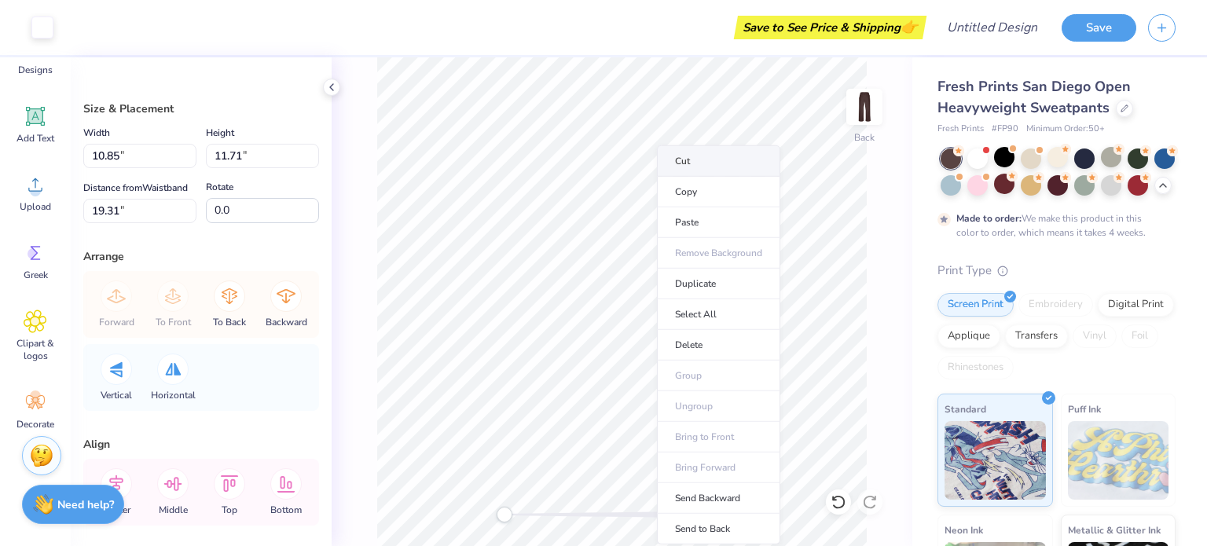
click at [700, 154] on li "Cut" at bounding box center [718, 160] width 123 height 31
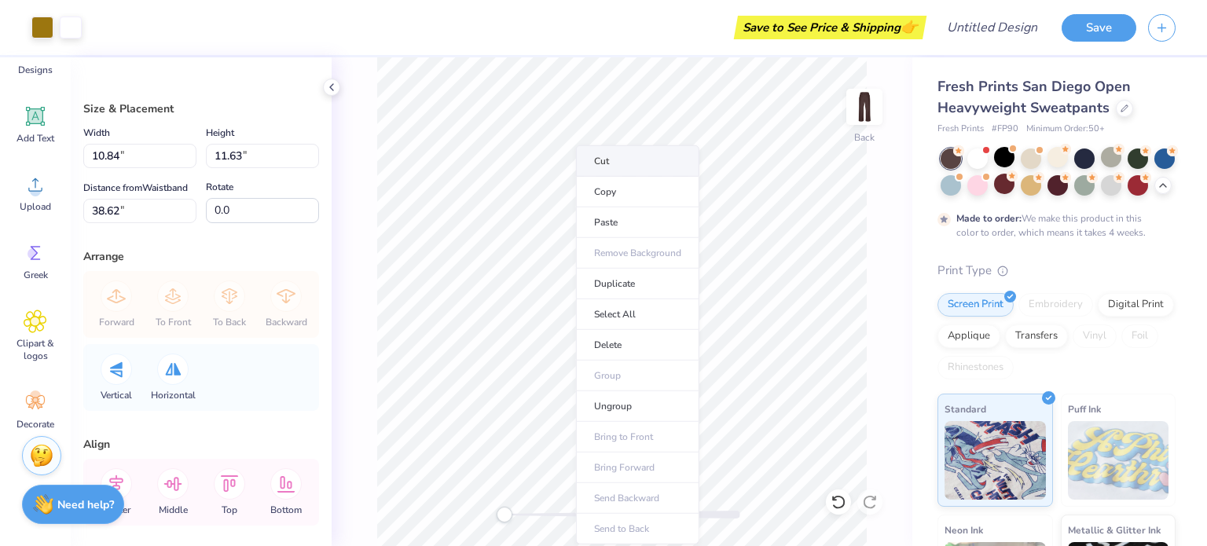
click at [647, 165] on li "Cut" at bounding box center [637, 160] width 123 height 31
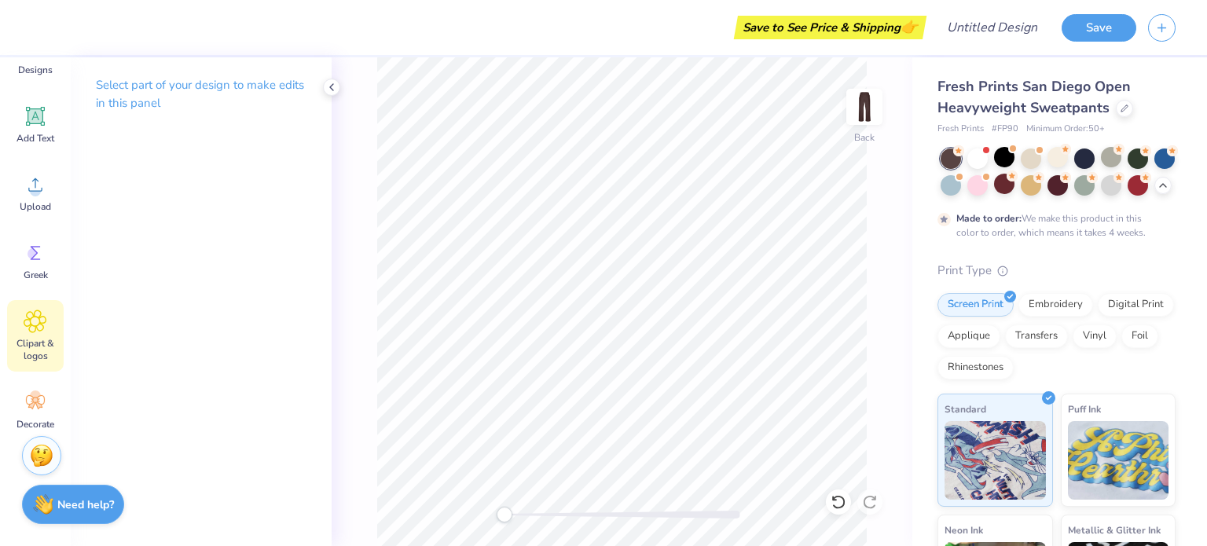
click at [38, 363] on div "Clipart & logos" at bounding box center [35, 335] width 57 height 71
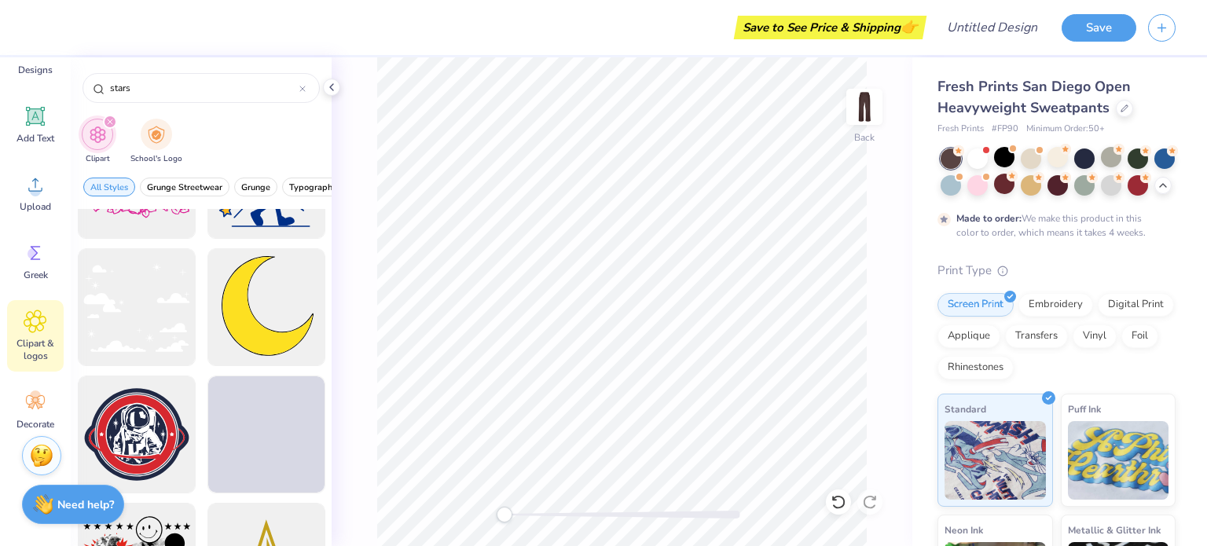
scroll to position [4189, 0]
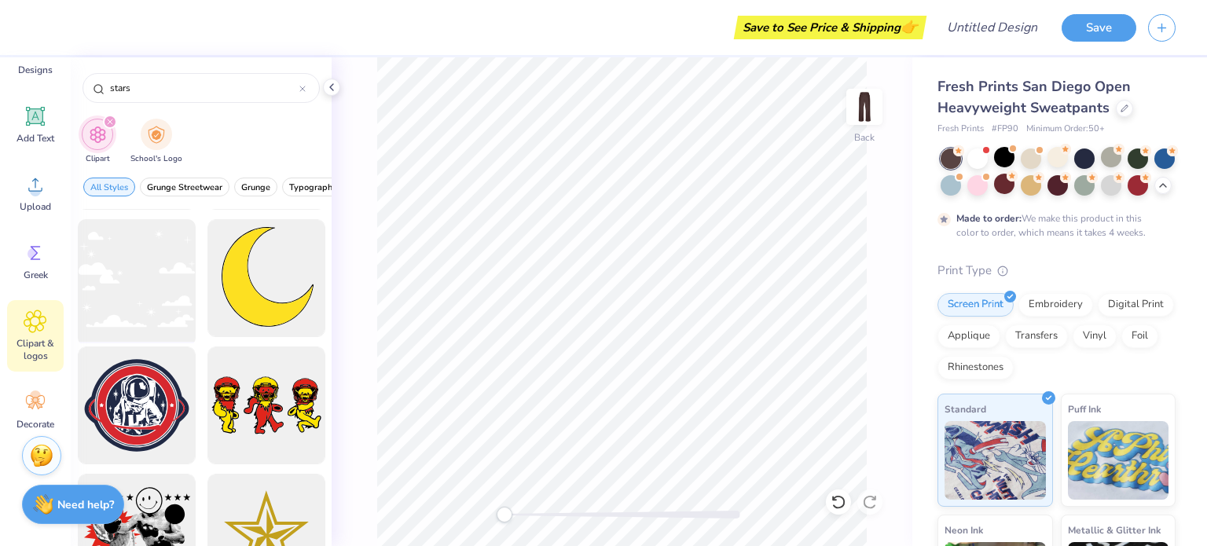
click at [161, 287] on div at bounding box center [136, 279] width 130 height 130
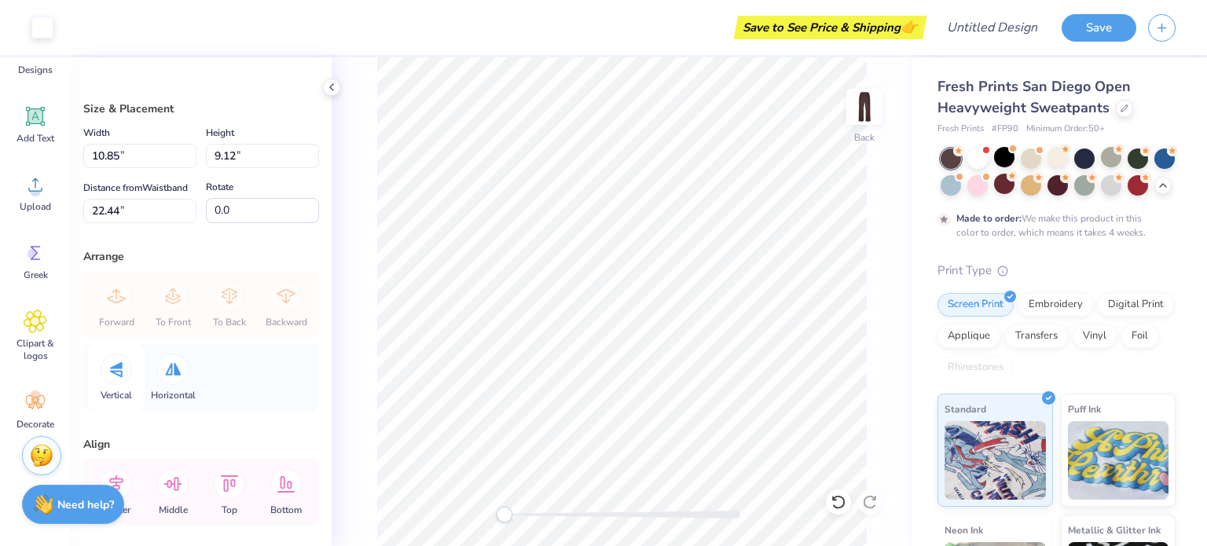
scroll to position [82, 0]
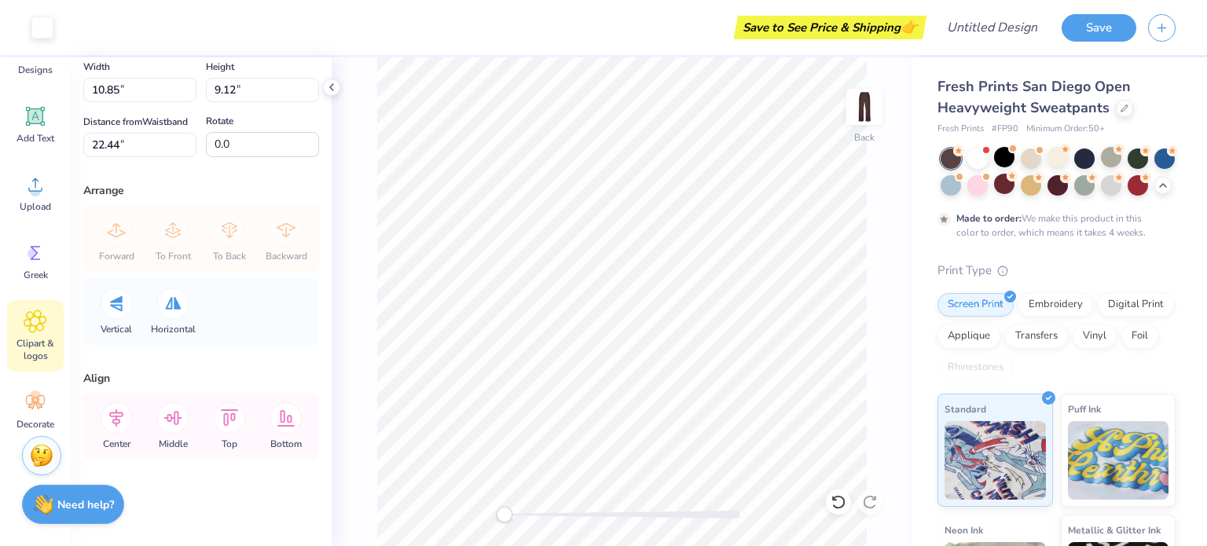
click at [28, 357] on span "Clipart & logos" at bounding box center [35, 349] width 52 height 25
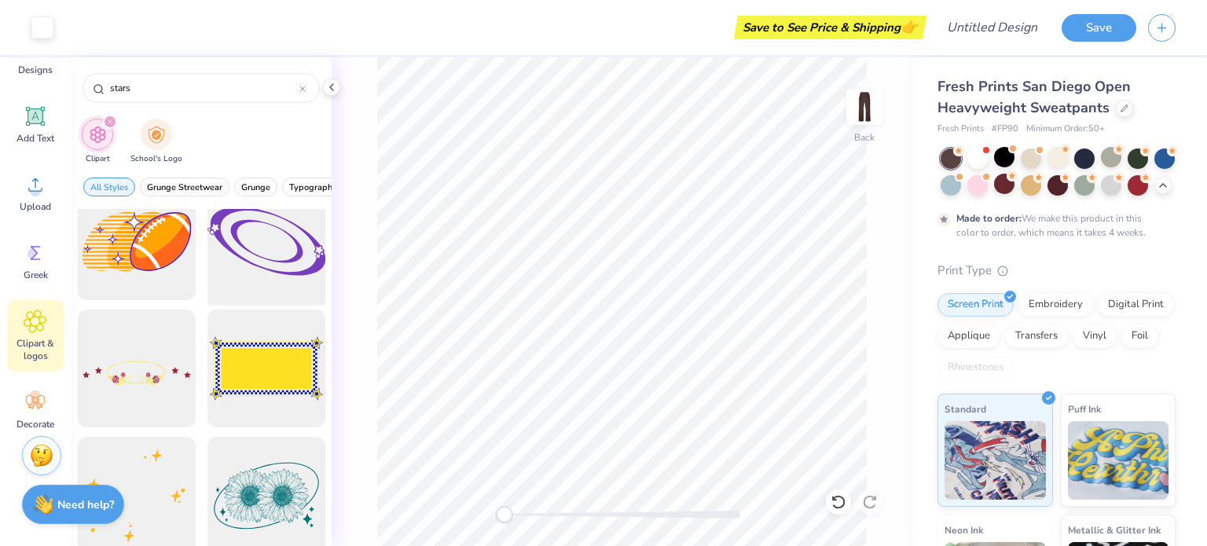
scroll to position [5629, 0]
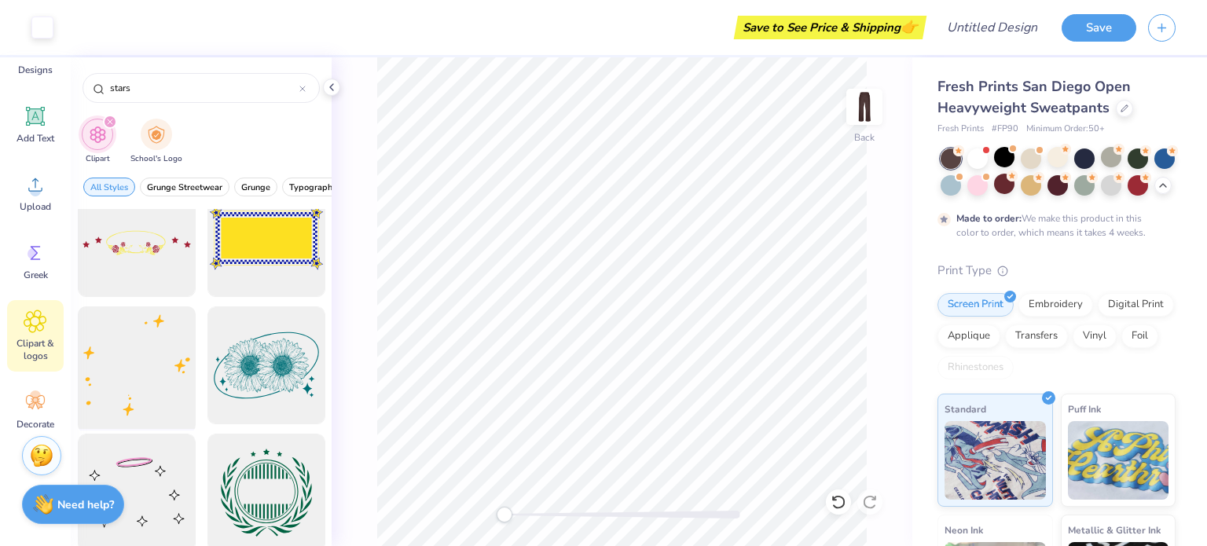
click at [159, 368] on div at bounding box center [136, 366] width 130 height 130
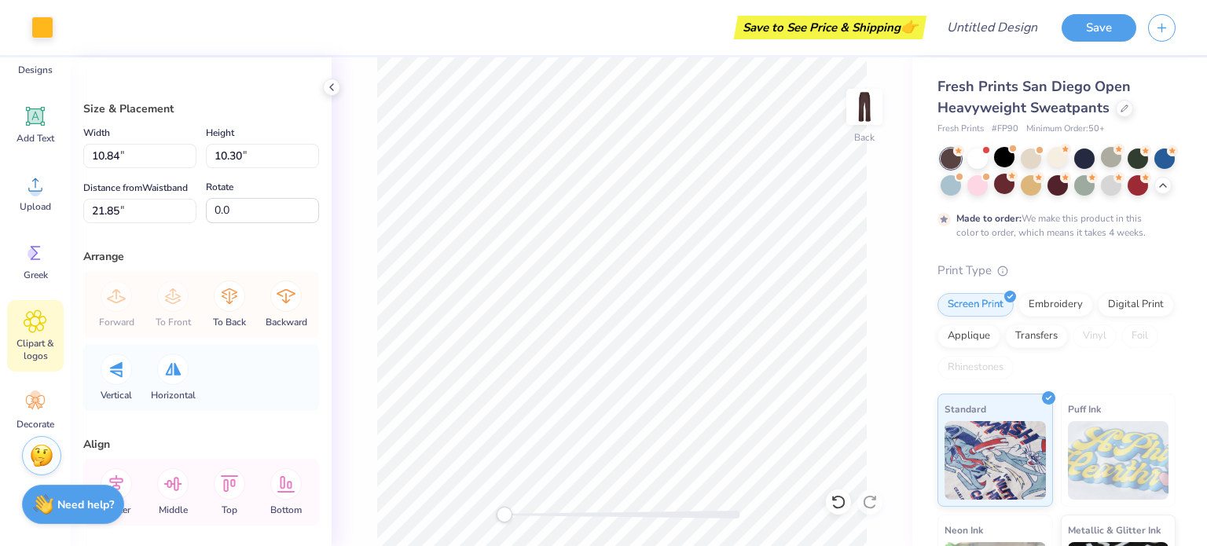
click at [44, 346] on span "Clipart & logos" at bounding box center [35, 349] width 52 height 25
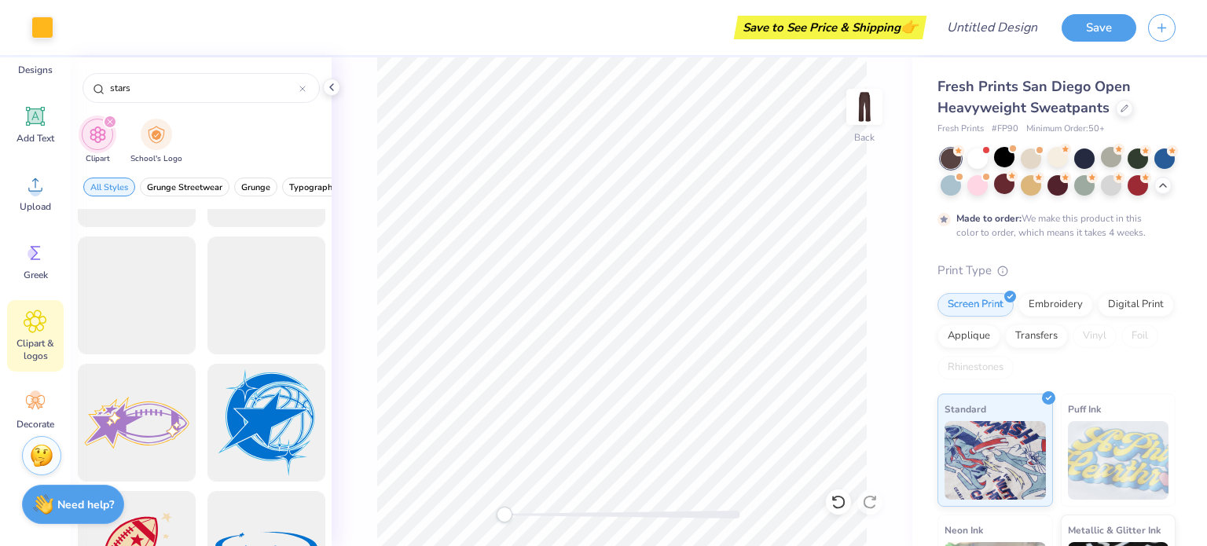
scroll to position [7986, 0]
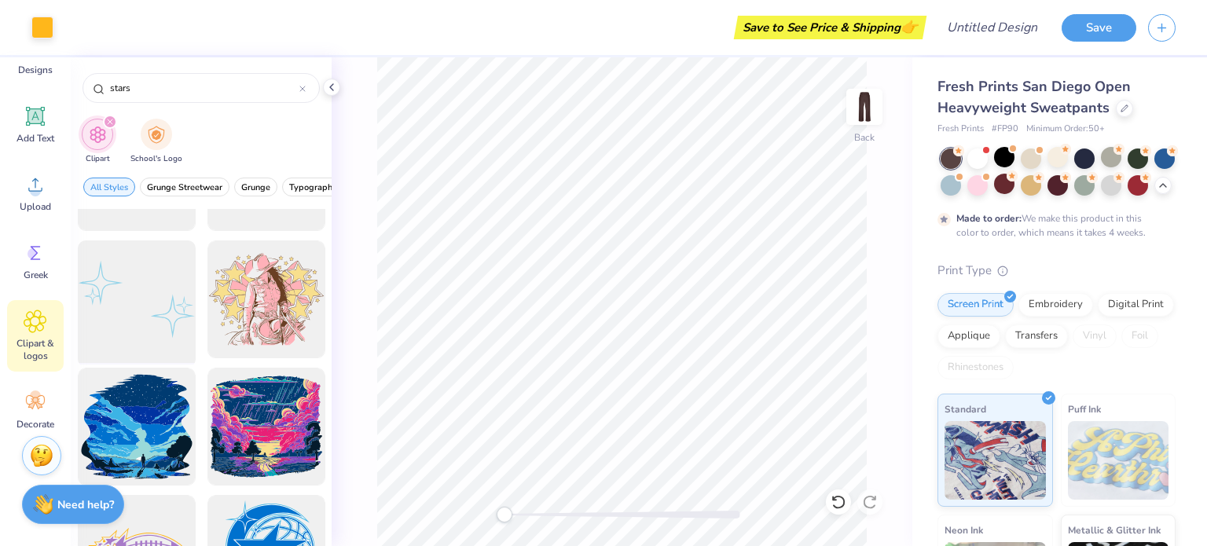
click at [152, 337] on div at bounding box center [136, 300] width 130 height 130
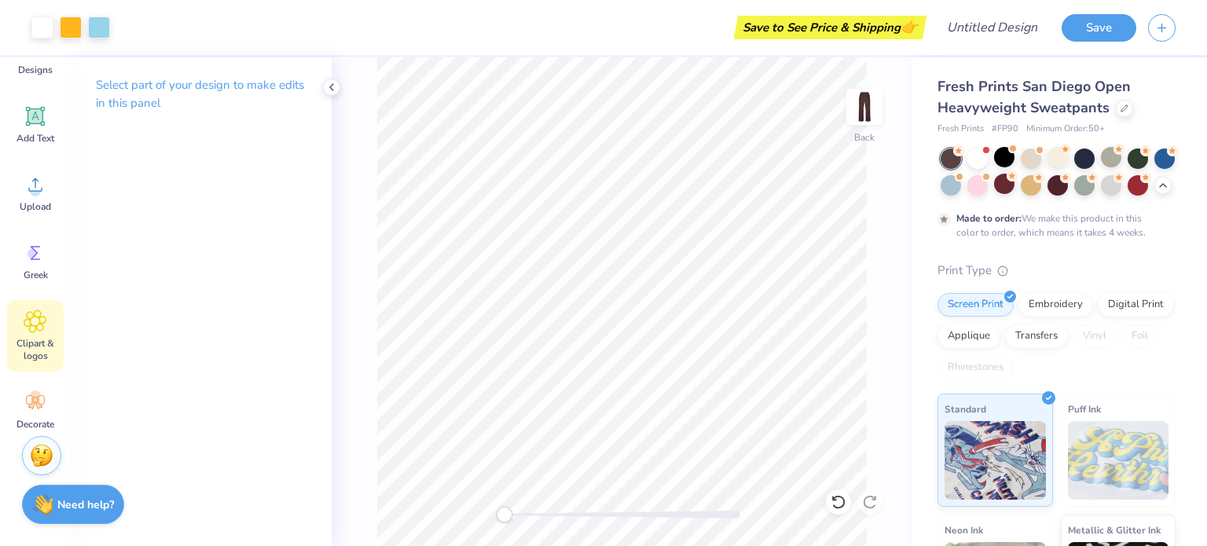
click at [25, 351] on span "Clipart & logos" at bounding box center [35, 349] width 52 height 25
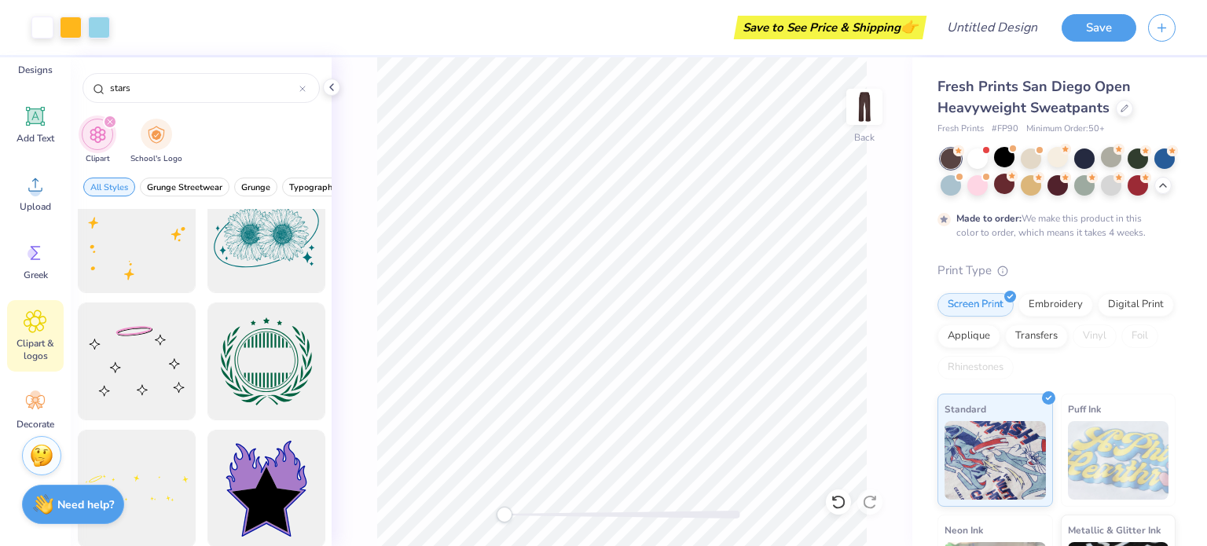
scroll to position [5892, 0]
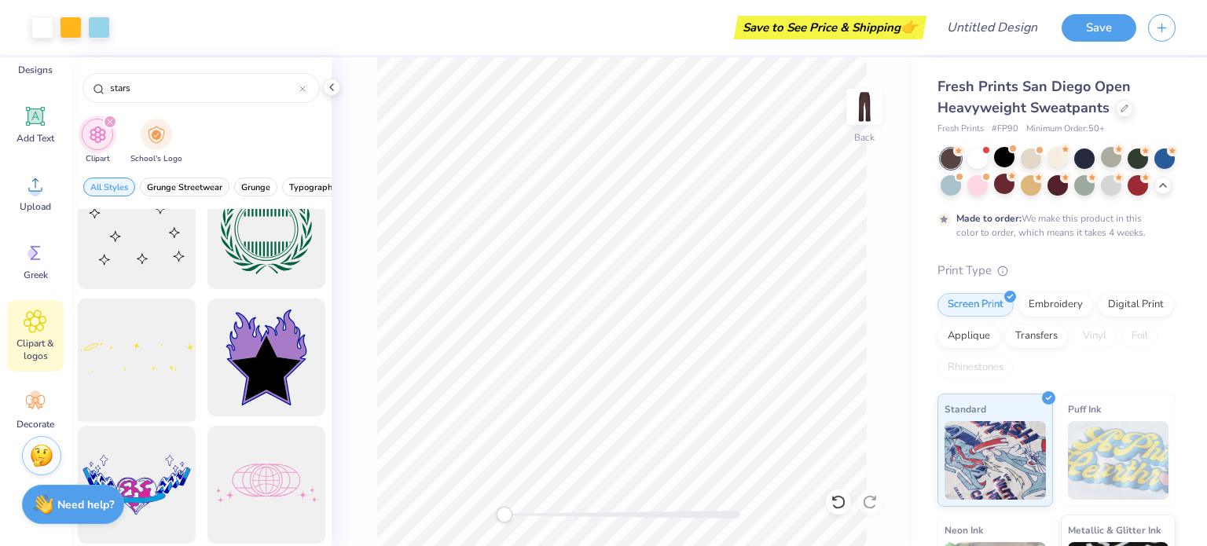
click at [150, 348] on div at bounding box center [136, 358] width 130 height 130
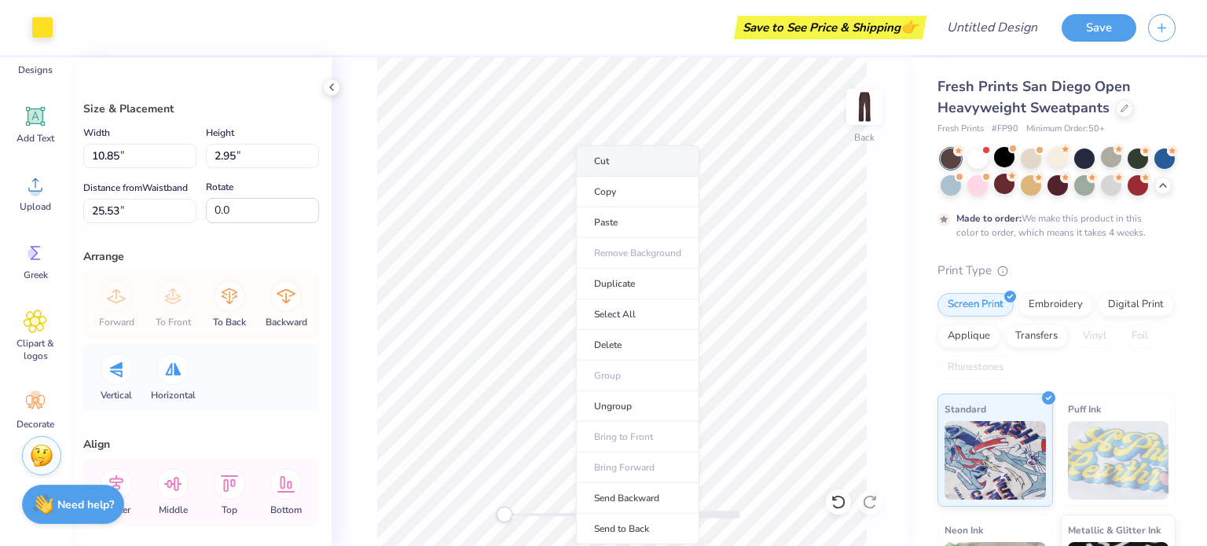
click at [581, 166] on li "Cut" at bounding box center [637, 160] width 123 height 31
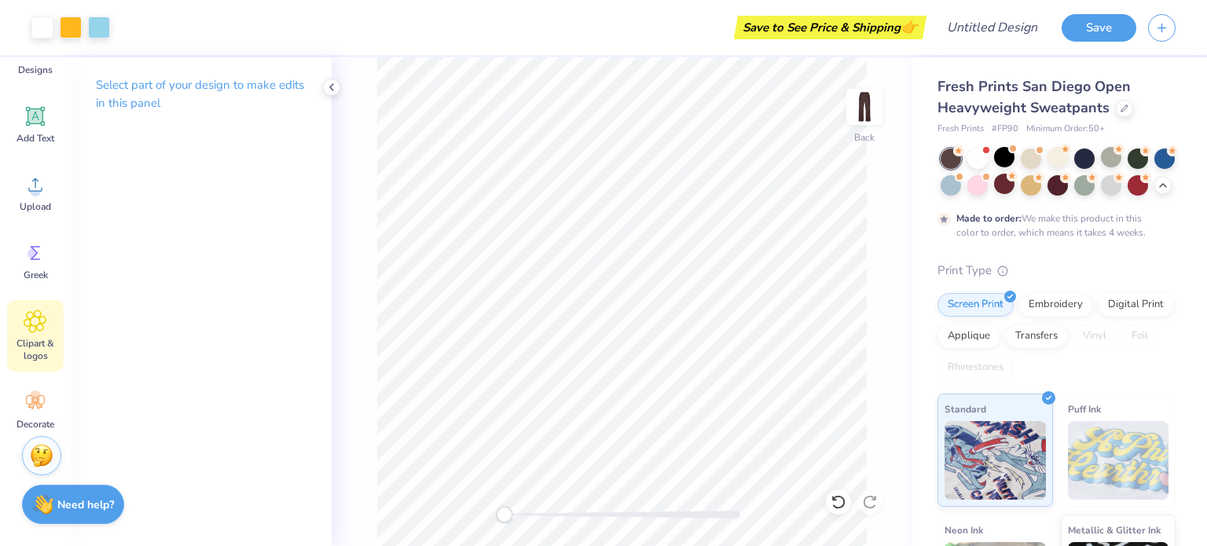
click at [28, 342] on span "Clipart & logos" at bounding box center [35, 349] width 52 height 25
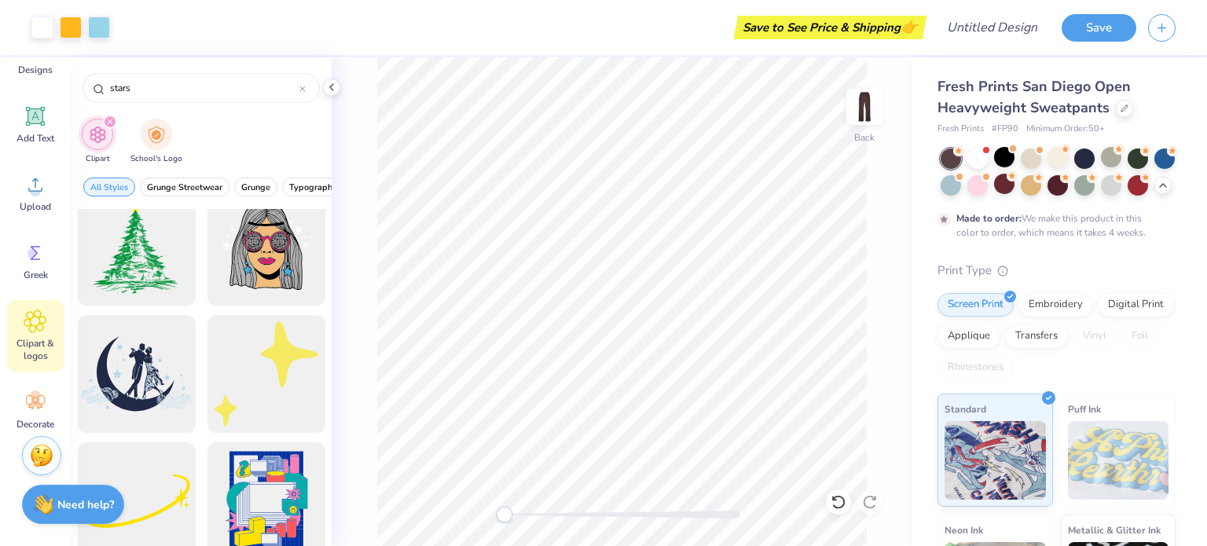
scroll to position [16889, 0]
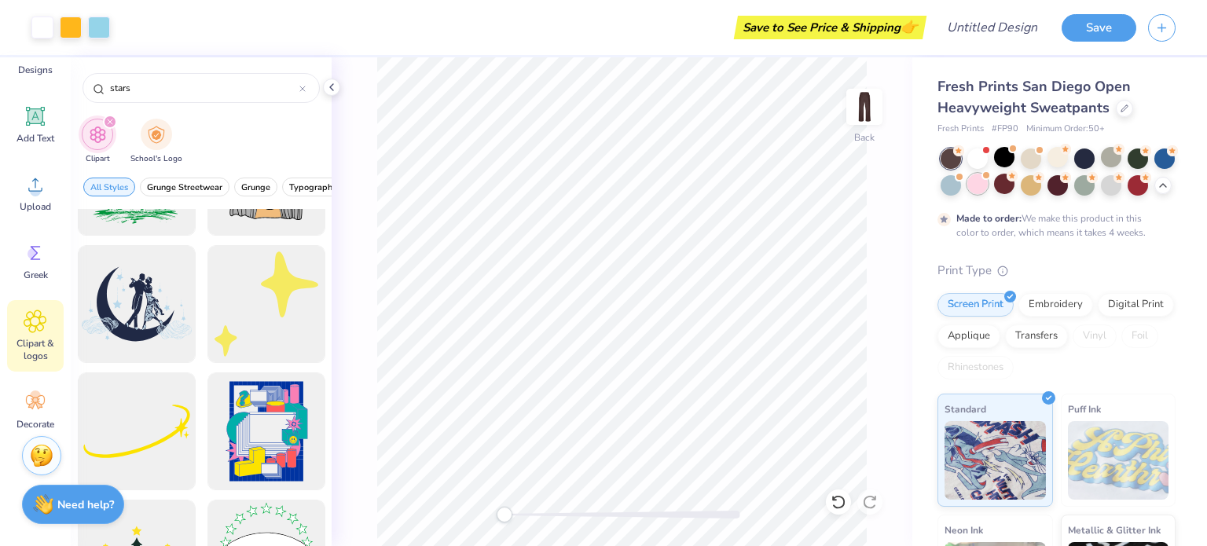
click at [987, 180] on div at bounding box center [977, 184] width 20 height 20
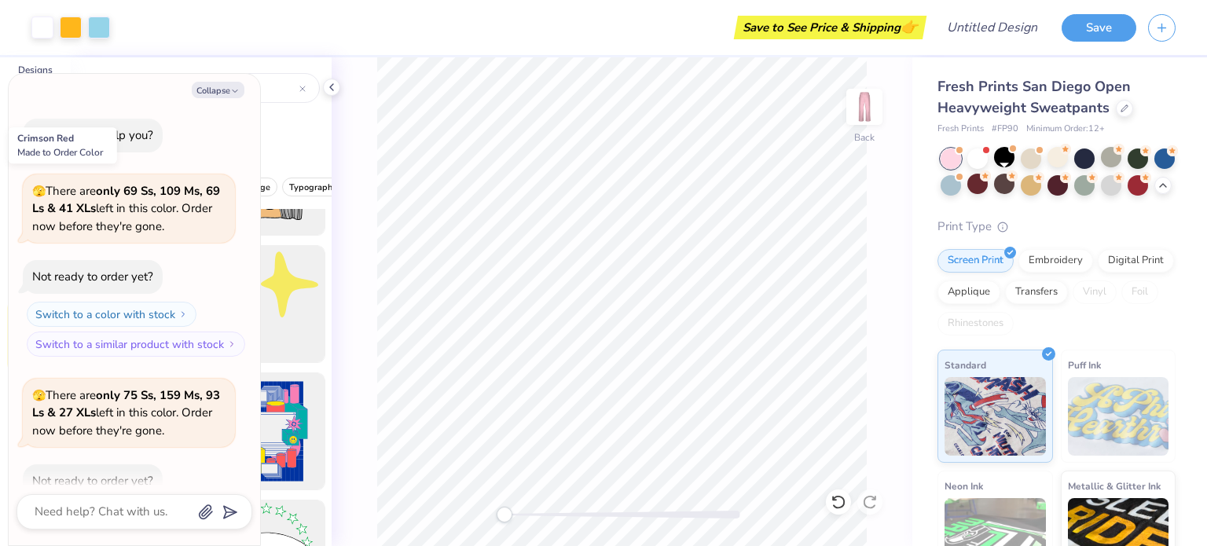
scroll to position [468, 0]
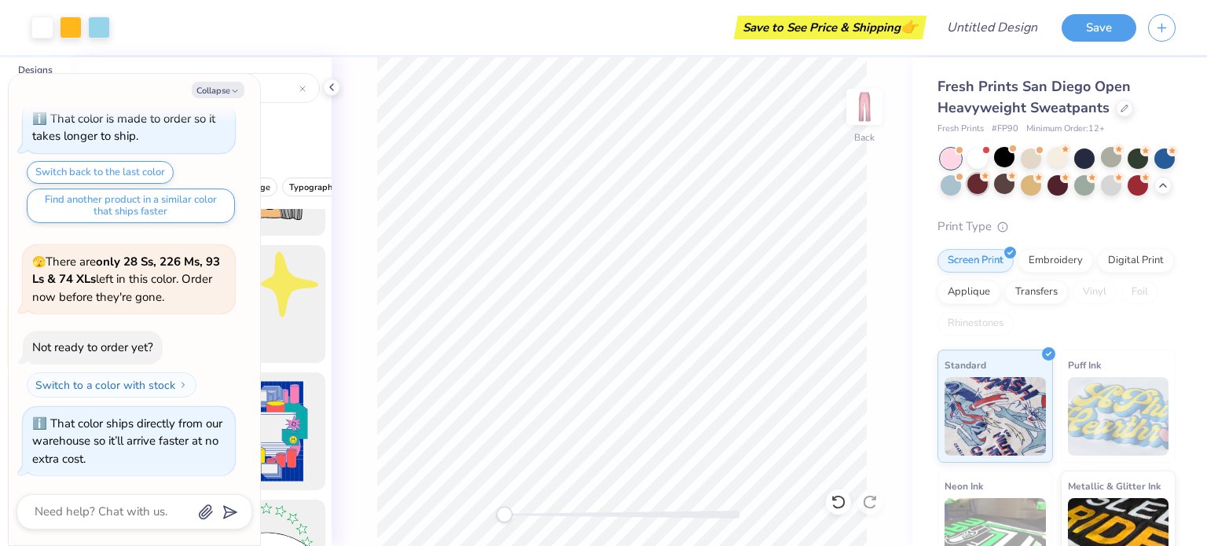
click at [1015, 186] on div at bounding box center [1057, 171] width 235 height 47
click at [987, 188] on div at bounding box center [977, 184] width 20 height 20
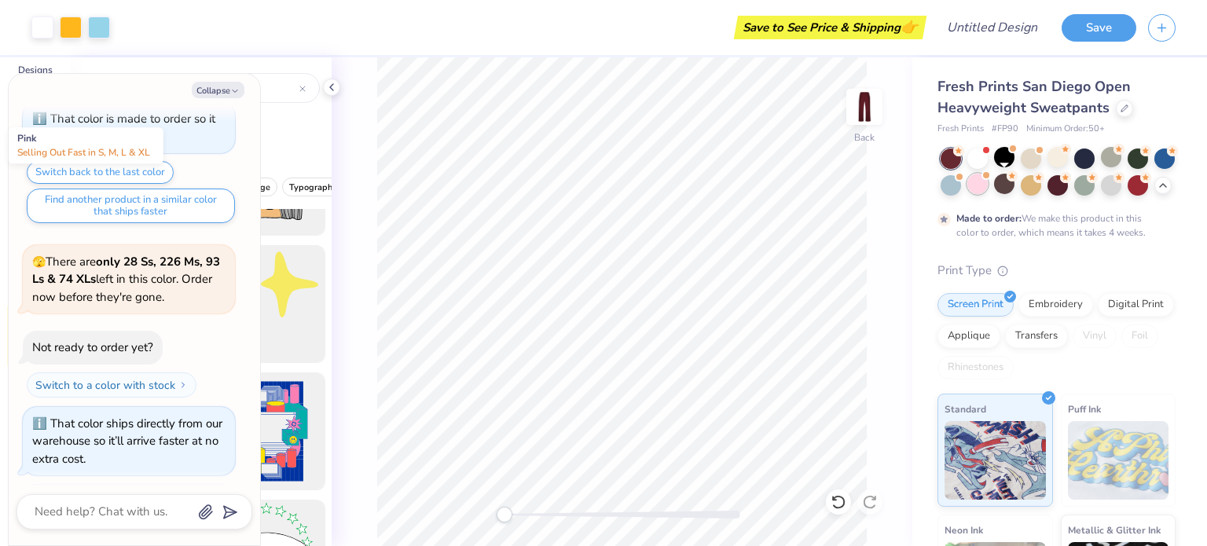
scroll to position [598, 0]
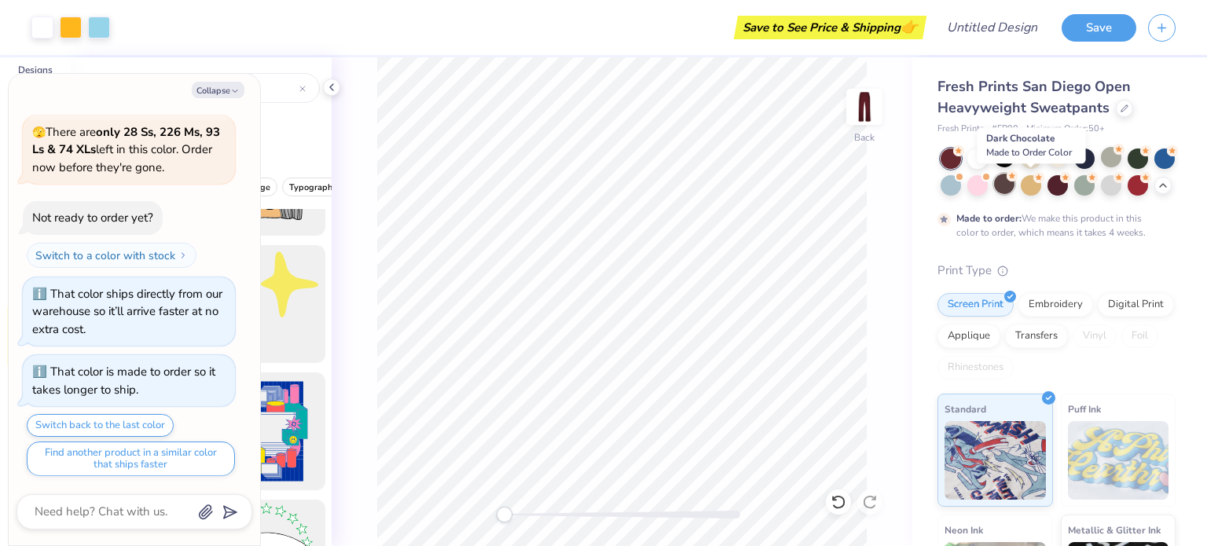
click at [1014, 184] on div at bounding box center [1004, 184] width 20 height 20
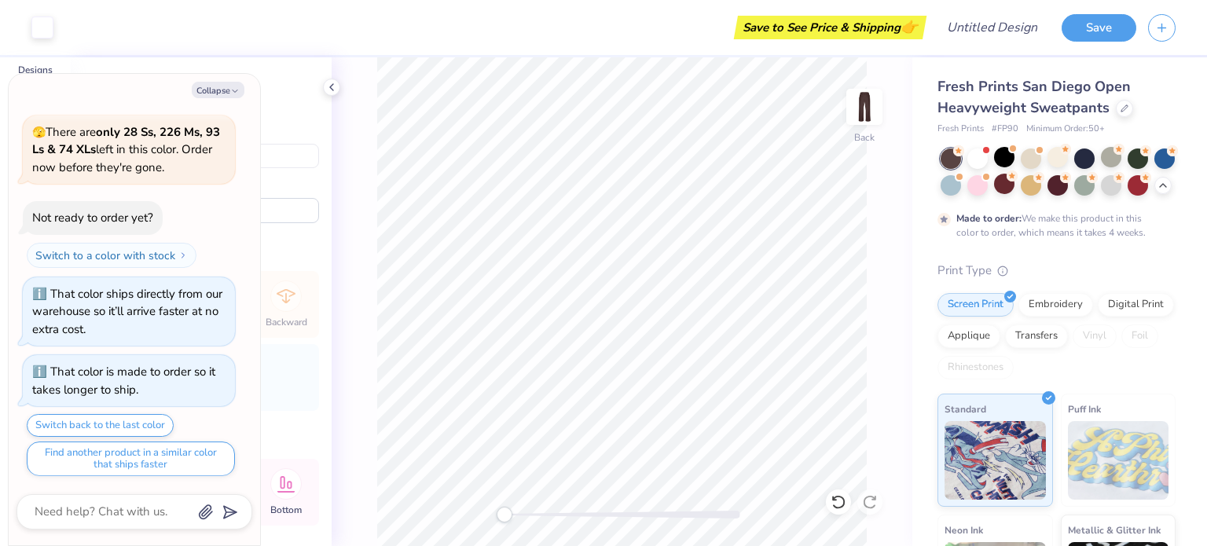
type textarea "x"
type input "8.90"
click at [604, 160] on li "Cut" at bounding box center [642, 160] width 123 height 31
click at [663, 157] on li "Cut" at bounding box center [715, 160] width 123 height 31
click at [603, 283] on li "Duplicate" at bounding box center [647, 284] width 123 height 31
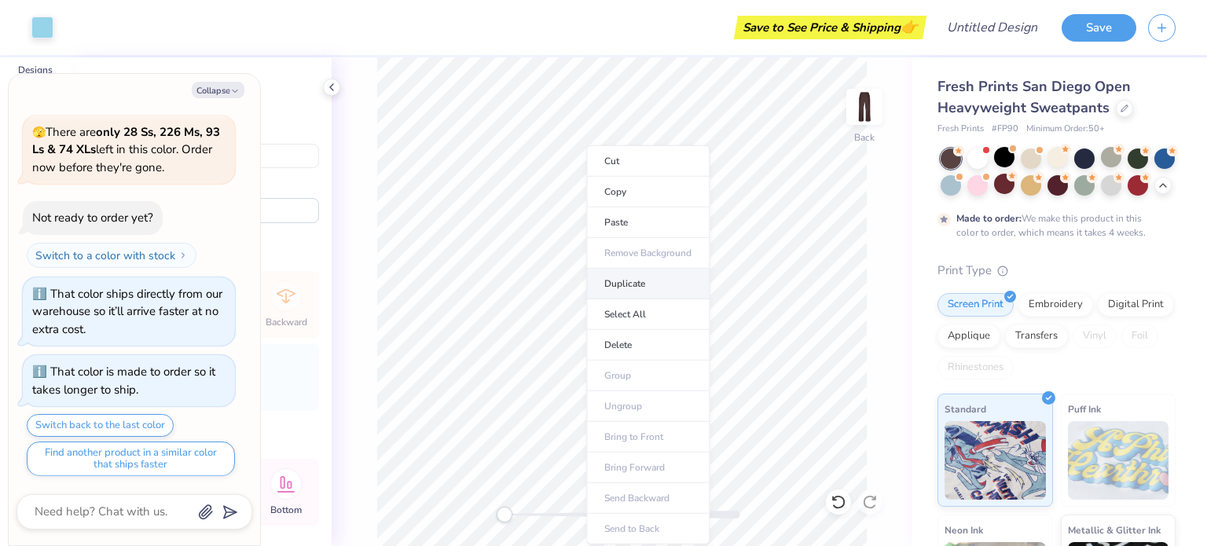
type textarea "x"
type input "24.37"
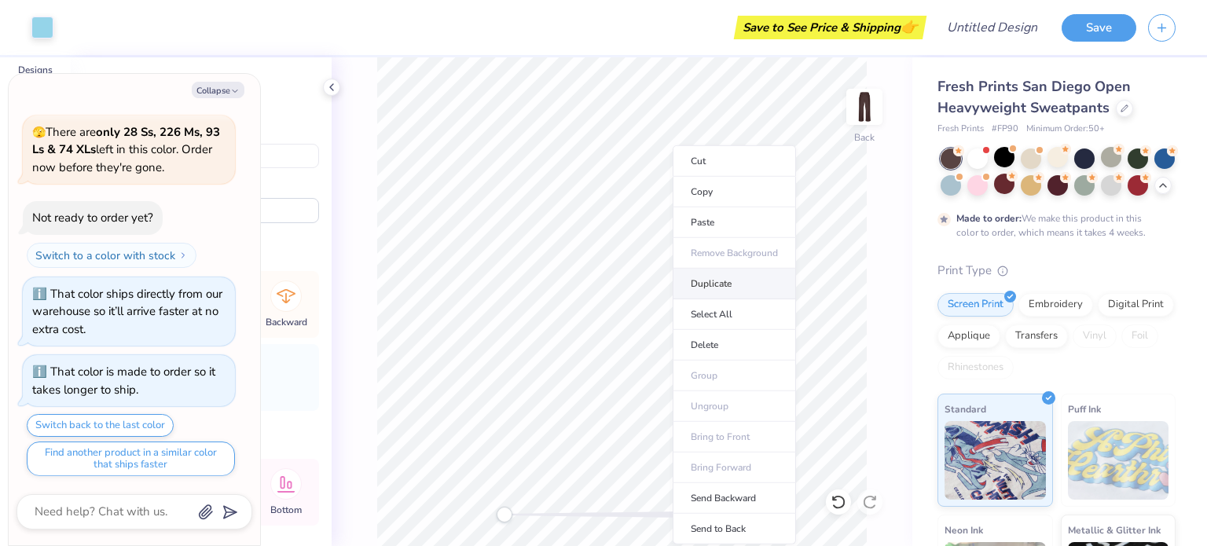
click at [713, 284] on li "Duplicate" at bounding box center [733, 284] width 123 height 31
type textarea "x"
type input "15.18"
click at [1104, 21] on button "Save" at bounding box center [1098, 25] width 75 height 27
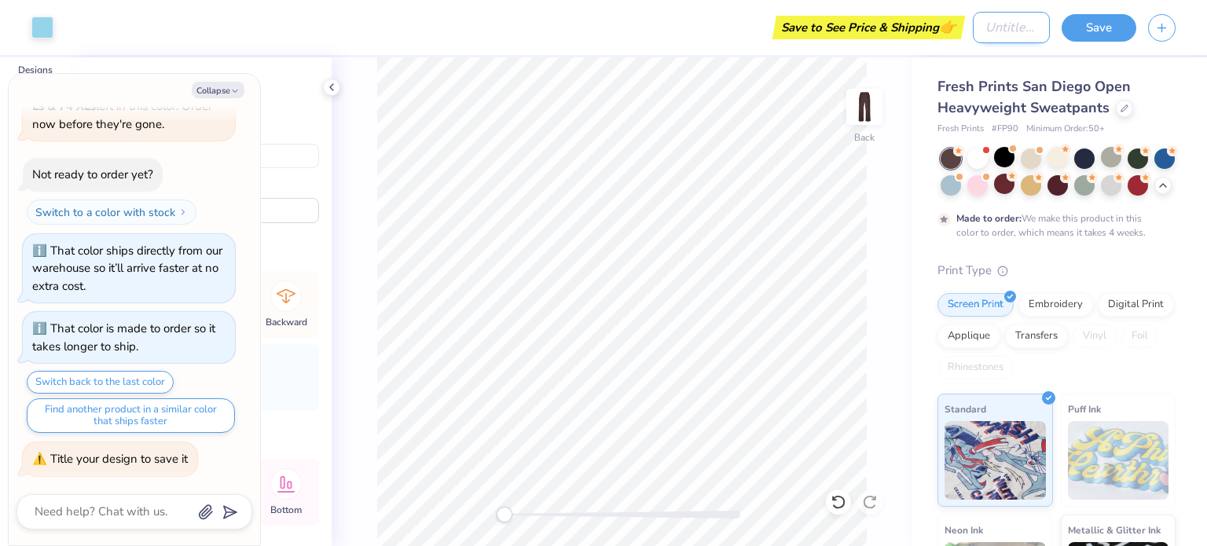
type textarea "x"
click at [973, 21] on input "Design Title" at bounding box center [1011, 27] width 77 height 31
type input "54"
type textarea "x"
type input "545"
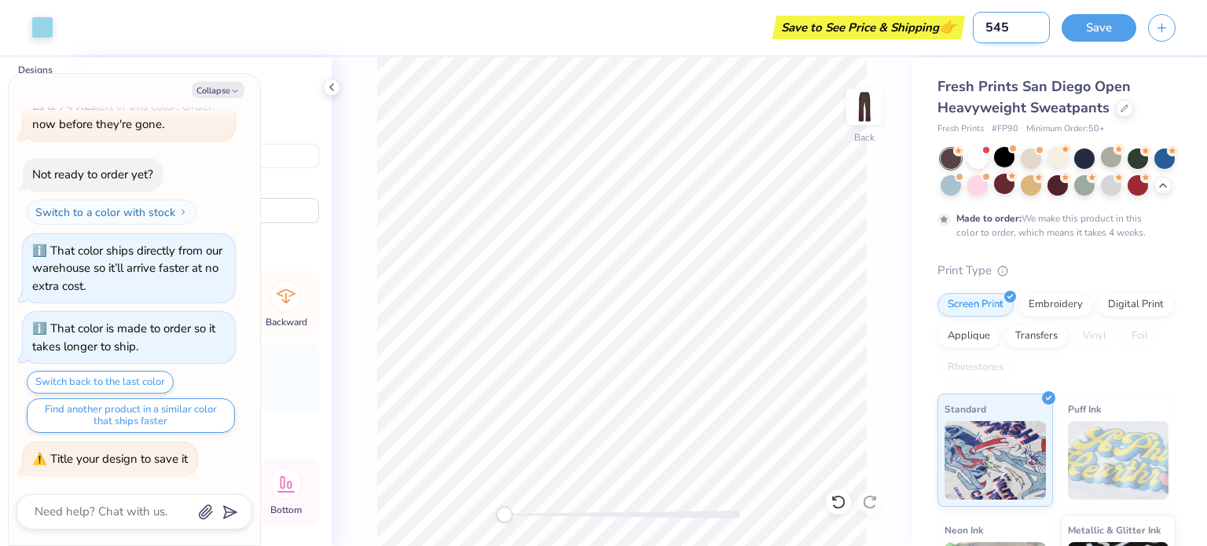
type textarea "x"
type input "545"
click at [1100, 18] on button "Save" at bounding box center [1098, 25] width 75 height 27
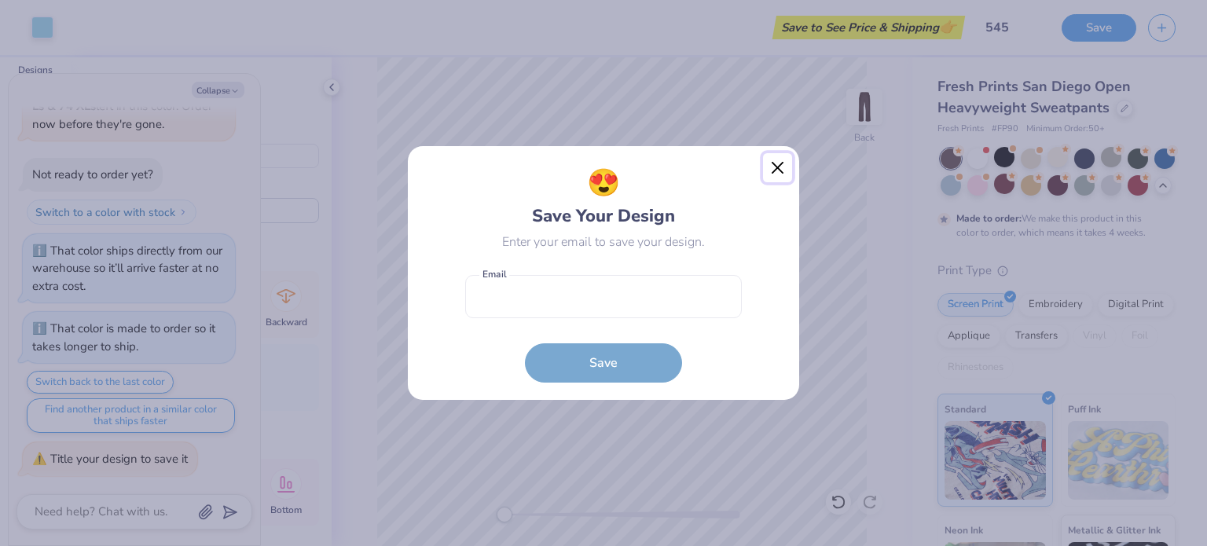
click at [783, 174] on button "Close" at bounding box center [778, 168] width 30 height 30
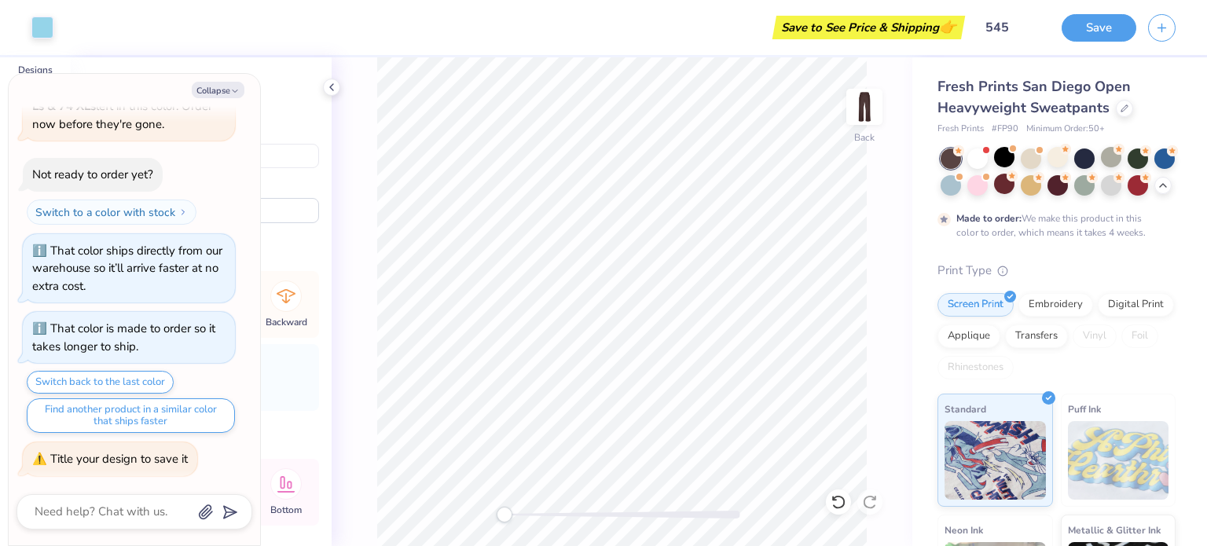
type textarea "x"
